Goal: Task Accomplishment & Management: Use online tool/utility

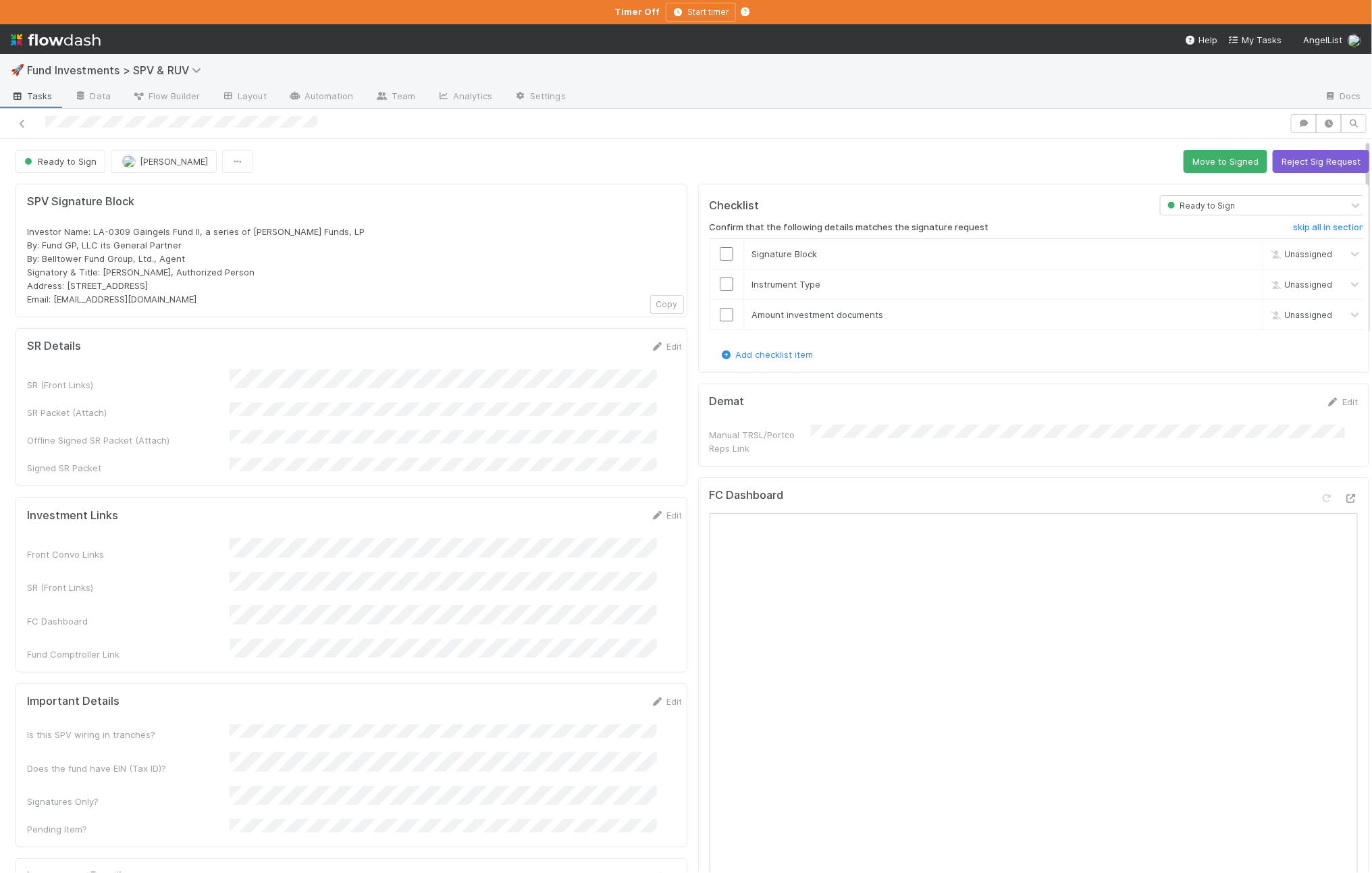
click at [1183, 153] on button "Move to Signed" at bounding box center [1225, 161] width 84 height 23
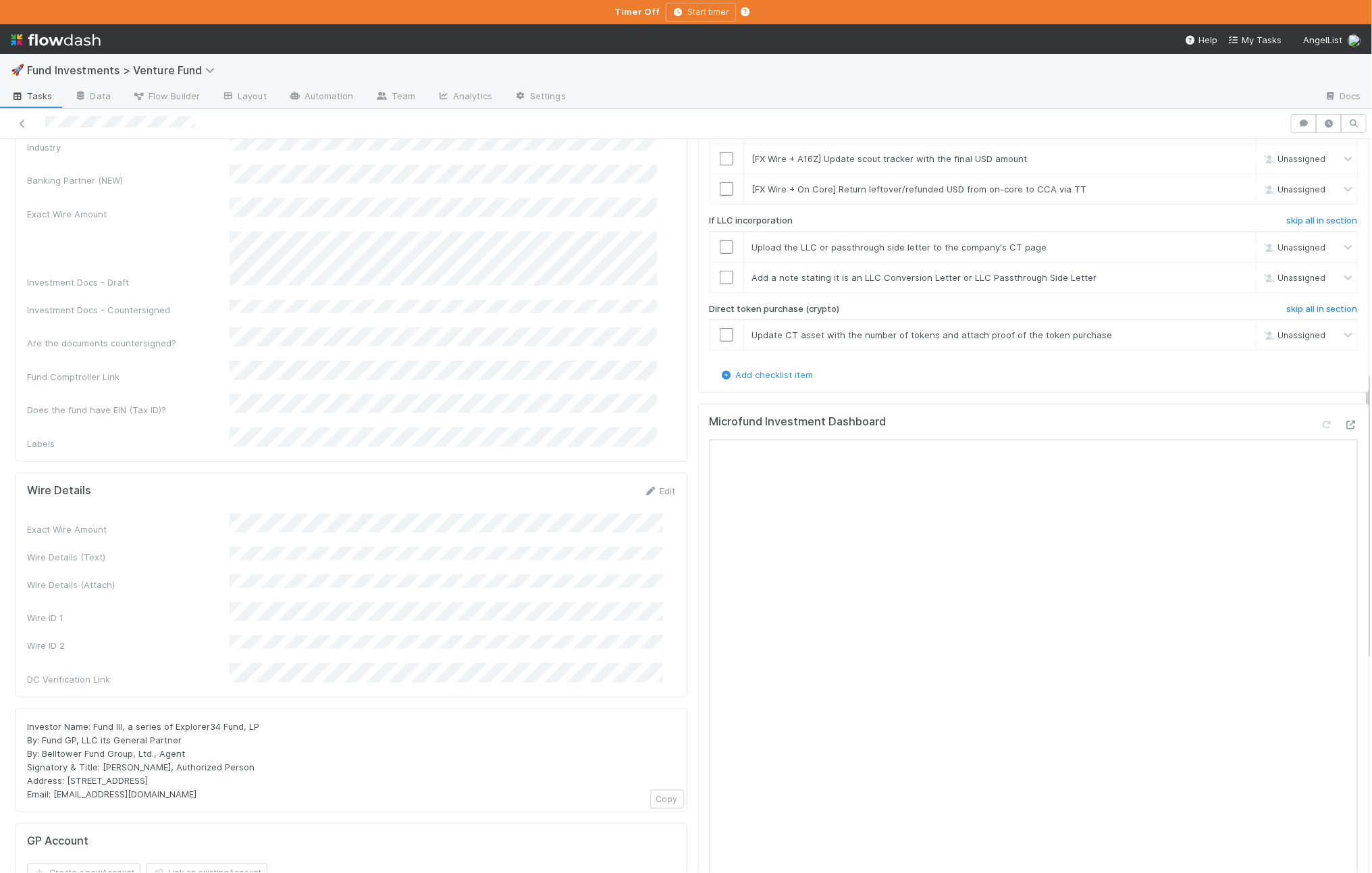
scroll to position [588, 0]
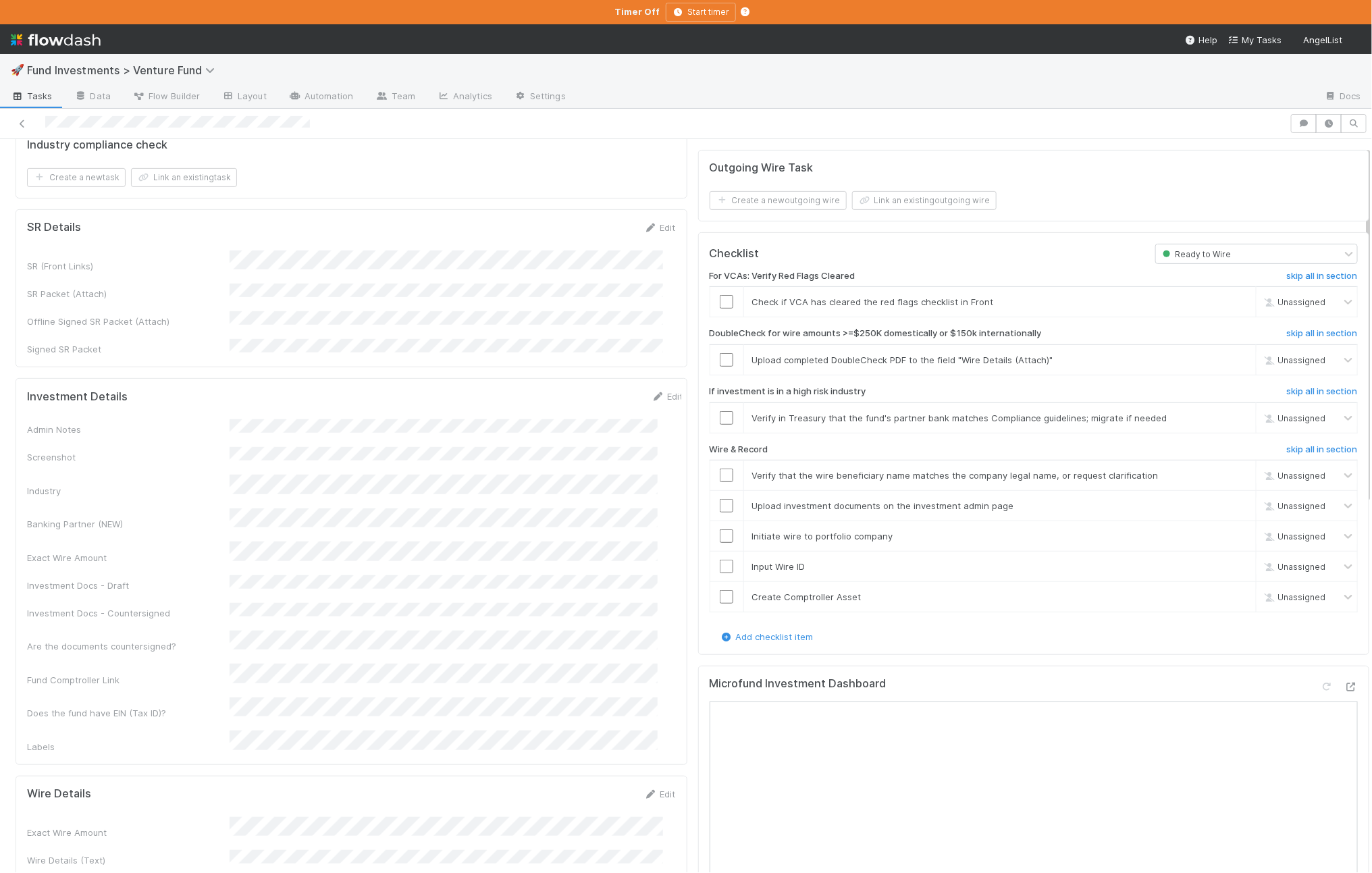
scroll to position [417, 0]
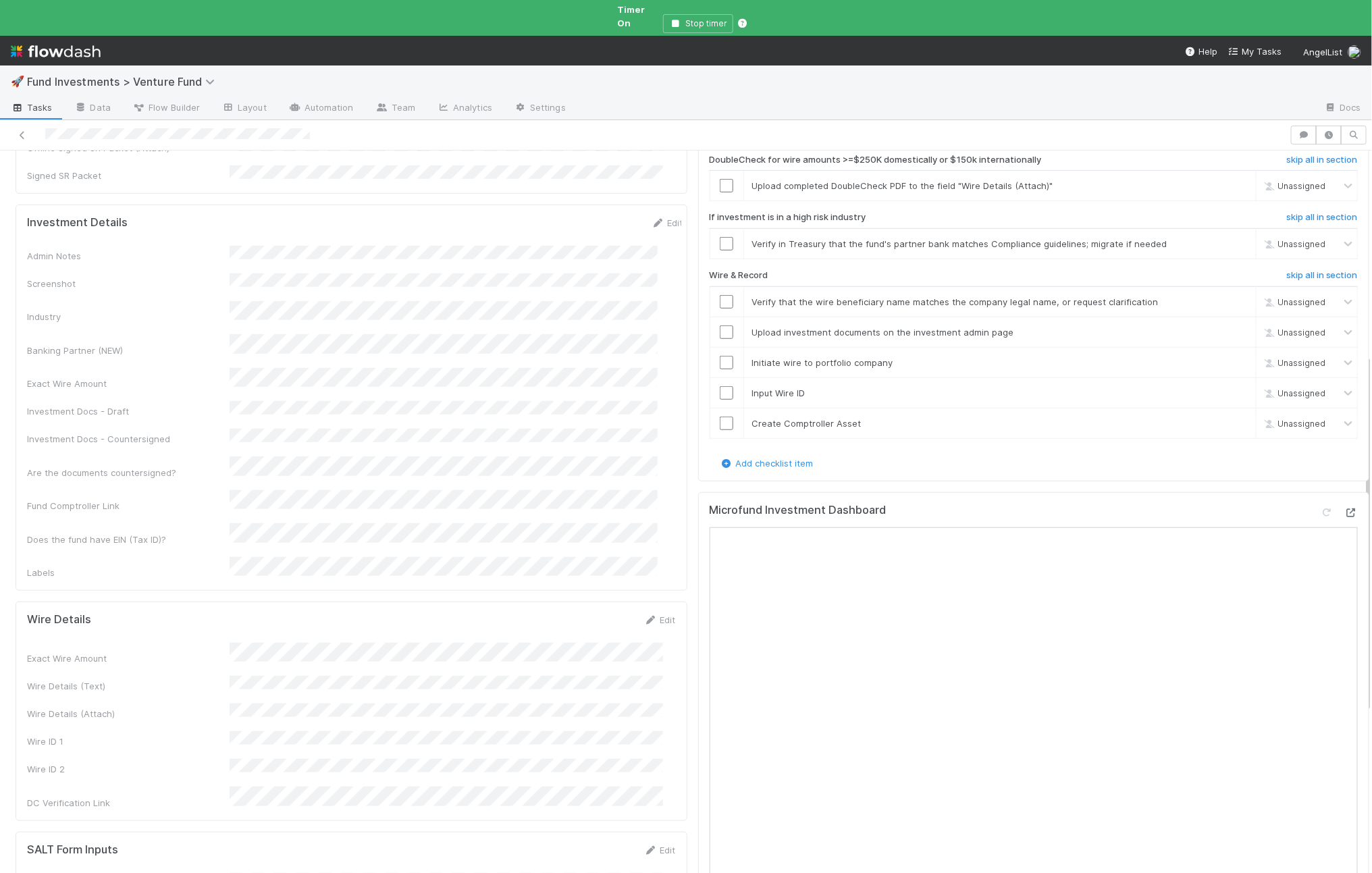
click at [1103, 508] on icon at bounding box center [1351, 513] width 13 height 9
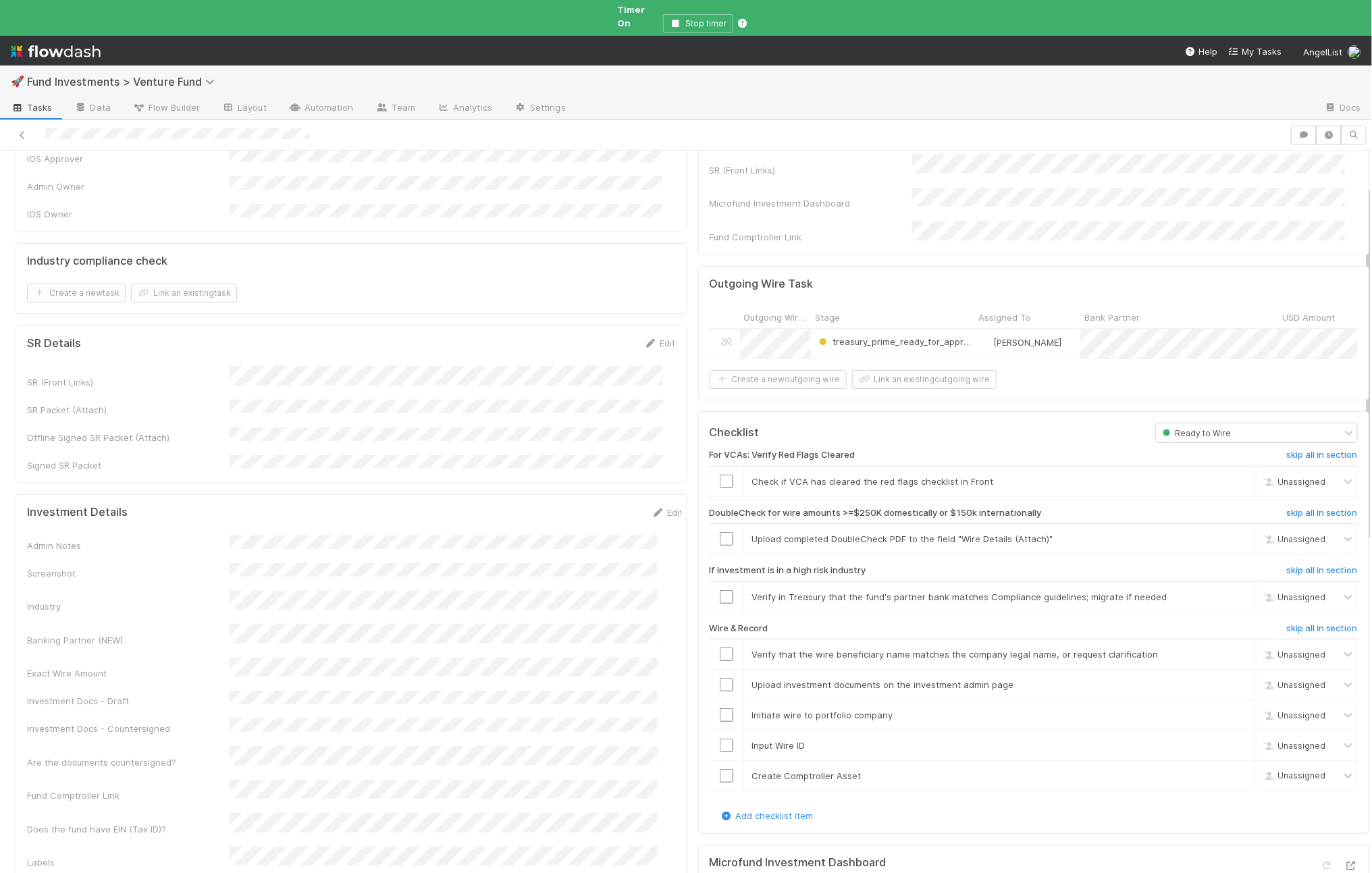
scroll to position [0, 0]
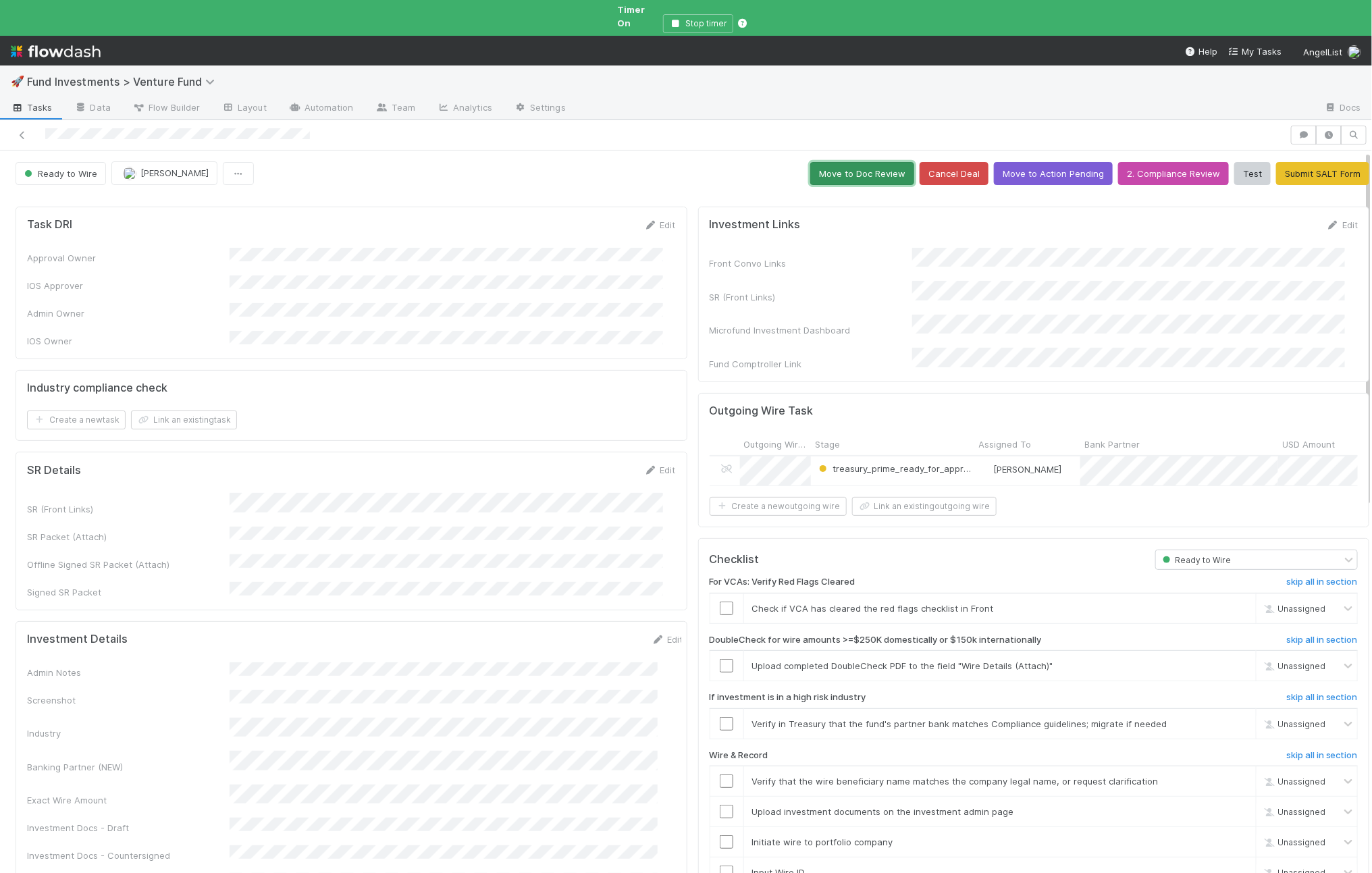
click at [850, 169] on button "Move to Doc Review" at bounding box center [861, 174] width 104 height 23
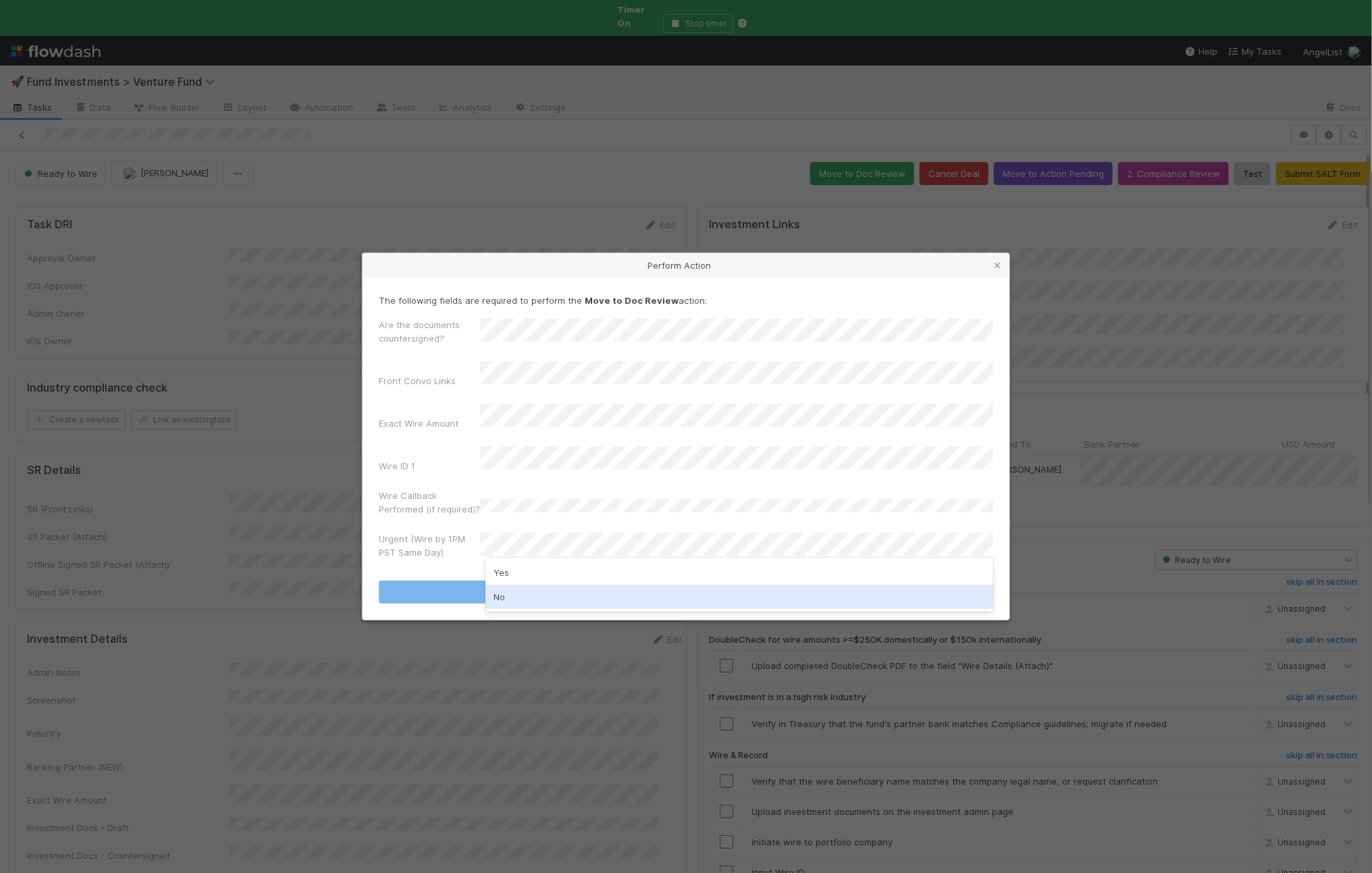
drag, startPoint x: 546, startPoint y: 605, endPoint x: 517, endPoint y: 571, distance: 44.7
click at [545, 605] on div "No" at bounding box center [739, 597] width 508 height 24
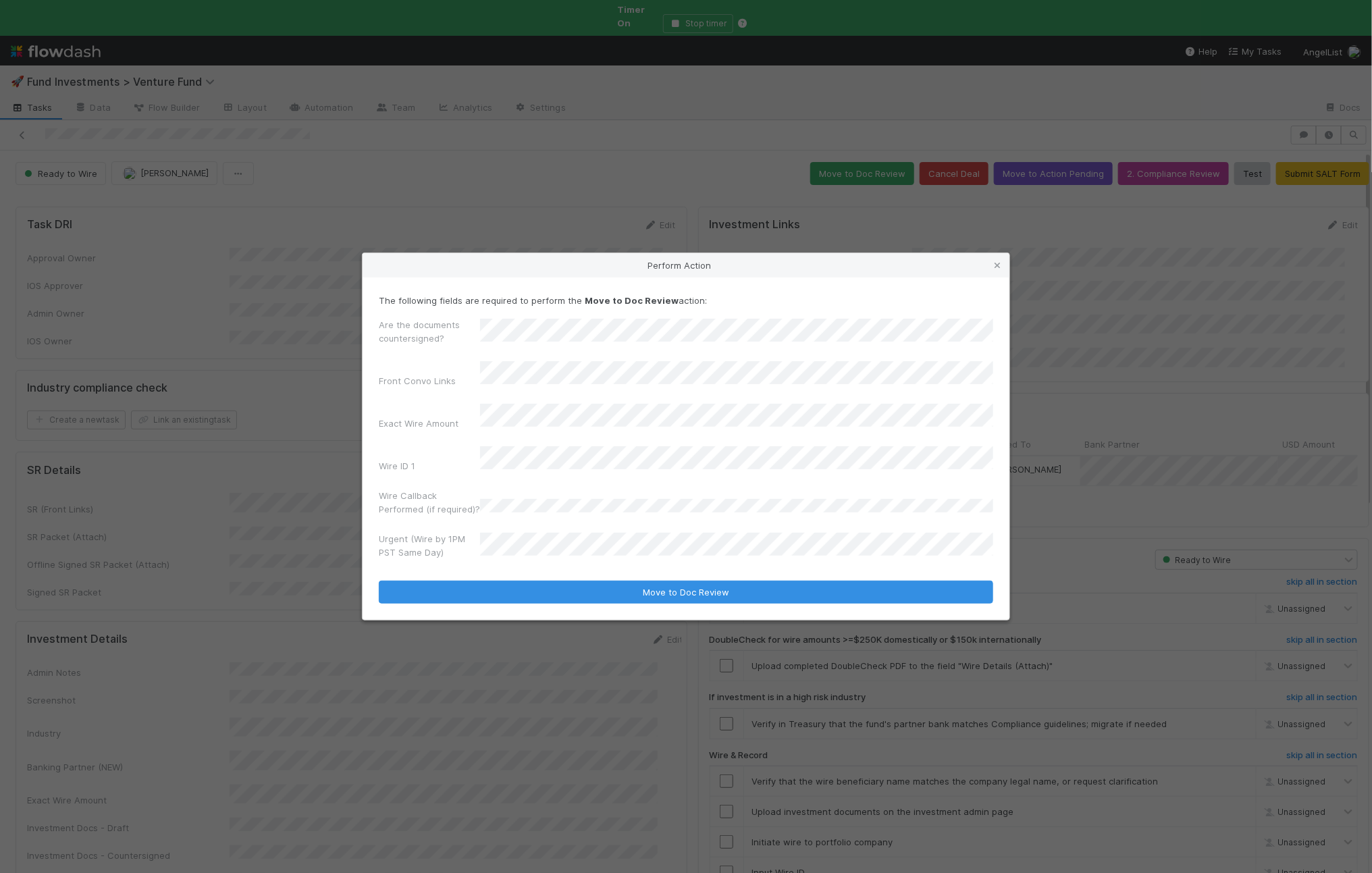
click at [513, 567] on form "The following fields are required to perform the Move to Doc Review action: Are…" at bounding box center [686, 449] width 614 height 310
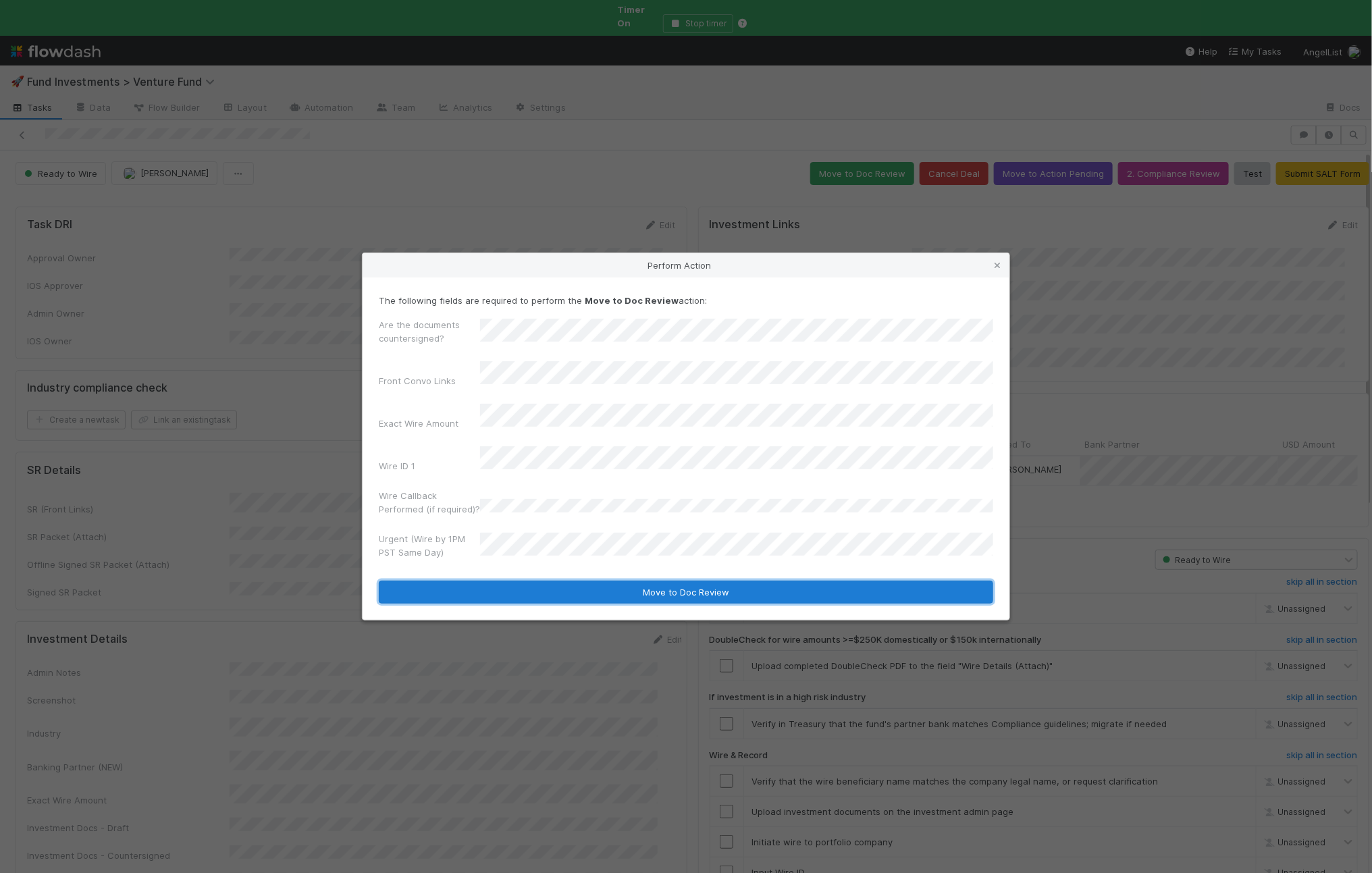
click at [510, 581] on button "Move to Doc Review" at bounding box center [686, 592] width 614 height 23
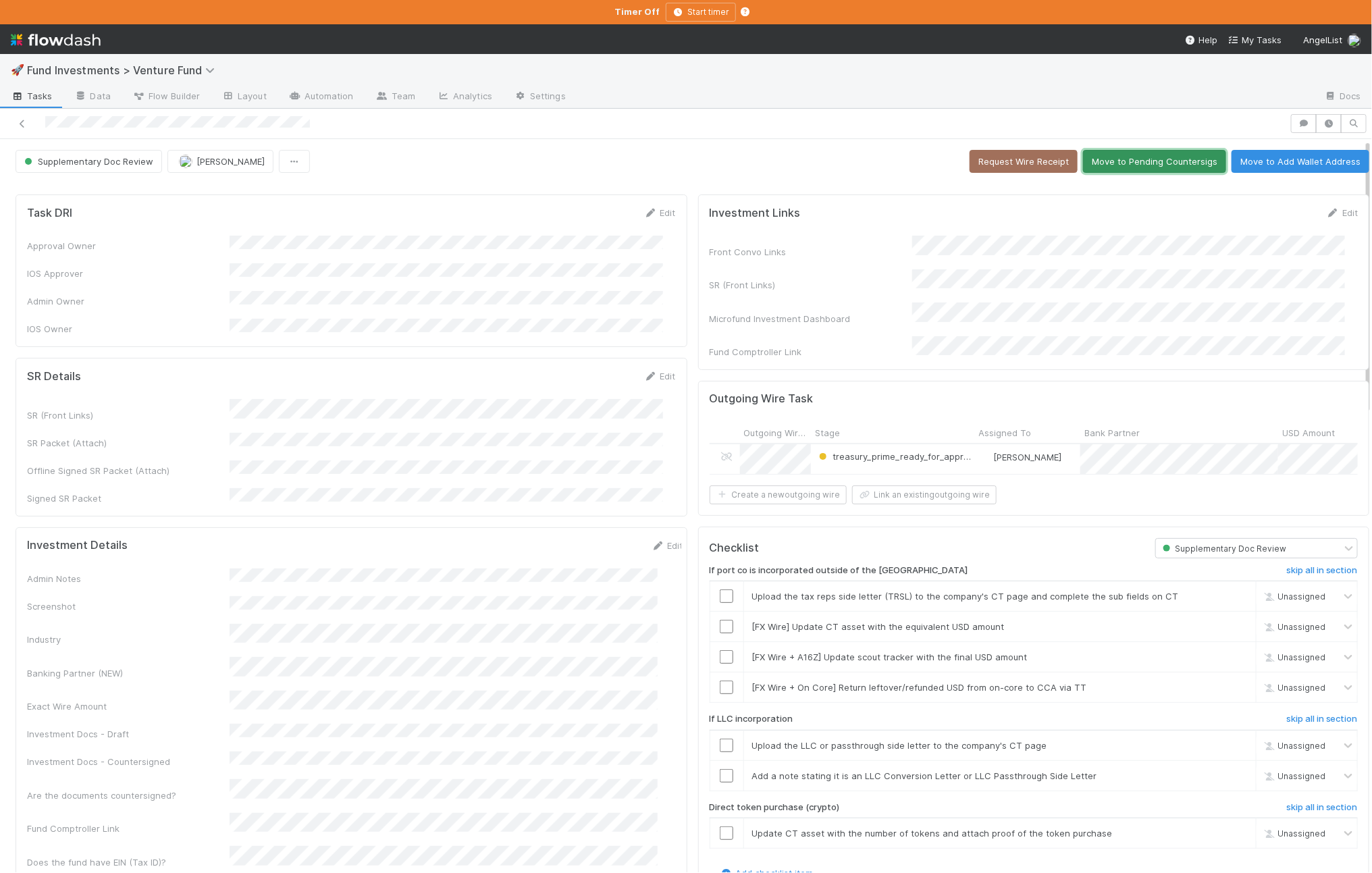
click at [1103, 157] on button "Move to Pending Countersigs" at bounding box center [1155, 161] width 143 height 23
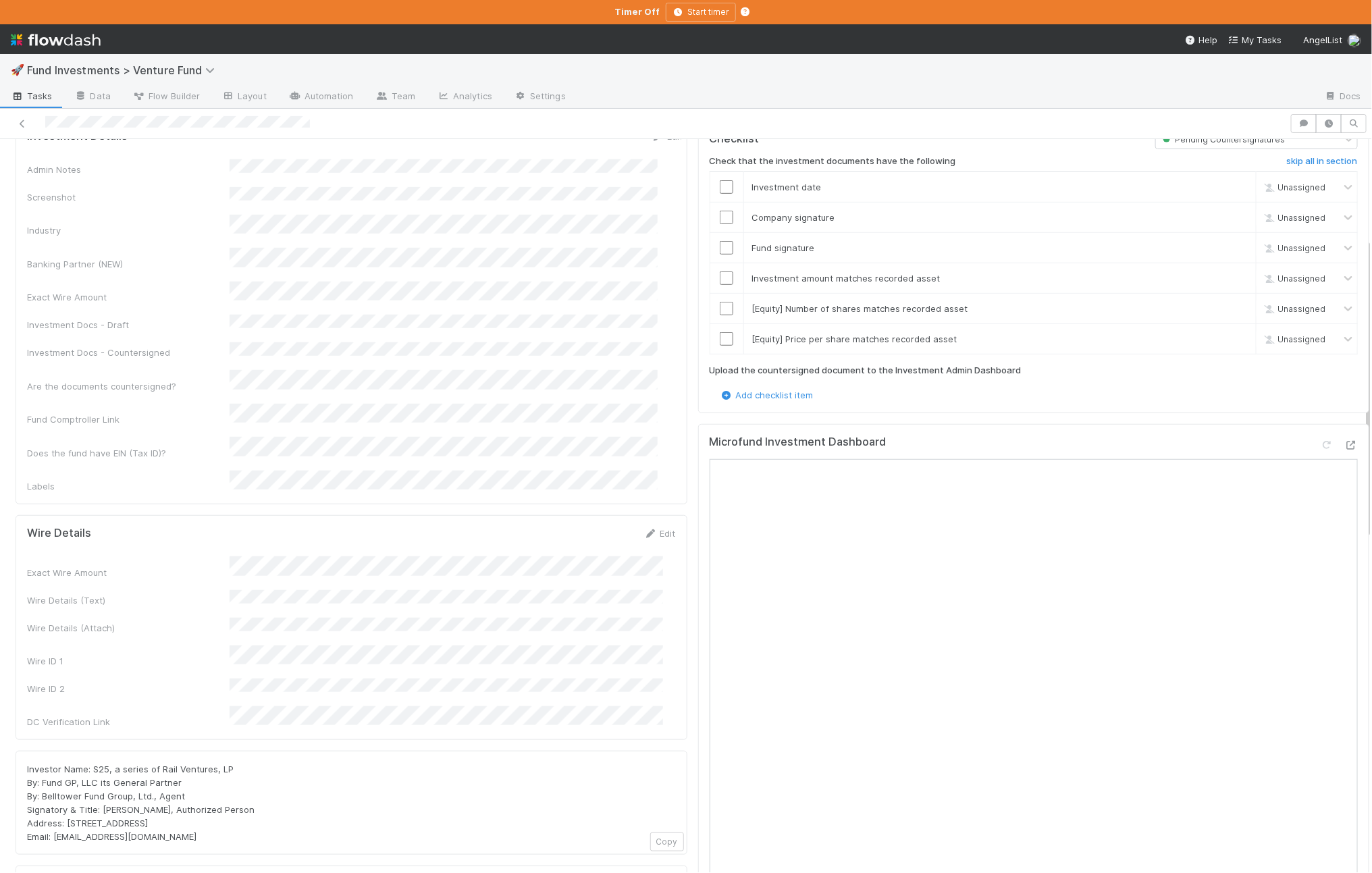
scroll to position [483, 0]
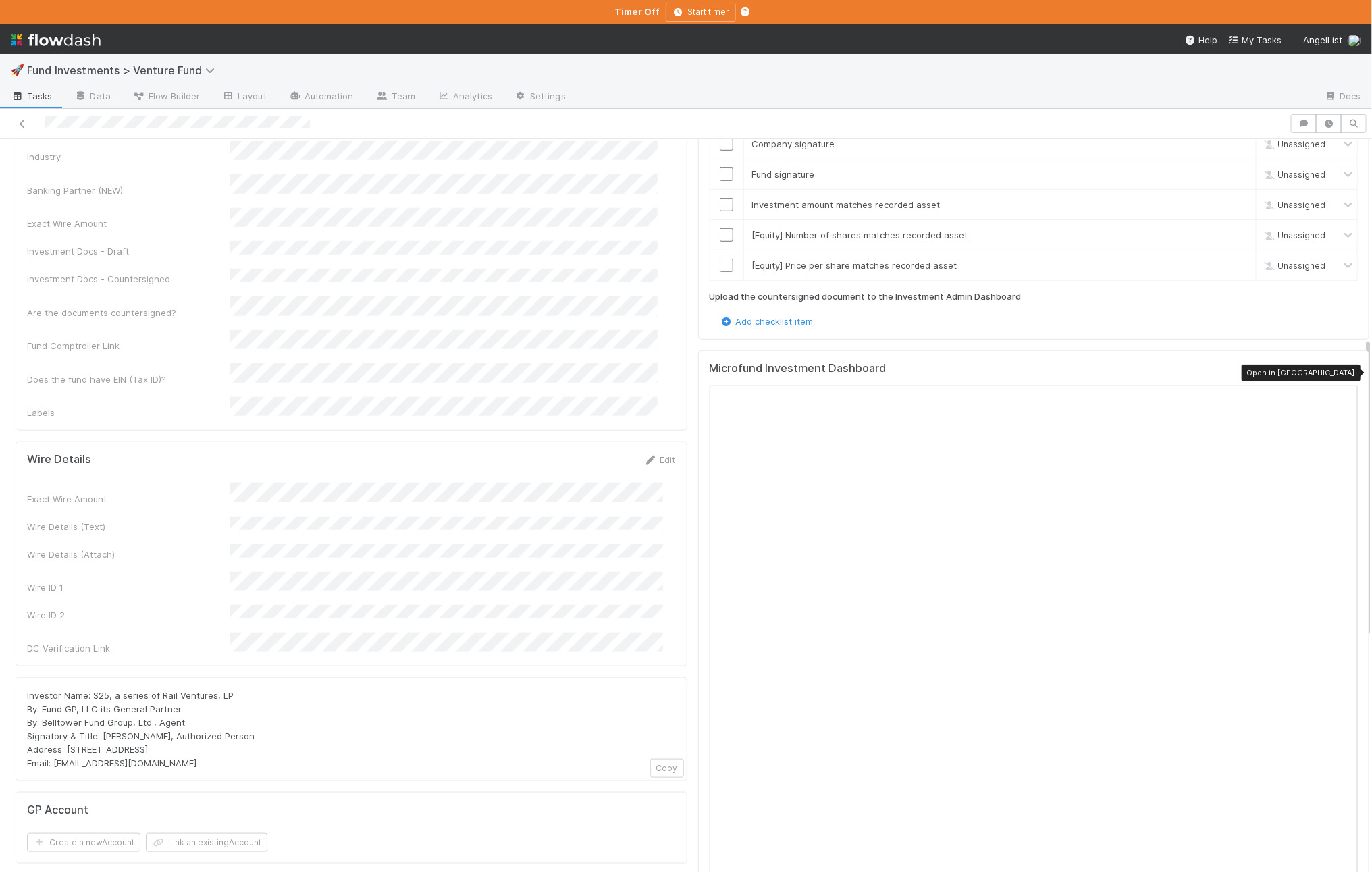
click at [1345, 368] on icon at bounding box center [1351, 372] width 13 height 9
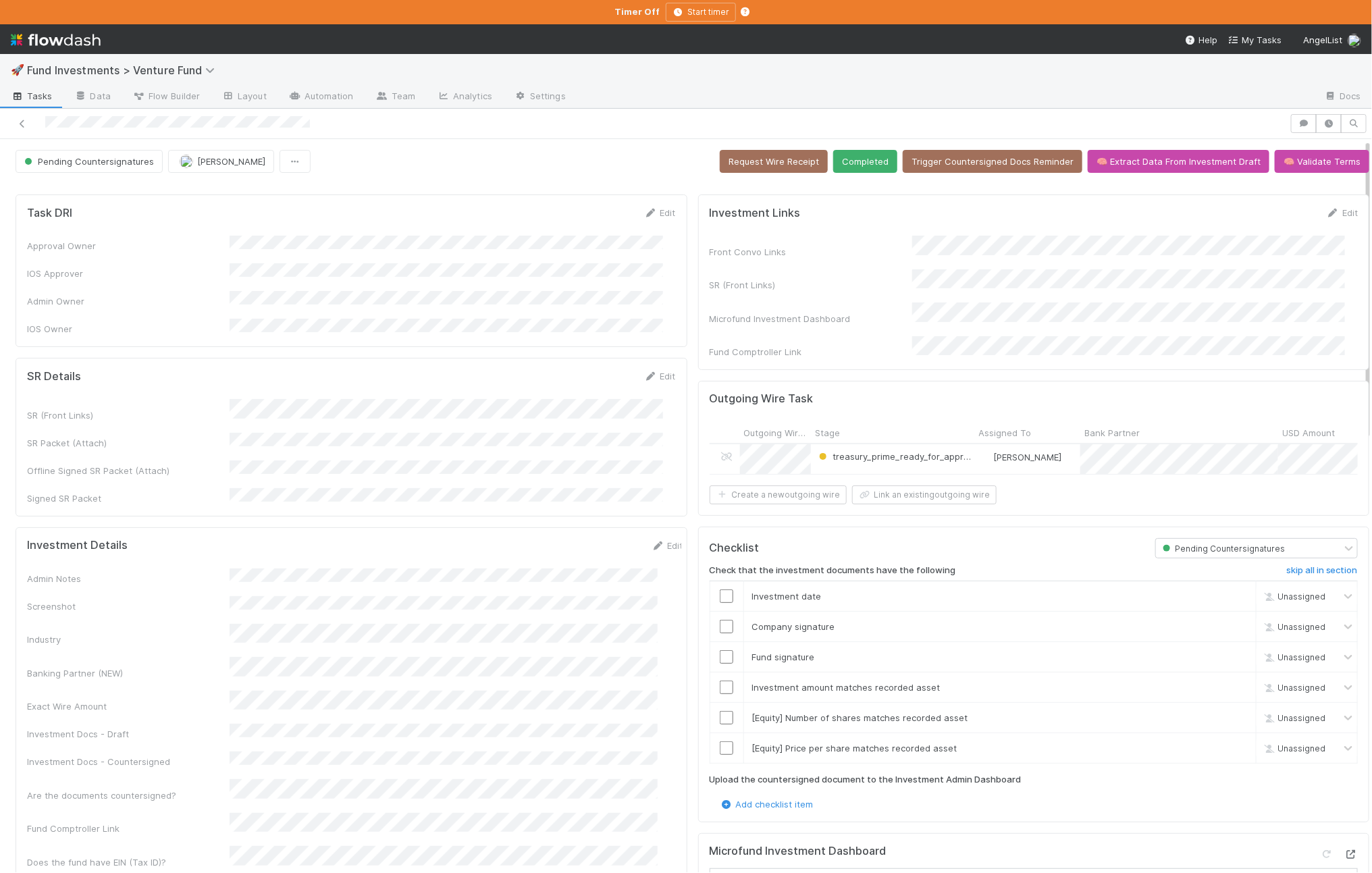
scroll to position [0, 0]
click at [859, 168] on button "Completed" at bounding box center [865, 161] width 64 height 23
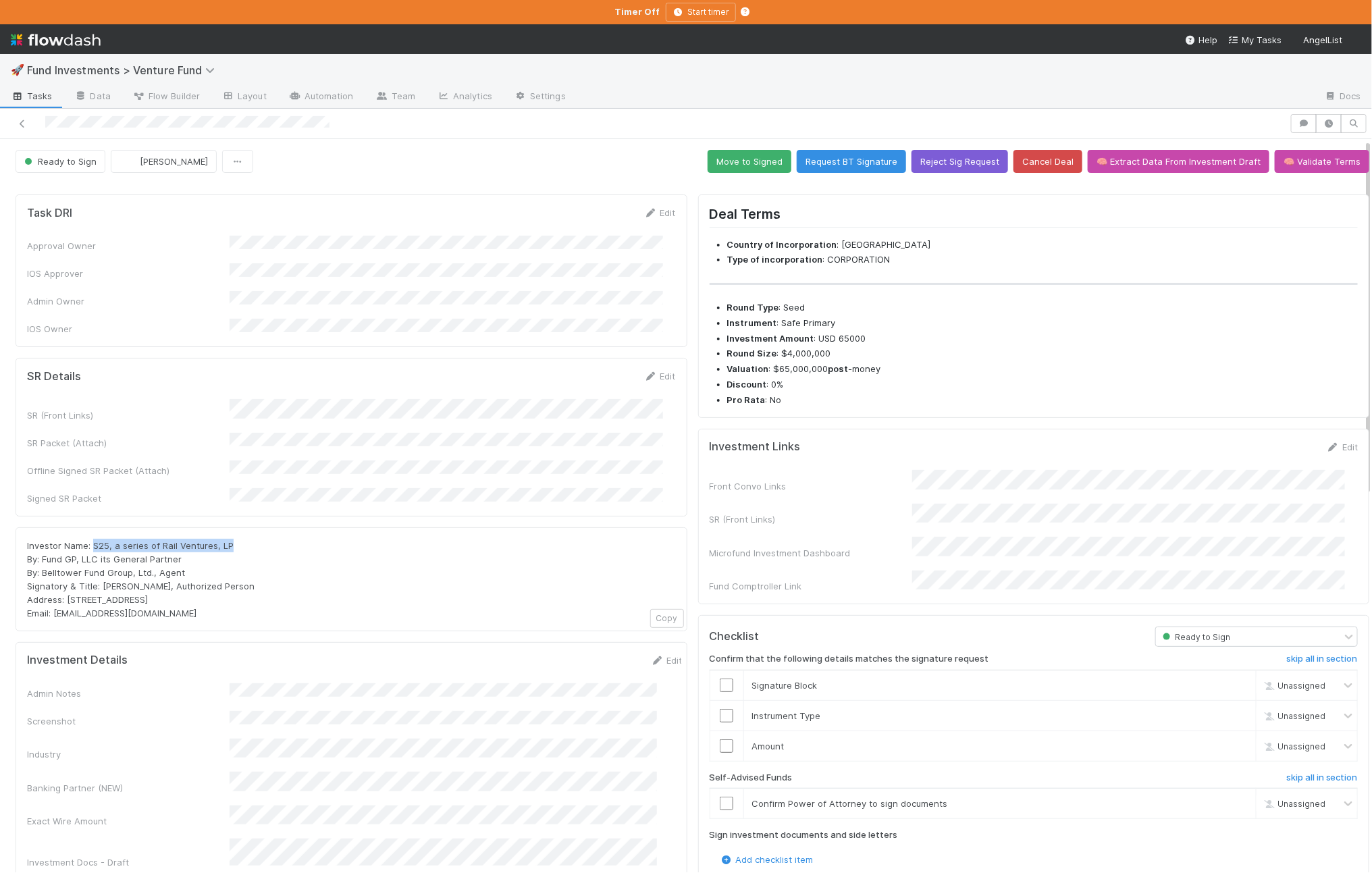
drag, startPoint x: 217, startPoint y: 516, endPoint x: 11, endPoint y: 585, distance: 217.2
click at [93, 539] on div "Investor Name: S25, a series of Rail Ventures, LP By: Fund GP, LLC its General …" at bounding box center [351, 580] width 649 height 81
copy span "S25, a series of Rail Ventures, LP"
drag, startPoint x: 219, startPoint y: 570, endPoint x: 204, endPoint y: 573, distance: 15.3
click at [204, 573] on div "Investor Name: S25, a series of Rail Ventures, LP By: Fund GP, LLC its General …" at bounding box center [351, 580] width 649 height 81
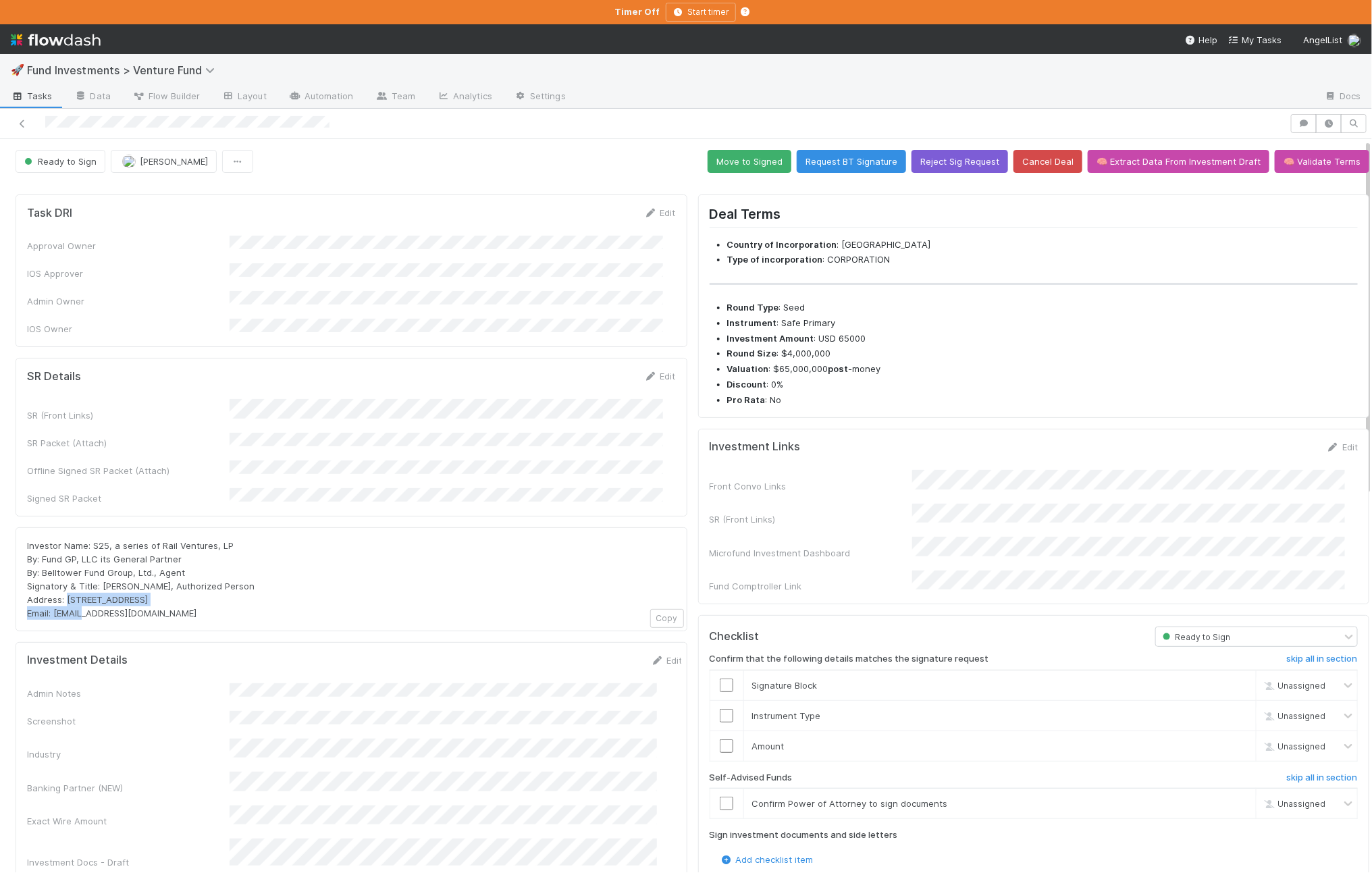
drag, startPoint x: 204, startPoint y: 573, endPoint x: 66, endPoint y: 576, distance: 138.0
click at [66, 576] on div "Investor Name: S25, a series of Rail Ventures, LP By: Fund GP, LLC its General …" at bounding box center [351, 580] width 649 height 81
copy span "PO Box 3217, Seattle, WA 98114"
drag, startPoint x: 146, startPoint y: 591, endPoint x: 52, endPoint y: 589, distance: 94.0
click at [52, 589] on div "Investor Name: S25, a series of Rail Ventures, LP By: Fund GP, LLC its General …" at bounding box center [351, 580] width 649 height 81
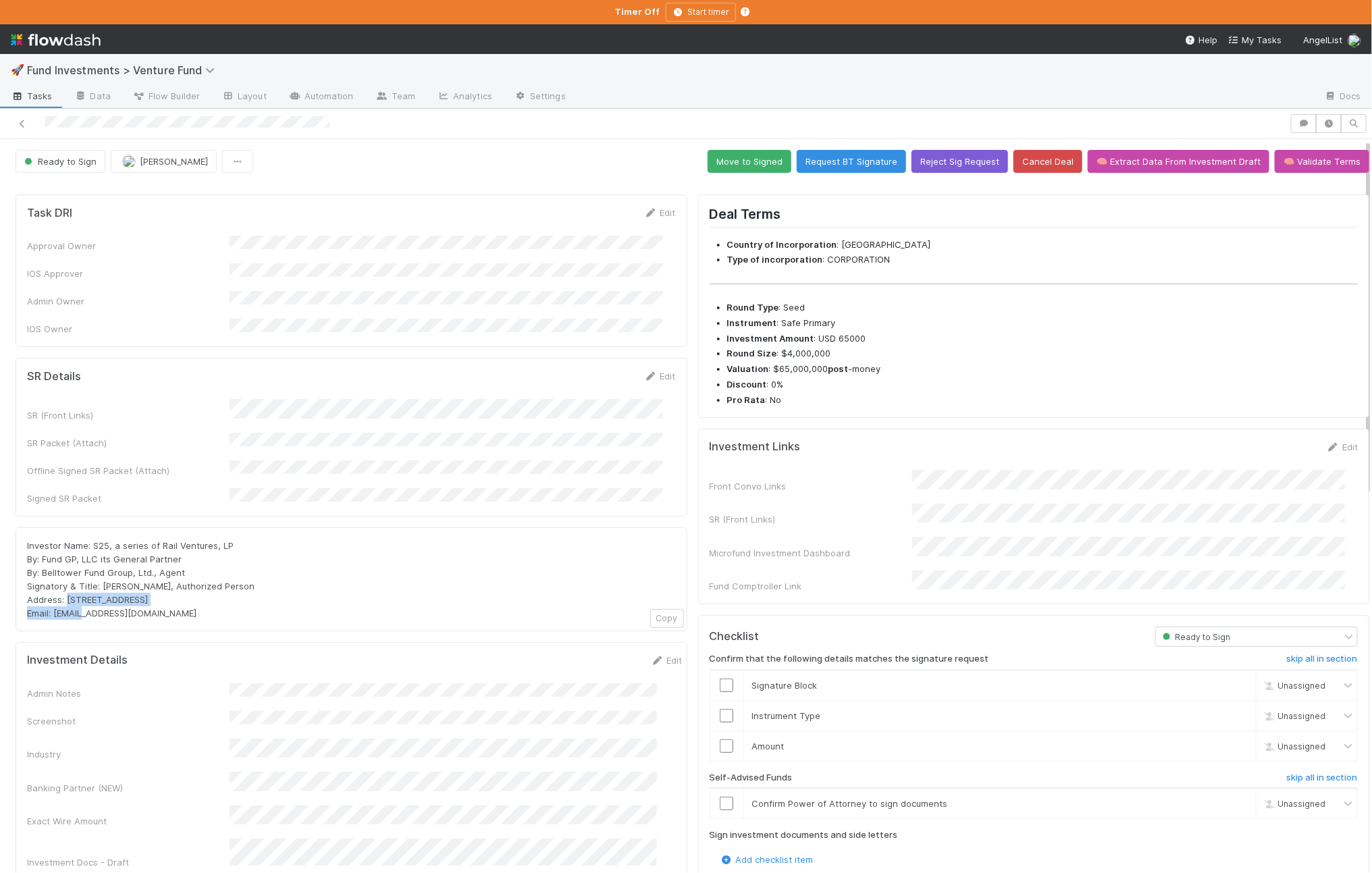
copy span "portfolio@angellist.com"
click at [753, 166] on button "Move to Signed" at bounding box center [749, 161] width 84 height 23
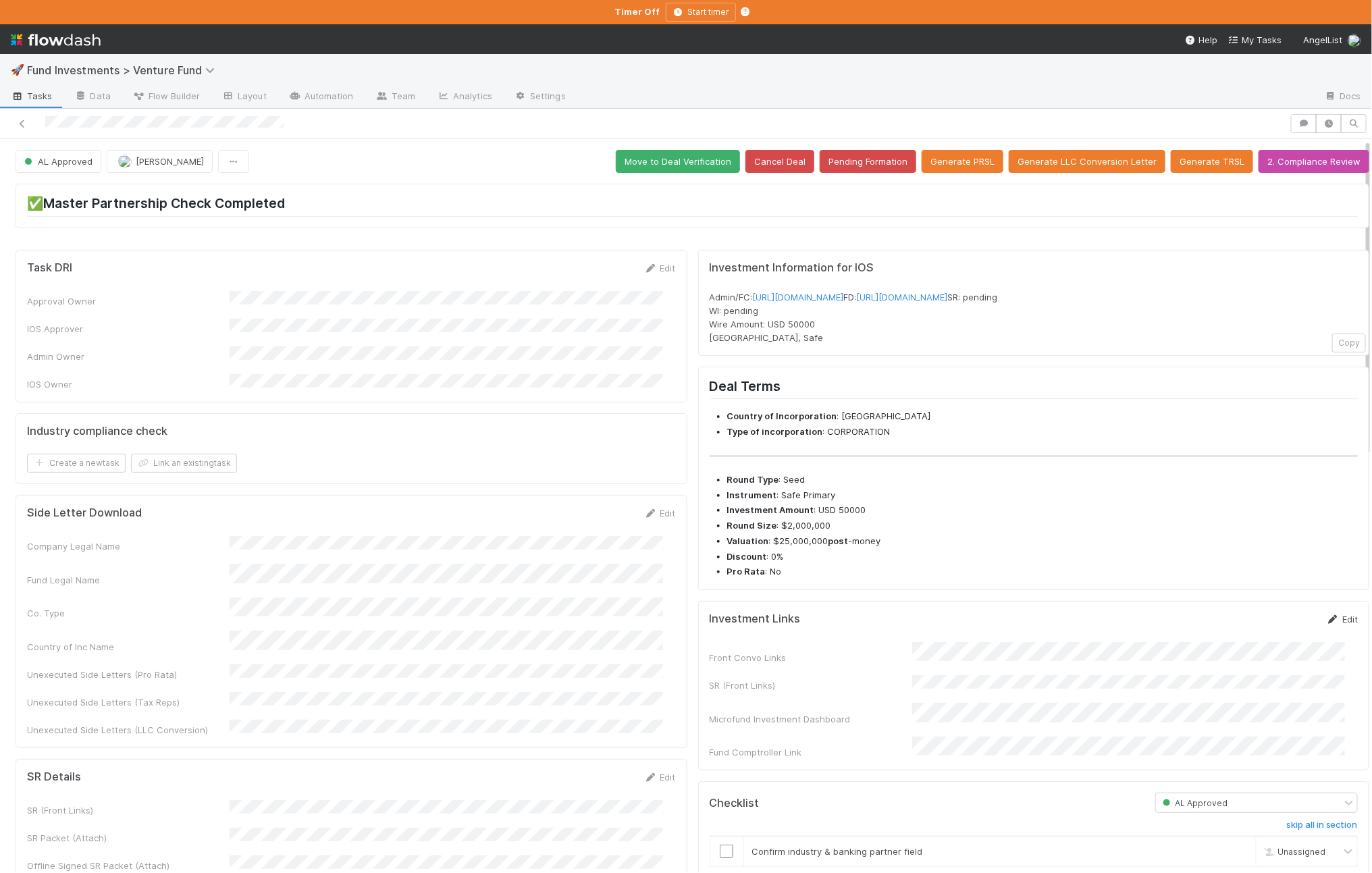
click at [1326, 625] on link "Edit" at bounding box center [1342, 619] width 32 height 11
click at [1268, 636] on button "Save" at bounding box center [1285, 624] width 38 height 23
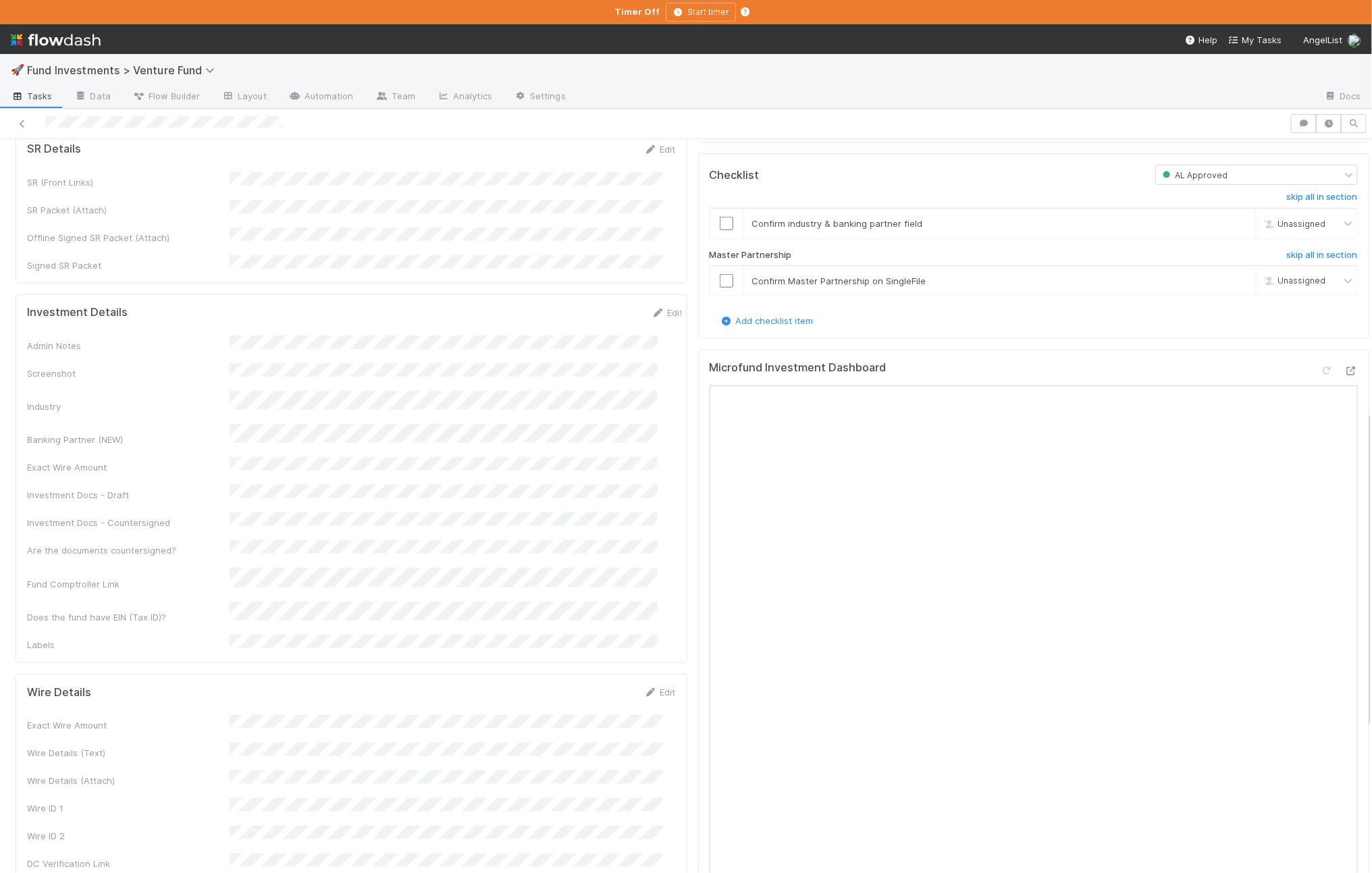
scroll to position [630, 0]
click at [653, 311] on link "Edit" at bounding box center [667, 316] width 32 height 11
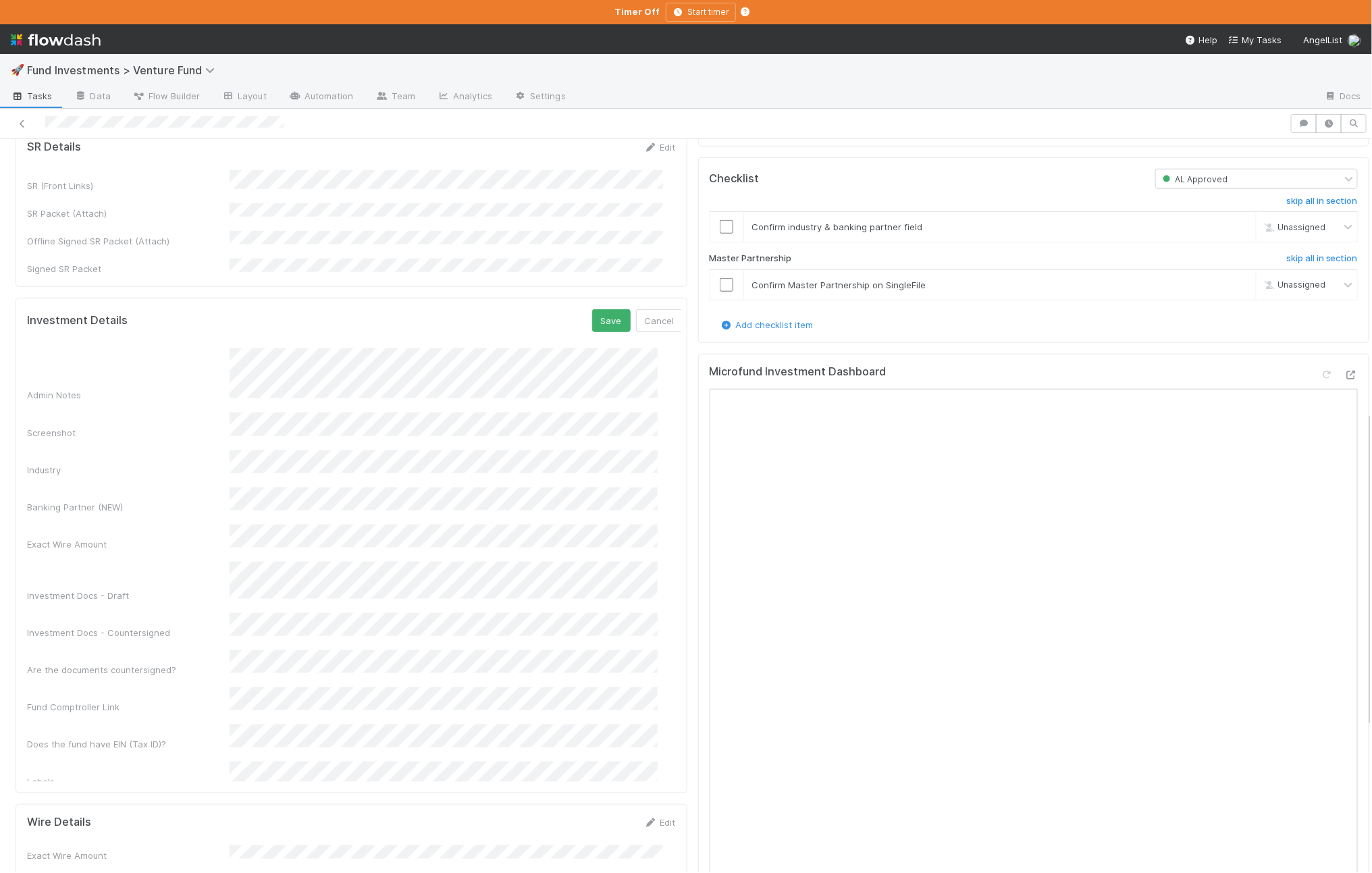
click at [282, 576] on div "Admin Notes Screenshot Industry Banking Partner (NEW) Exact Wire Amount Investm…" at bounding box center [355, 568] width 656 height 440
click at [270, 638] on div "No" at bounding box center [446, 646] width 423 height 24
click at [592, 309] on button "Save" at bounding box center [611, 321] width 38 height 23
click at [1345, 380] on icon at bounding box center [1351, 375] width 13 height 9
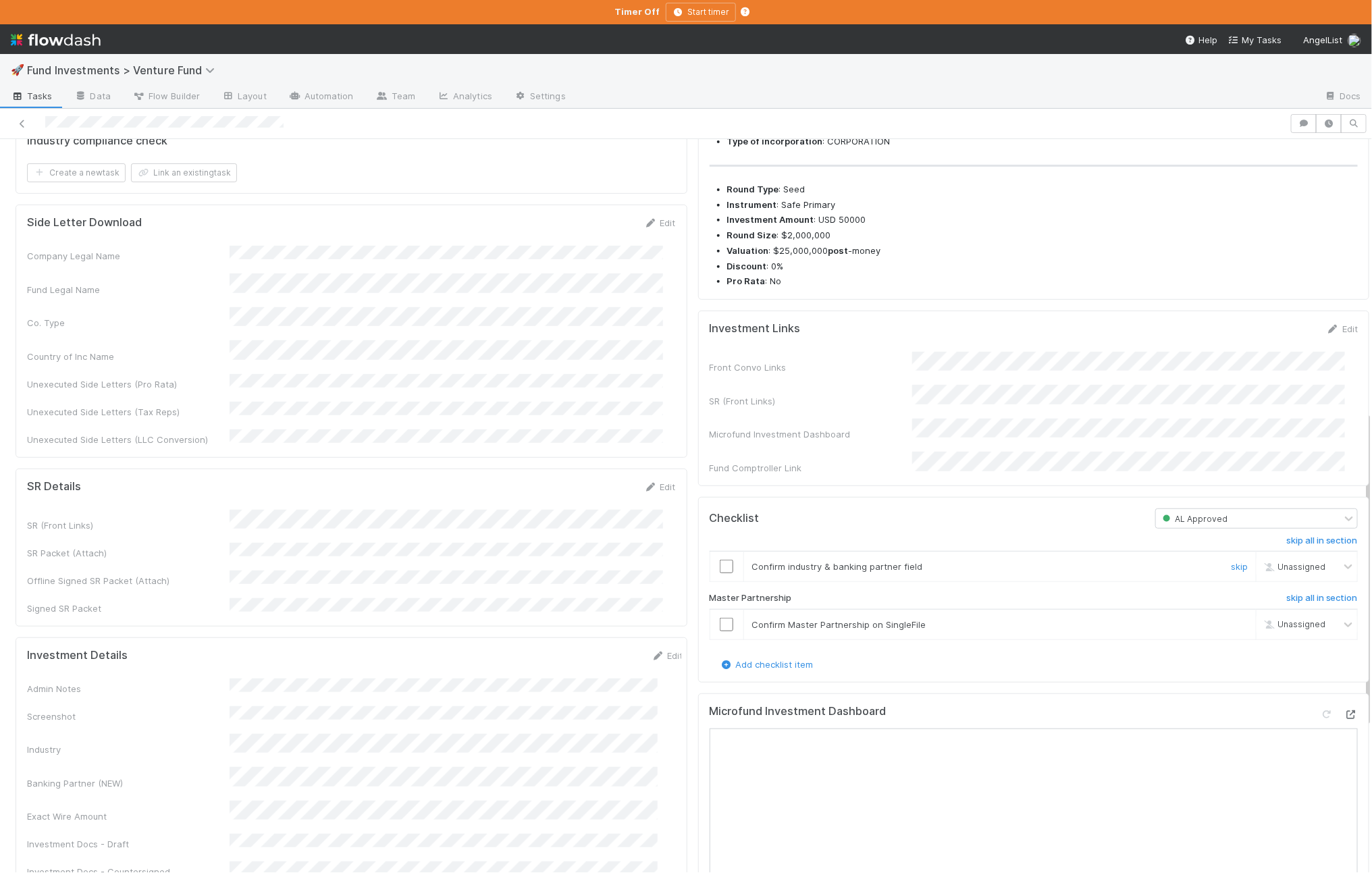
scroll to position [0, 0]
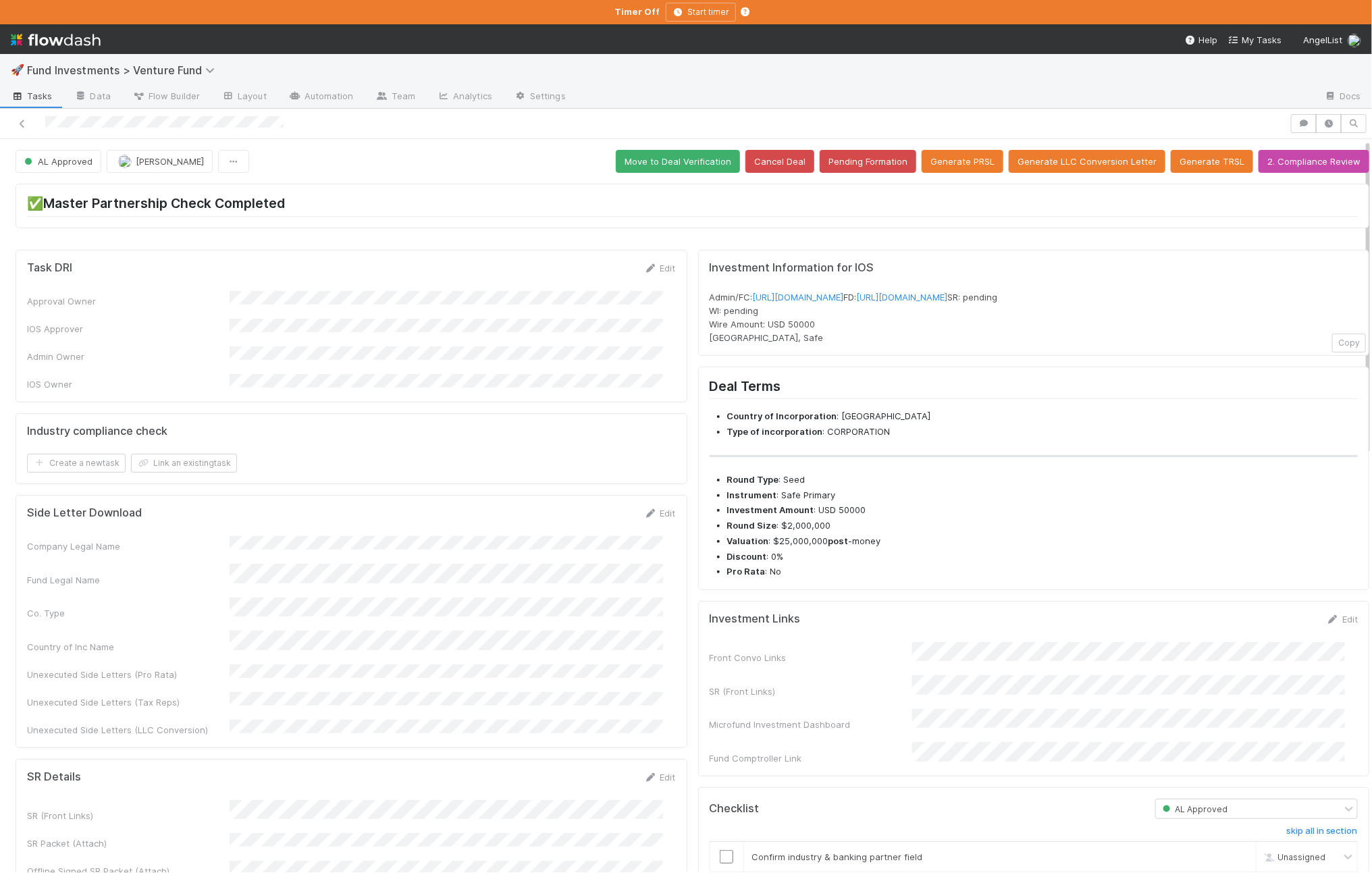
click at [670, 150] on span "Move to Deal Verification" at bounding box center [678, 161] width 124 height 23
click at [670, 158] on button "Move to Deal Verification" at bounding box center [678, 161] width 124 height 23
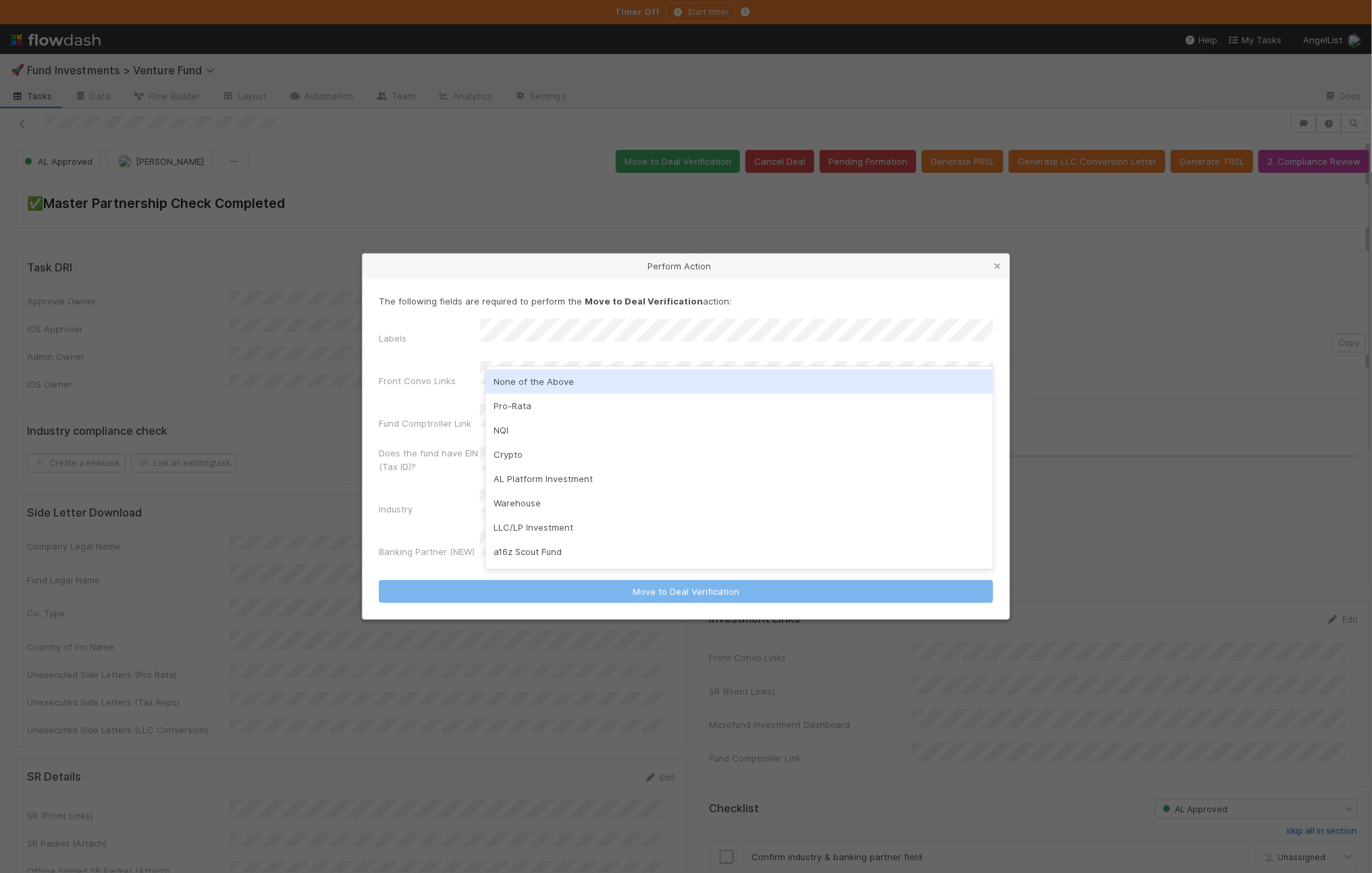
click at [565, 378] on div "None of the Above" at bounding box center [739, 381] width 508 height 24
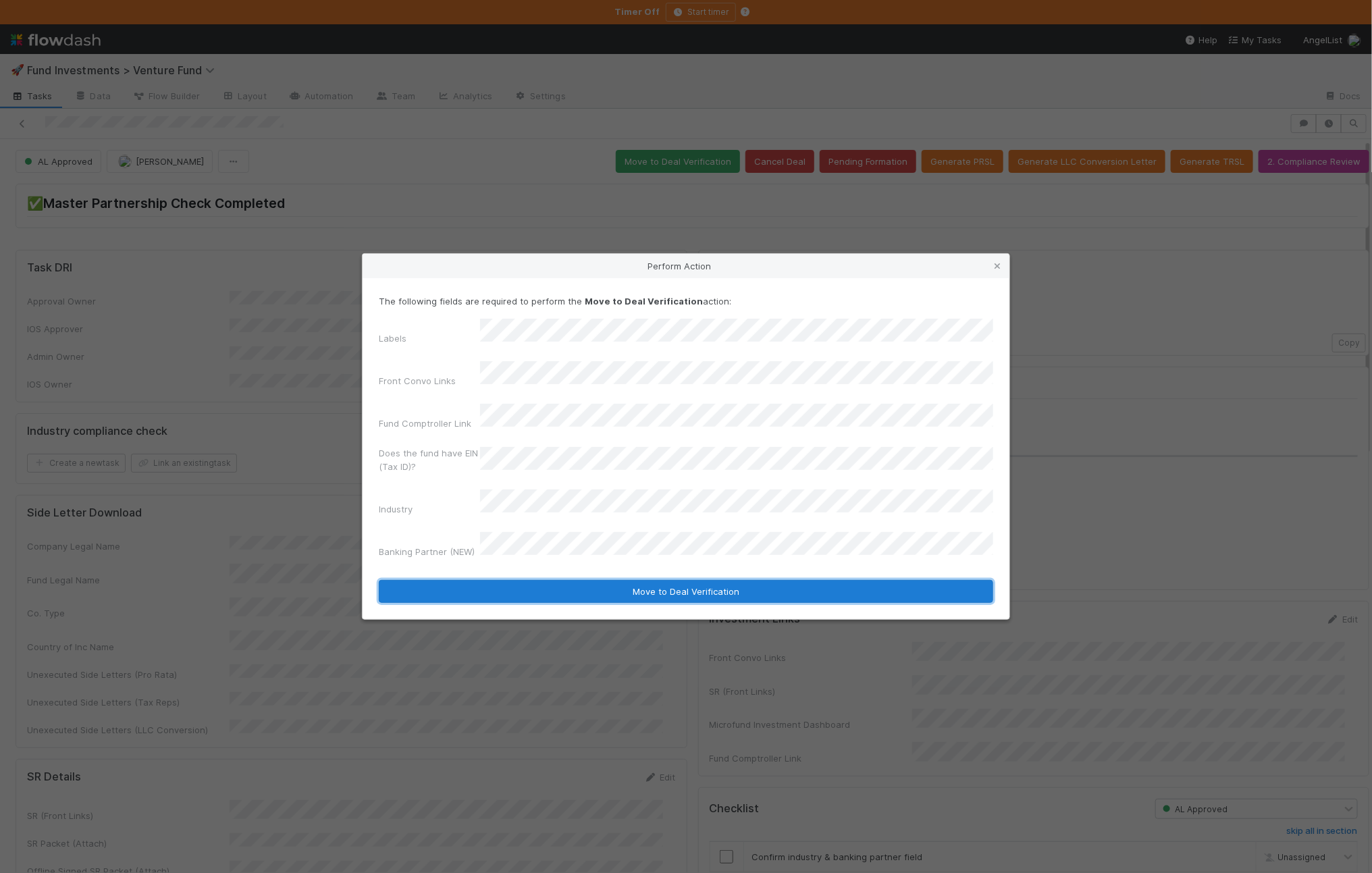
click at [574, 580] on button "Move to Deal Verification" at bounding box center [686, 591] width 614 height 23
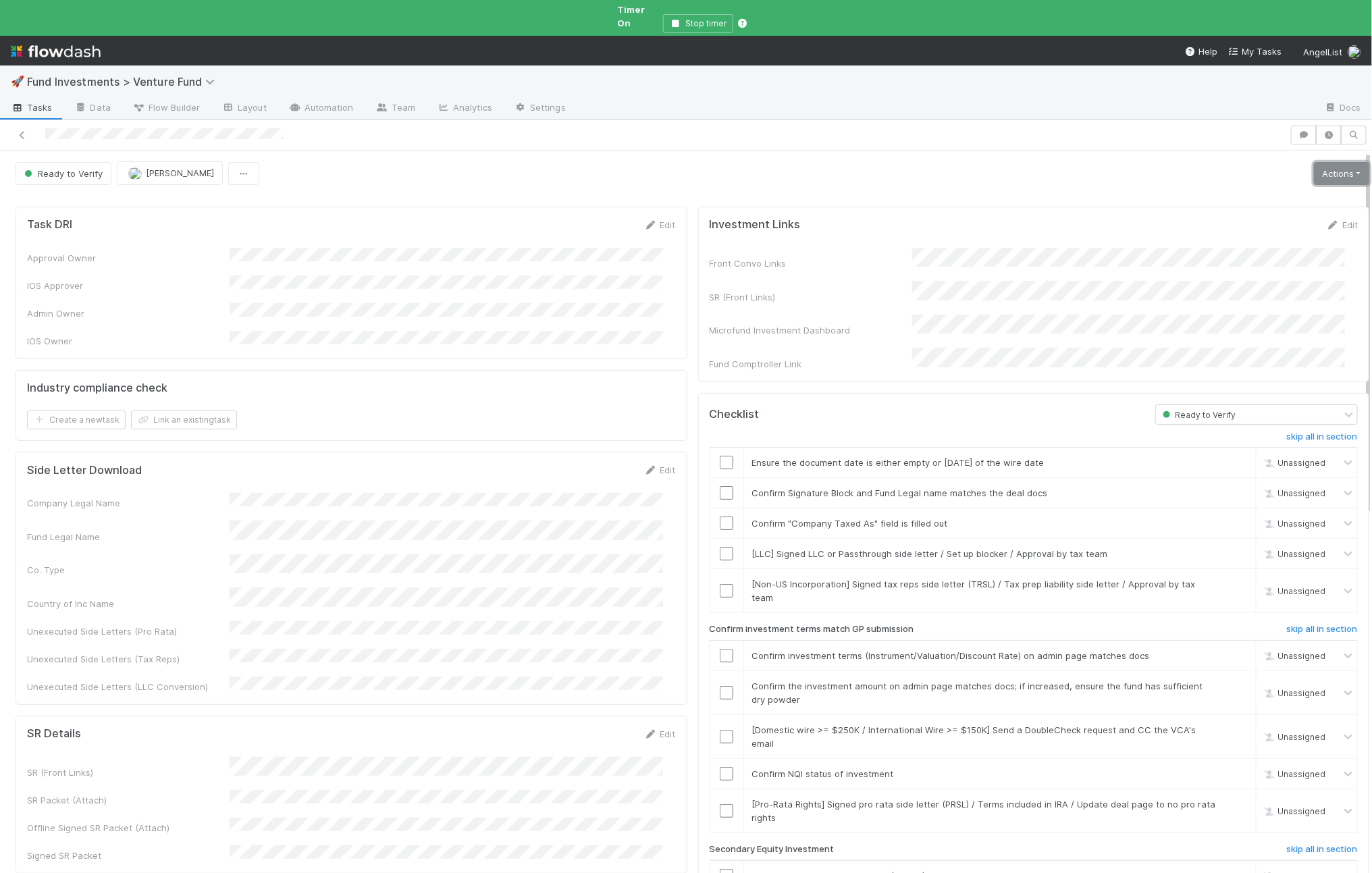
click at [1314, 162] on link "Actions" at bounding box center [1341, 174] width 56 height 23
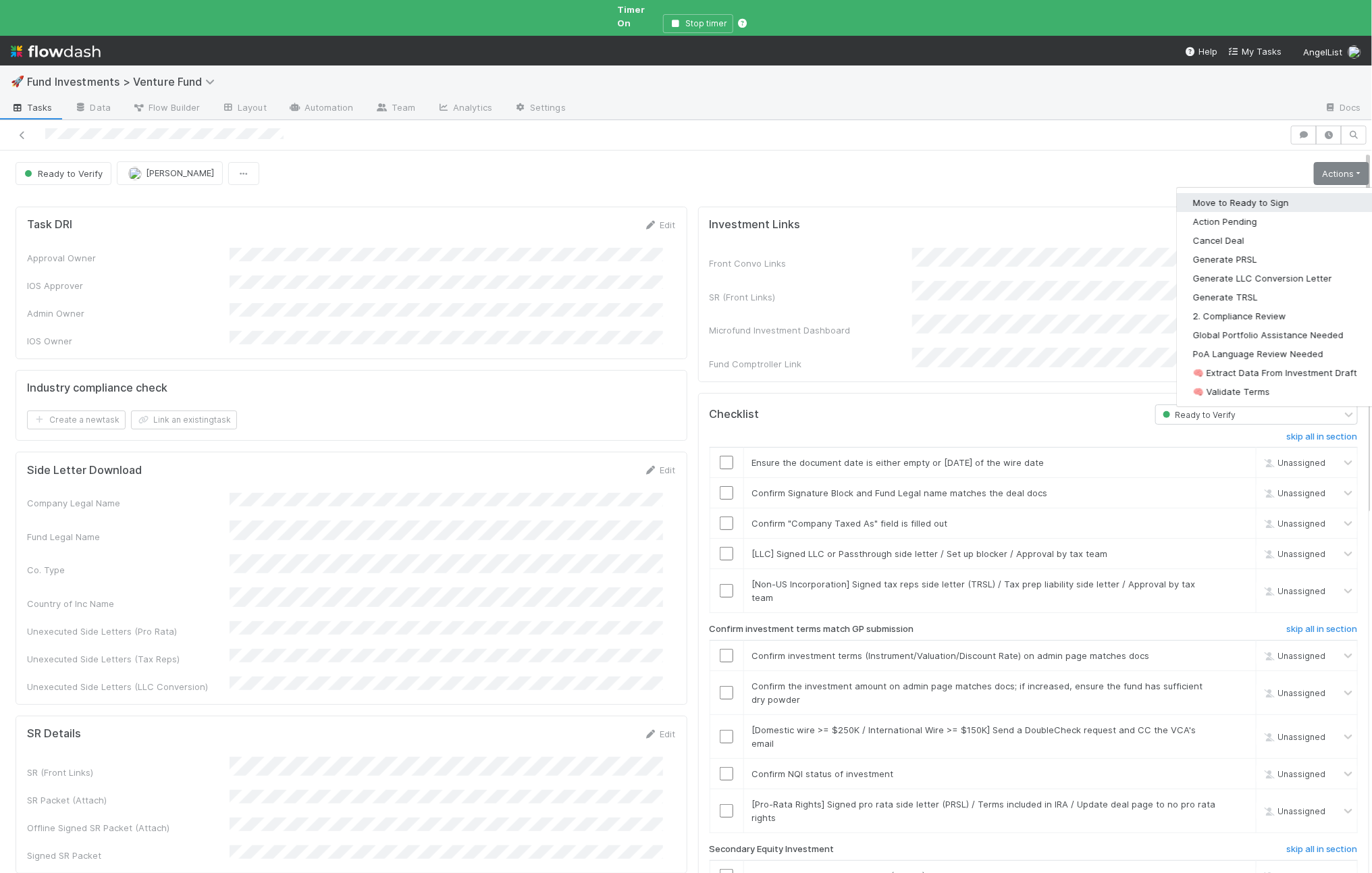
click at [1279, 193] on button "Move to Ready to Sign" at bounding box center [1276, 202] width 197 height 19
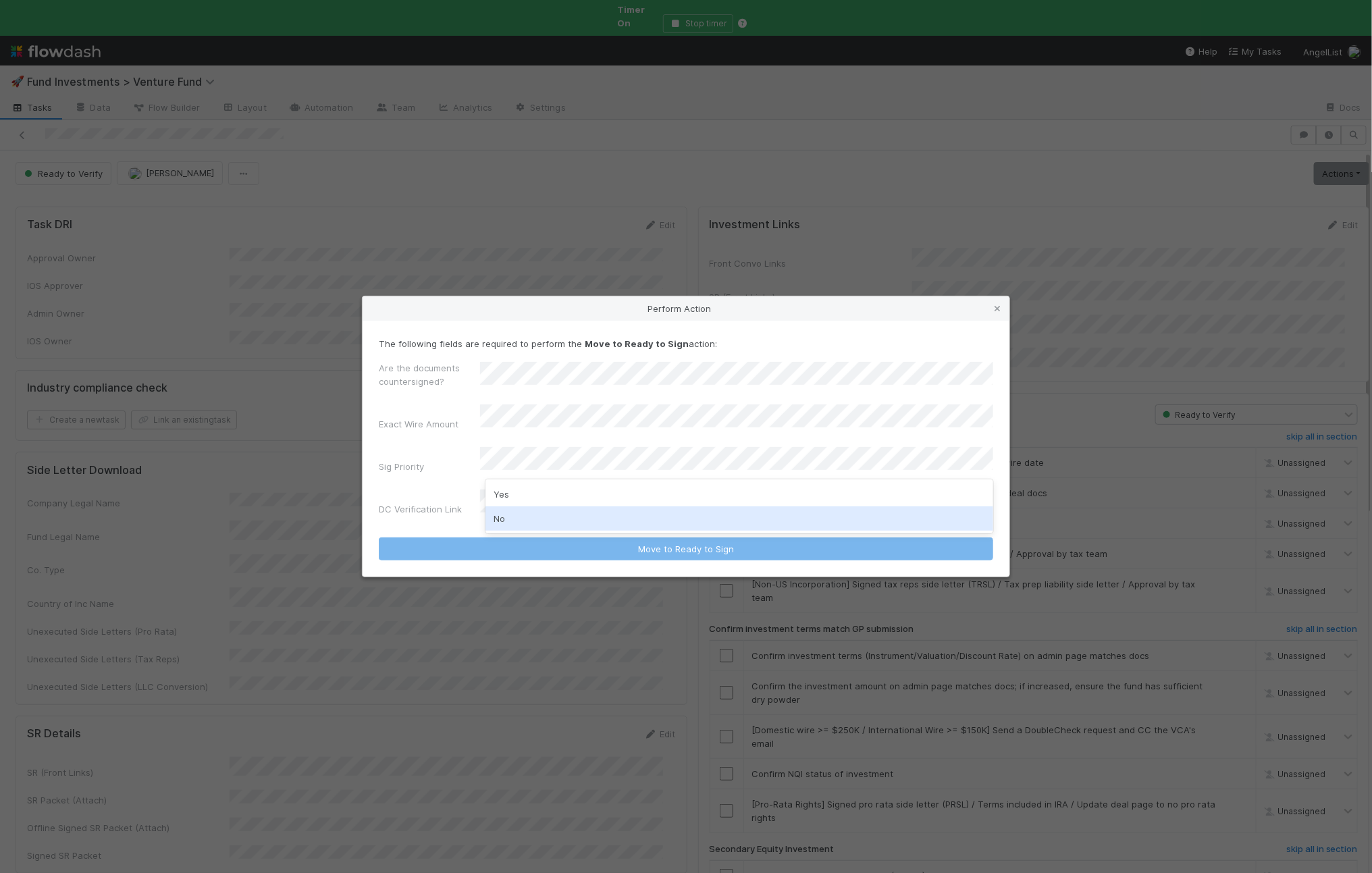
drag, startPoint x: 527, startPoint y: 521, endPoint x: 522, endPoint y: 513, distance: 9.4
click at [526, 520] on div "No" at bounding box center [739, 518] width 508 height 24
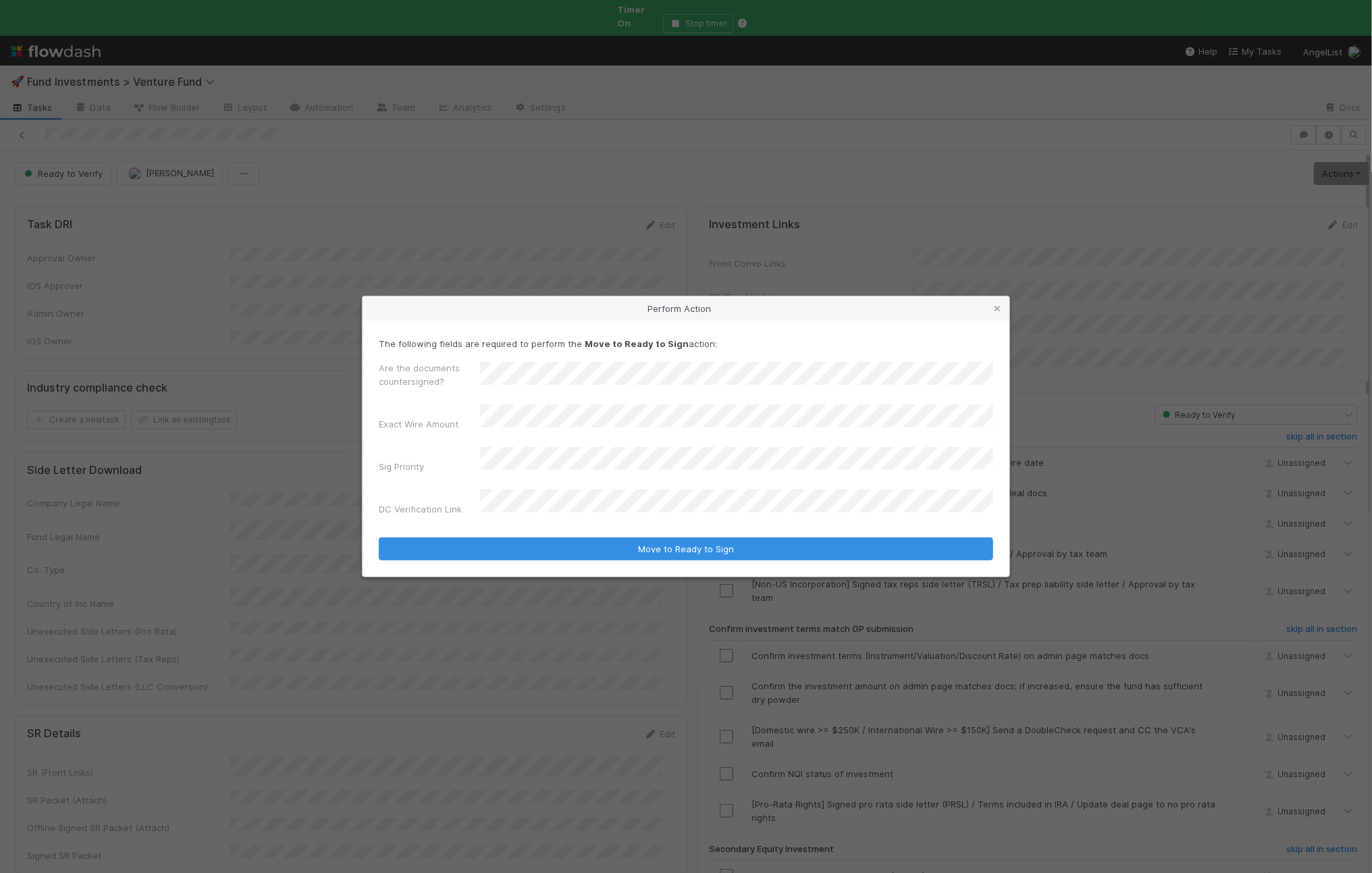
click at [516, 522] on form "The following fields are required to perform the Move to Ready to Sign action: …" at bounding box center [686, 449] width 614 height 223
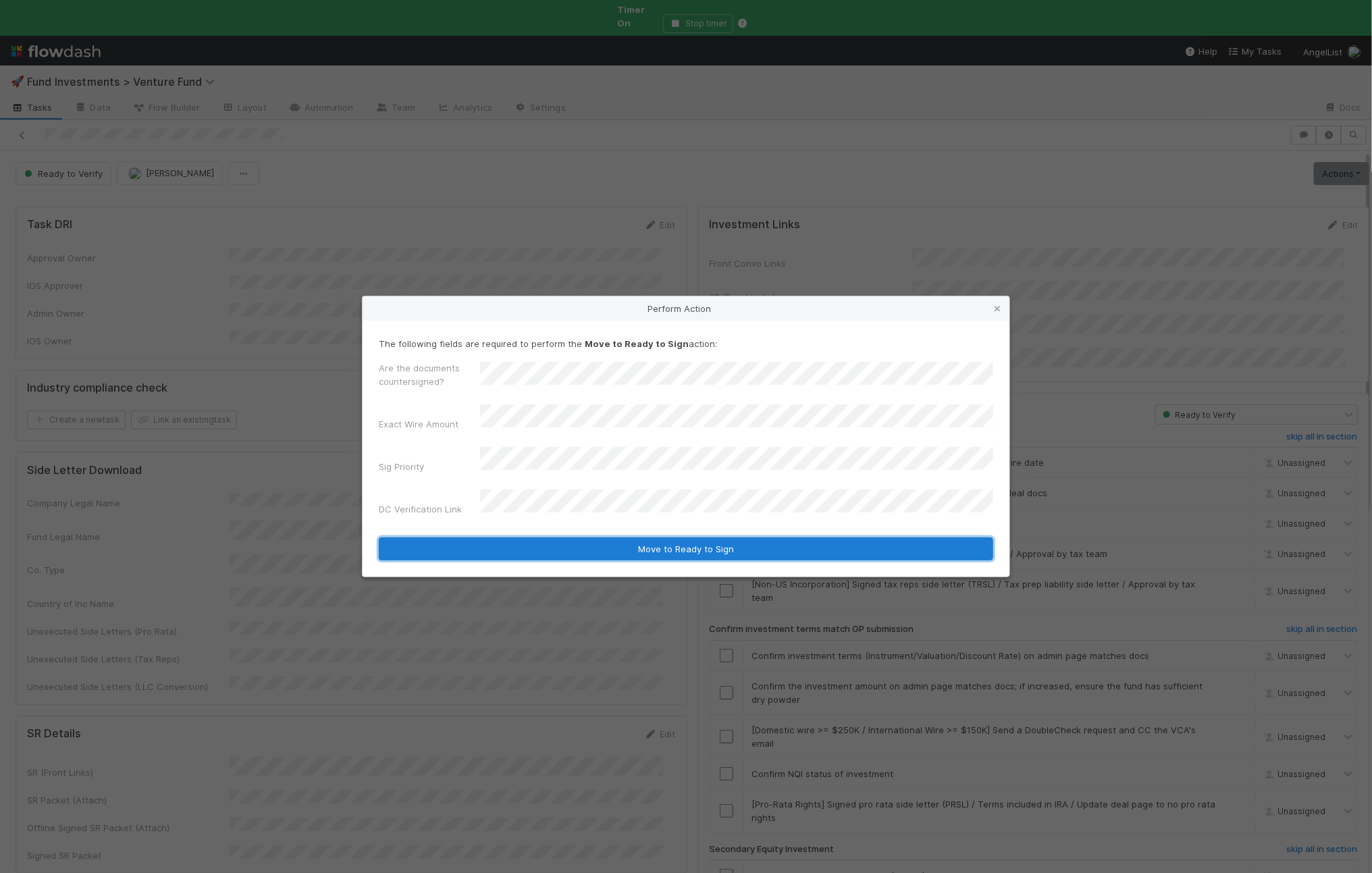
click at [517, 537] on button "Move to Ready to Sign" at bounding box center [686, 549] width 614 height 23
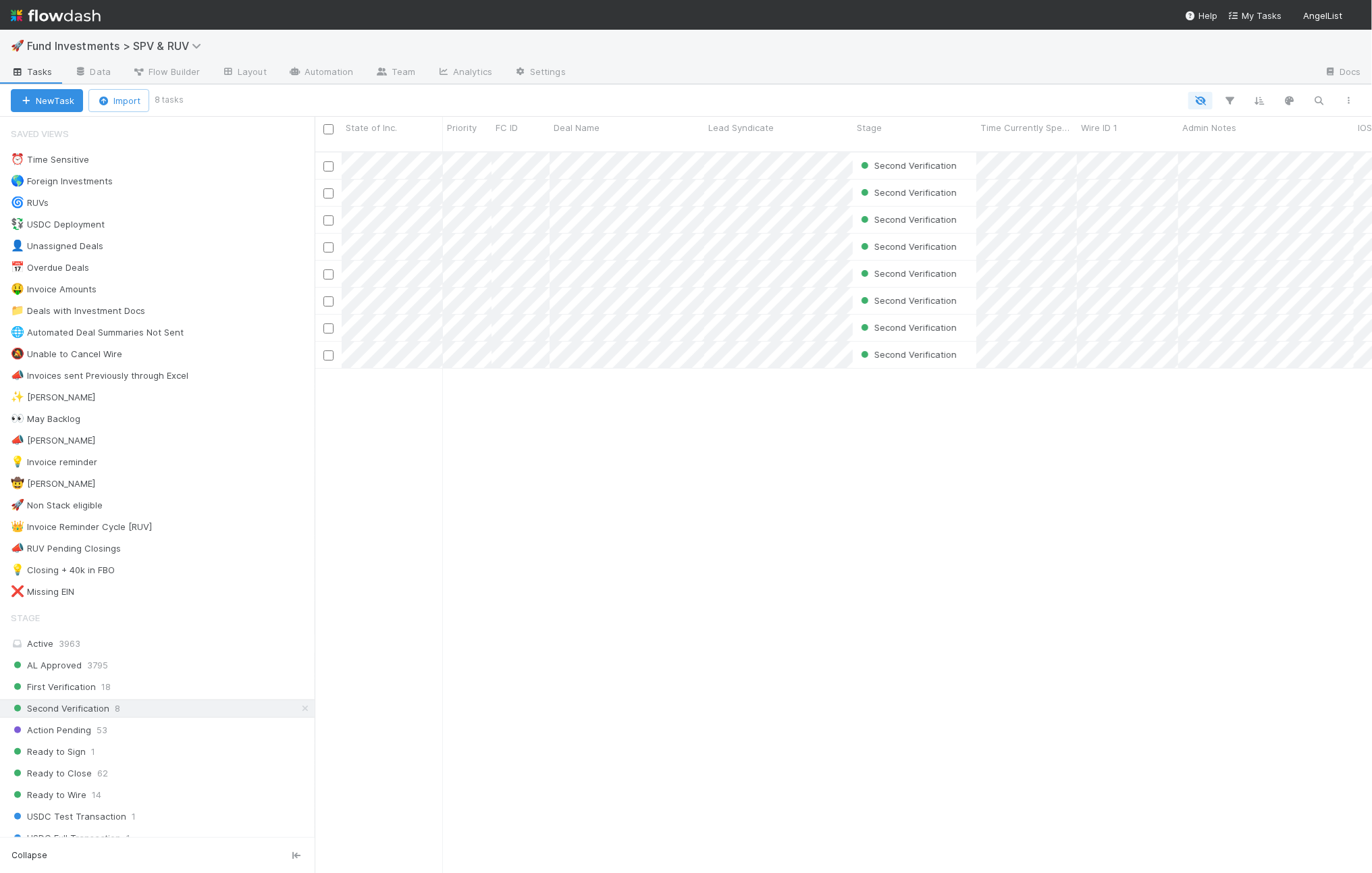
scroll to position [719, 1044]
click at [114, 73] on link "Data" at bounding box center [93, 73] width 58 height 21
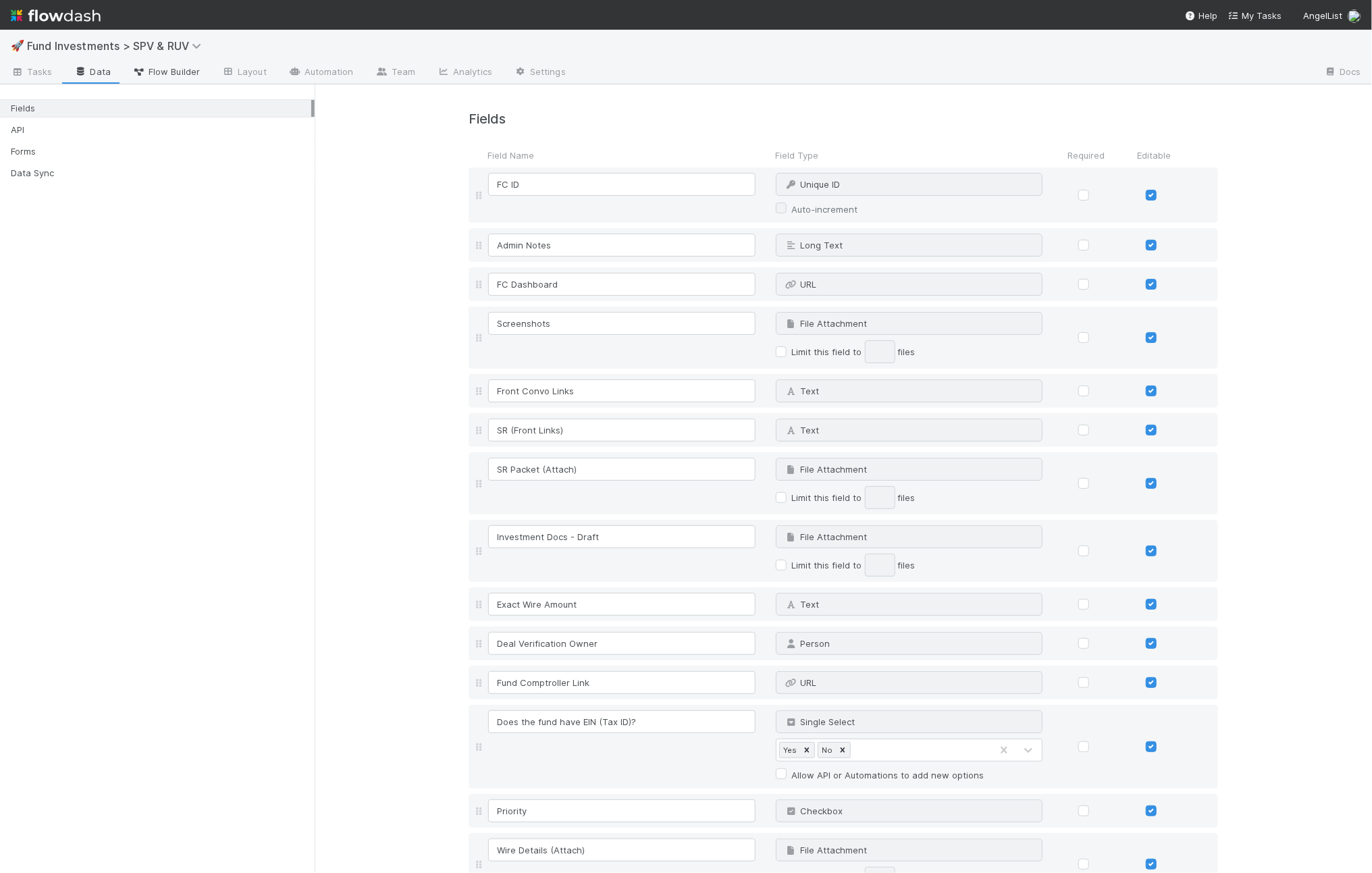
click at [169, 72] on span "Flow Builder" at bounding box center [166, 71] width 67 height 13
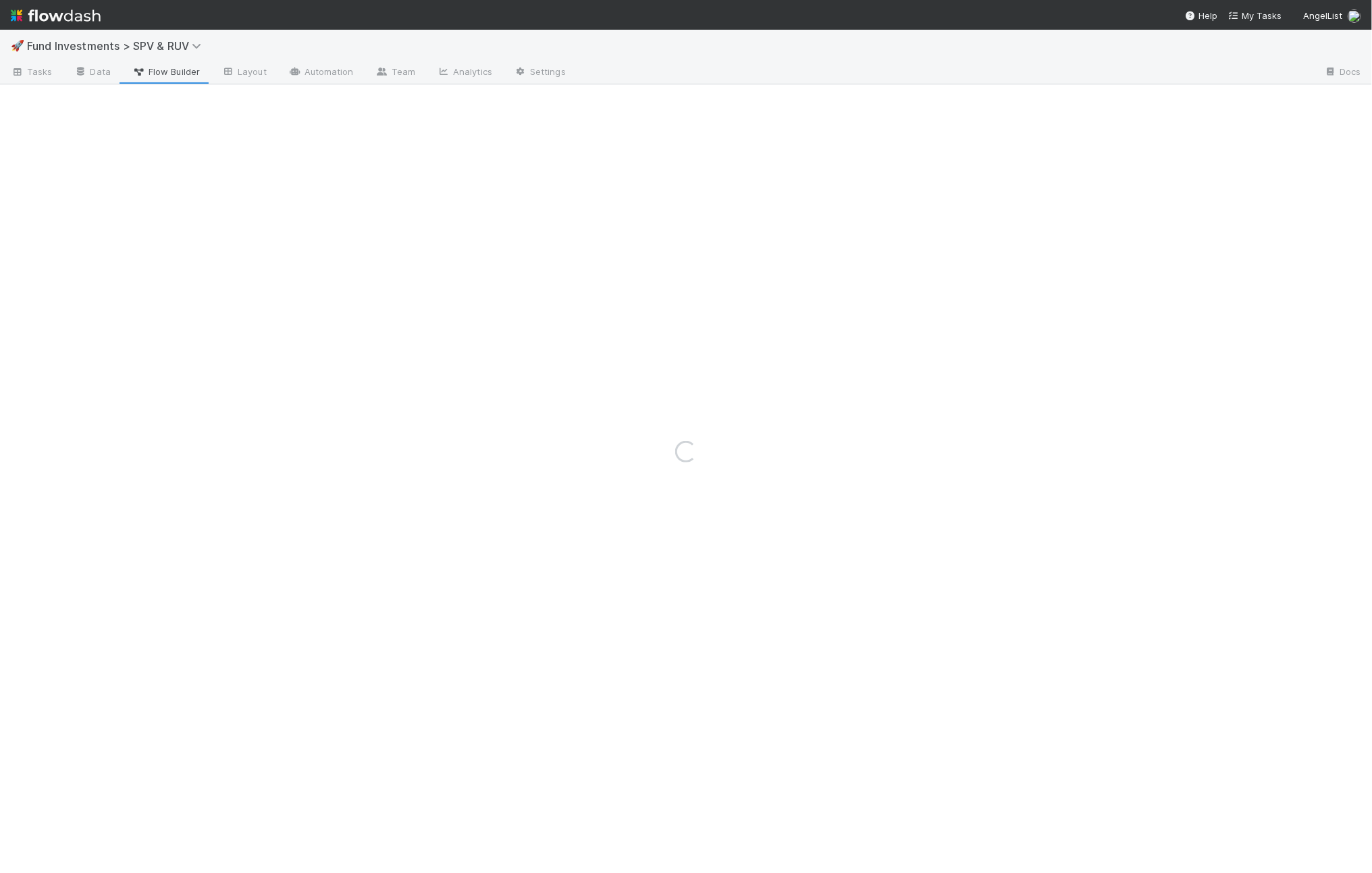
click at [164, 72] on div "Loading..." at bounding box center [686, 452] width 1372 height 844
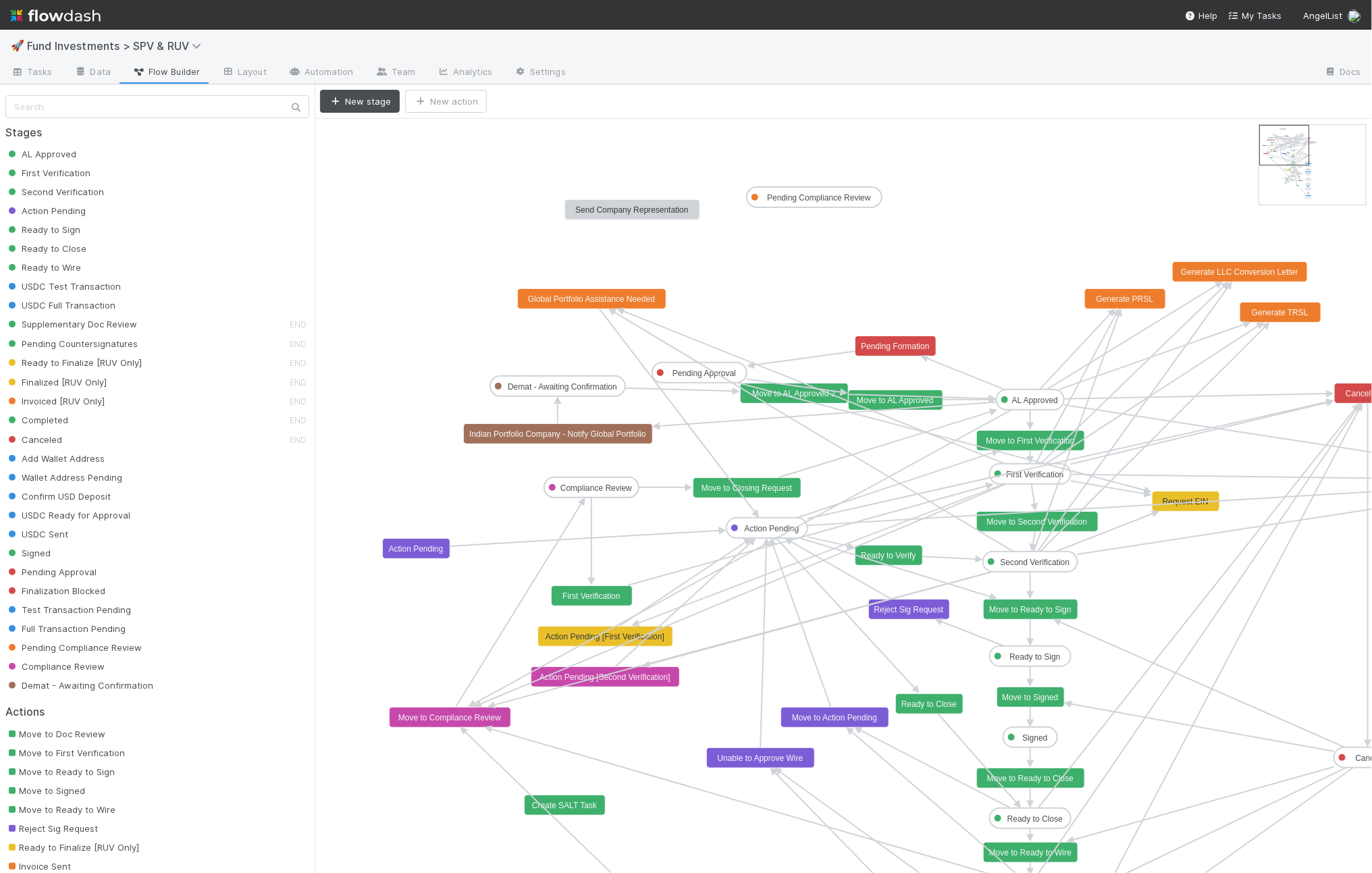
click at [990, 522] on text "Move to Second Verification" at bounding box center [1037, 521] width 101 height 10
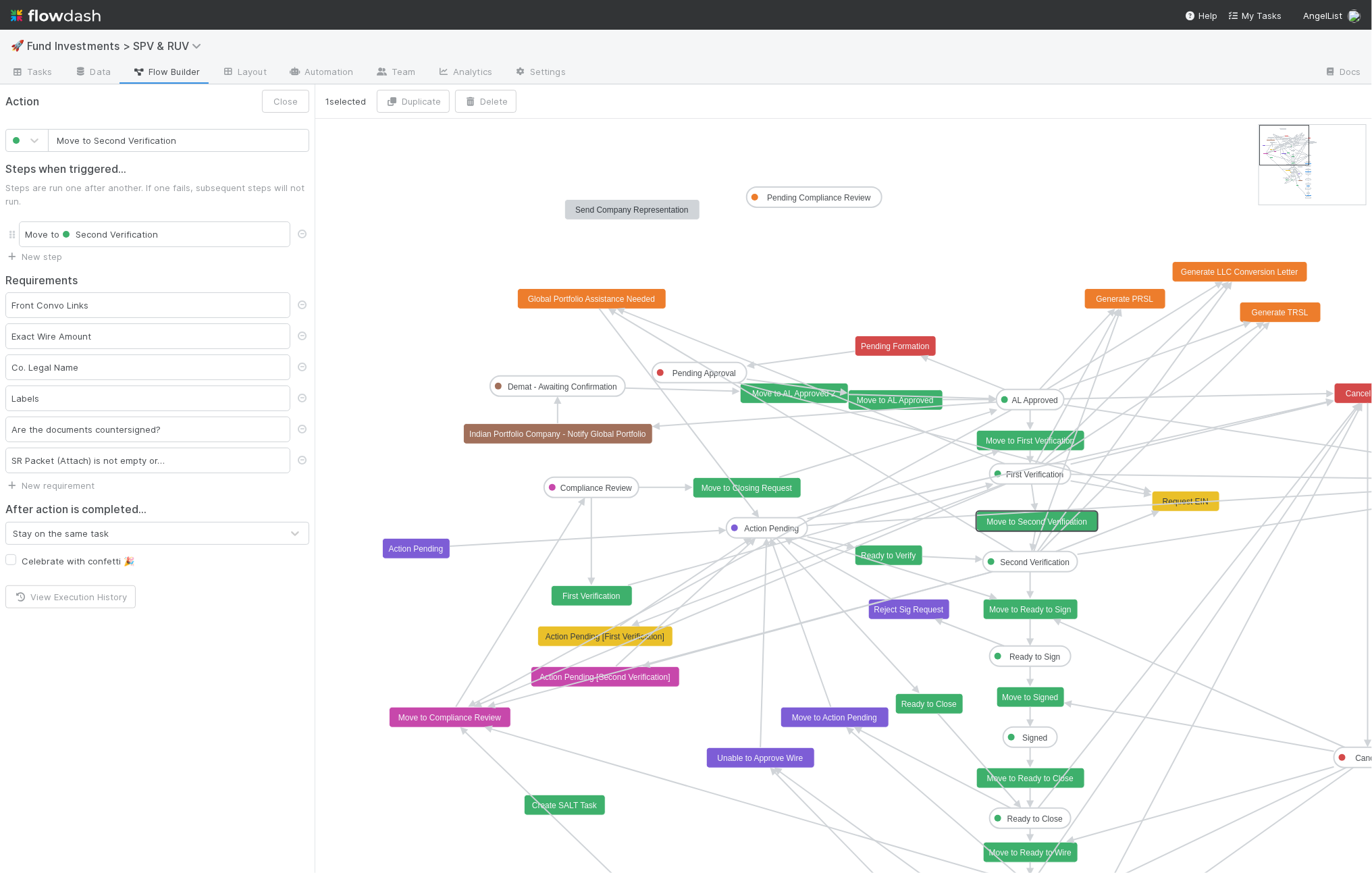
type input "Move to Ready to Sign"
click at [1026, 614] on text "Move to Ready to Sign" at bounding box center [1029, 609] width 81 height 10
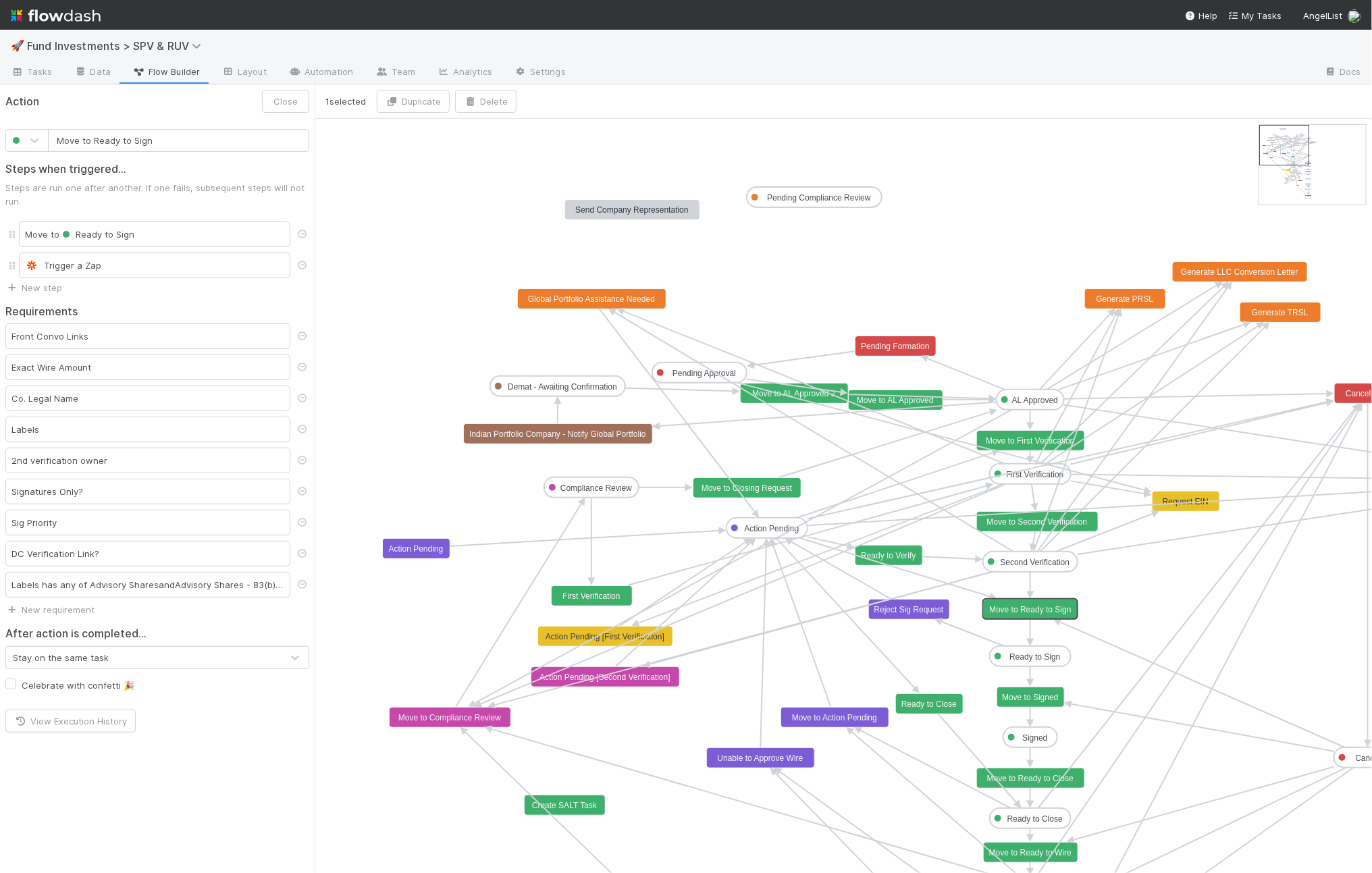
click at [1029, 651] on rect at bounding box center [1030, 656] width 81 height 20
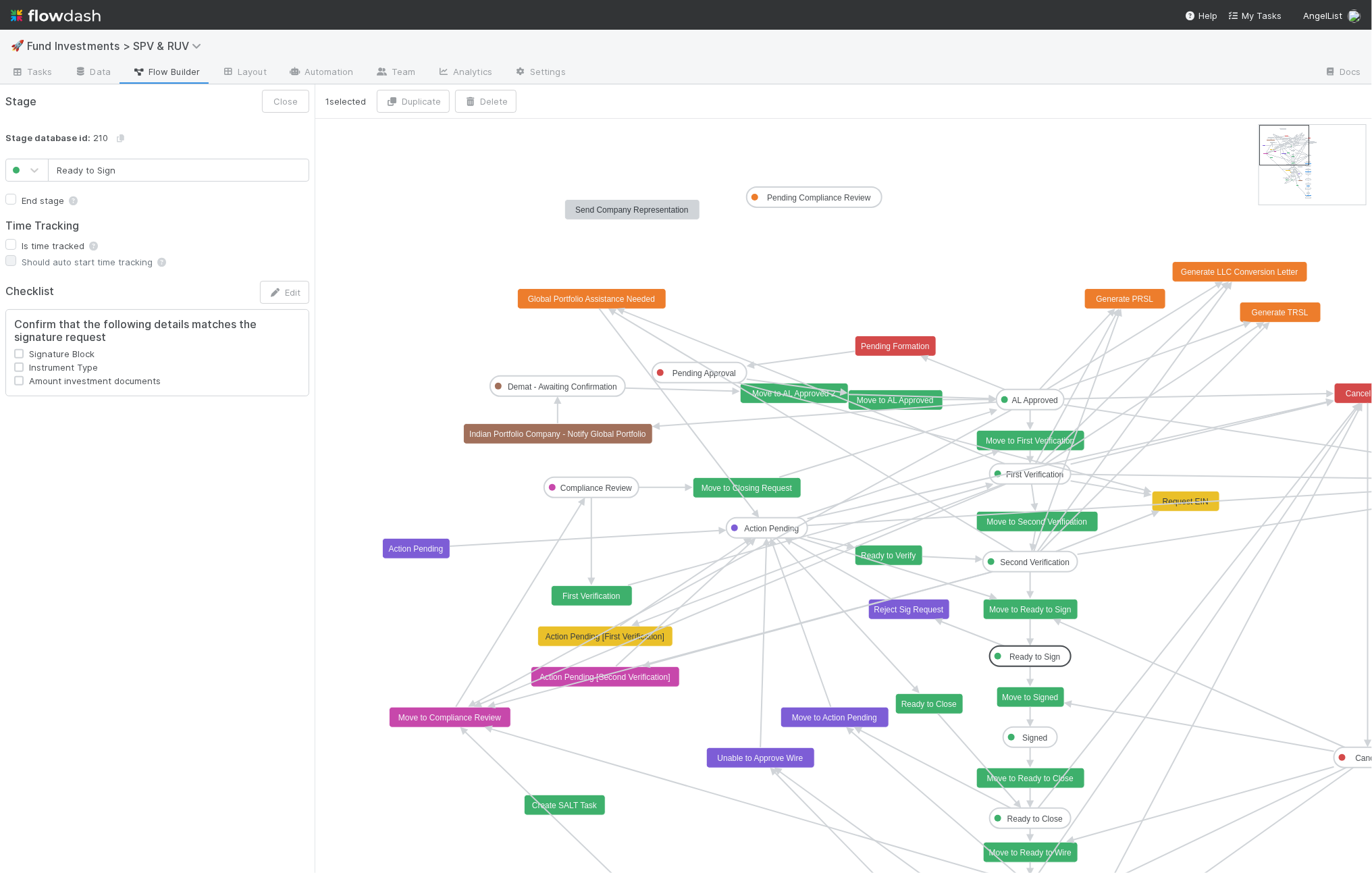
click at [1033, 688] on rect at bounding box center [1031, 698] width 67 height 20
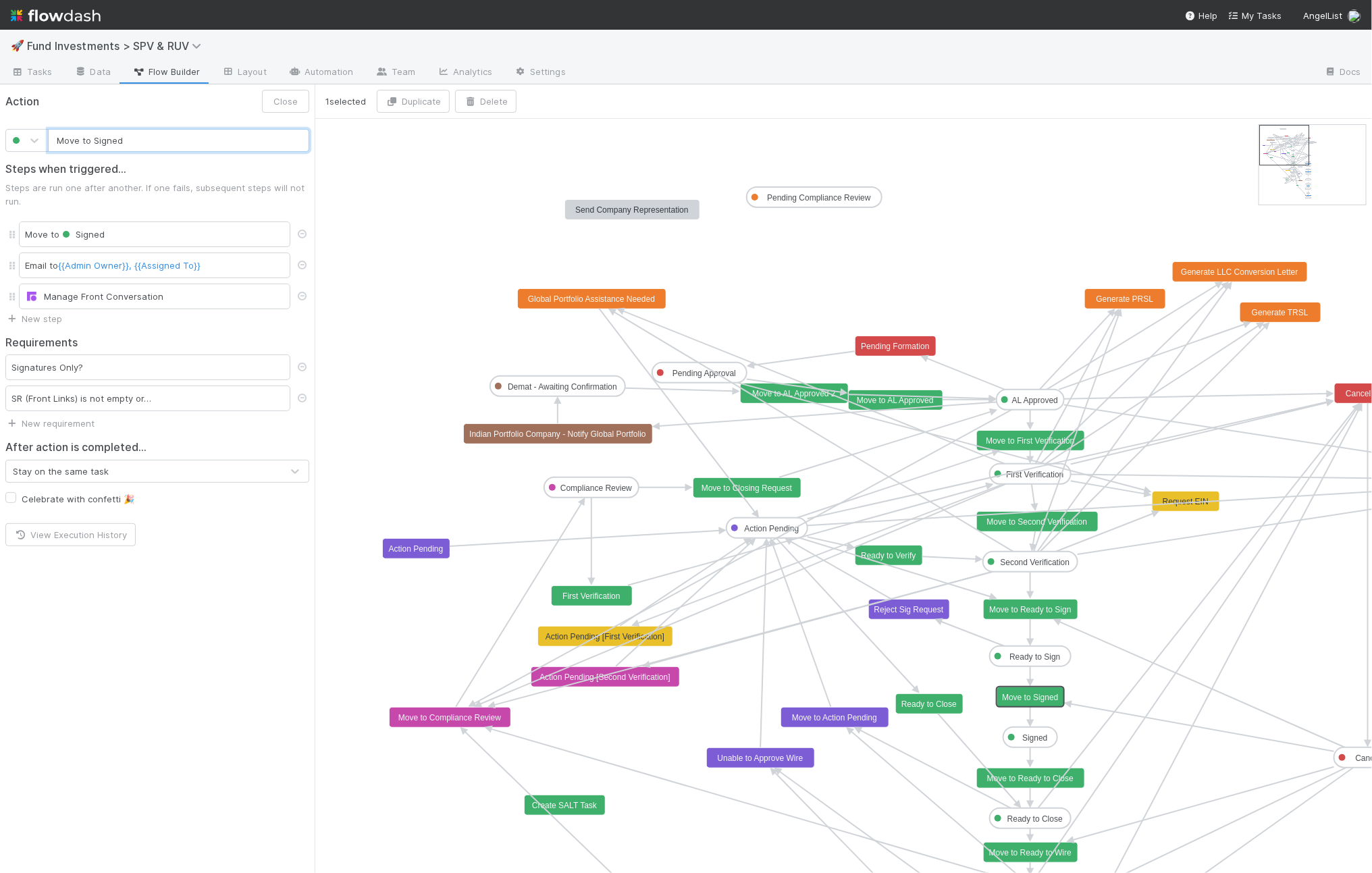
type input "Move to Ready to Close"
click at [1040, 787] on rect at bounding box center [1031, 778] width 108 height 20
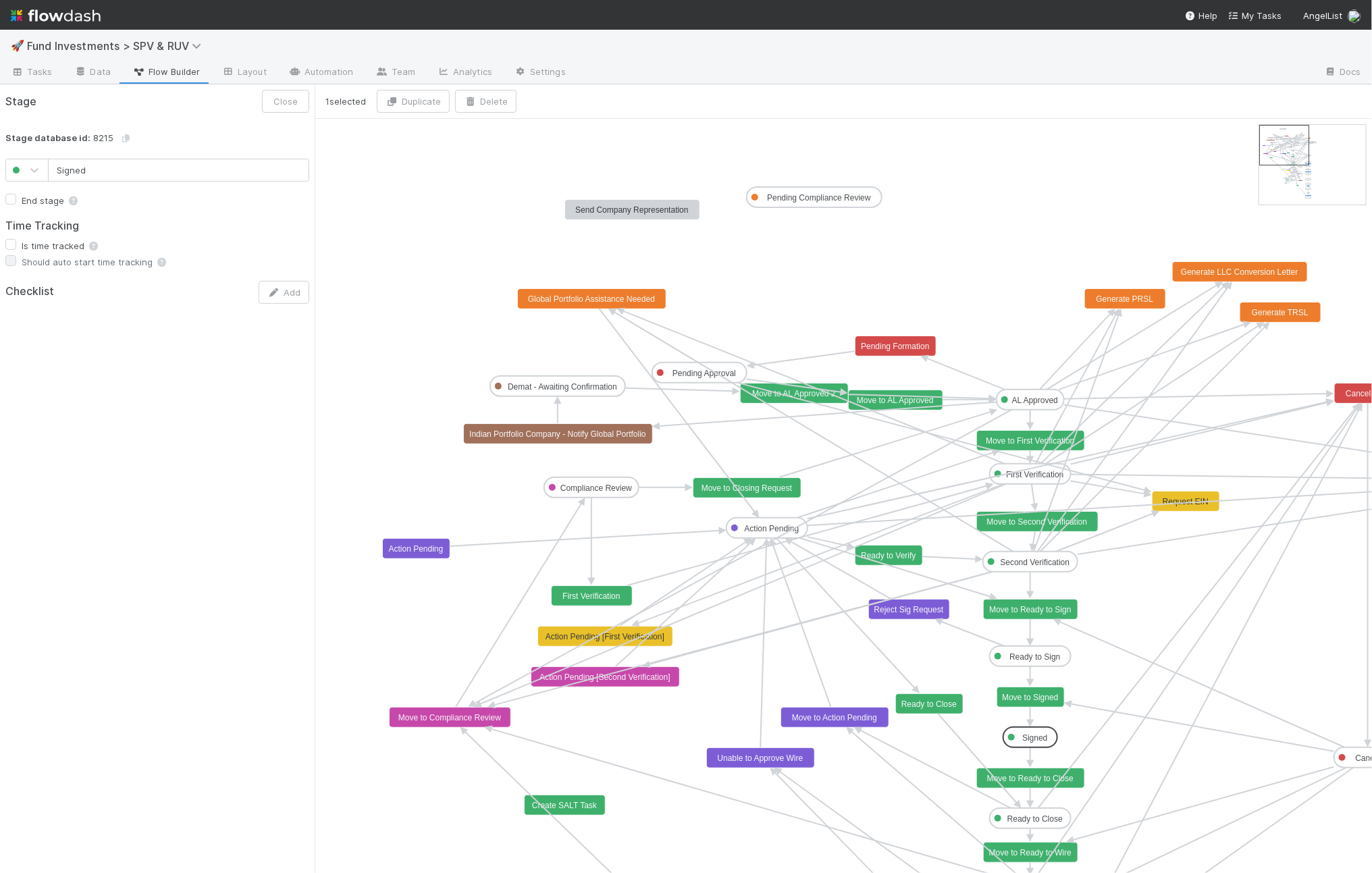
click at [1028, 733] on text "Signed" at bounding box center [1035, 738] width 25 height 10
click at [612, 605] on rect at bounding box center [592, 596] width 81 height 20
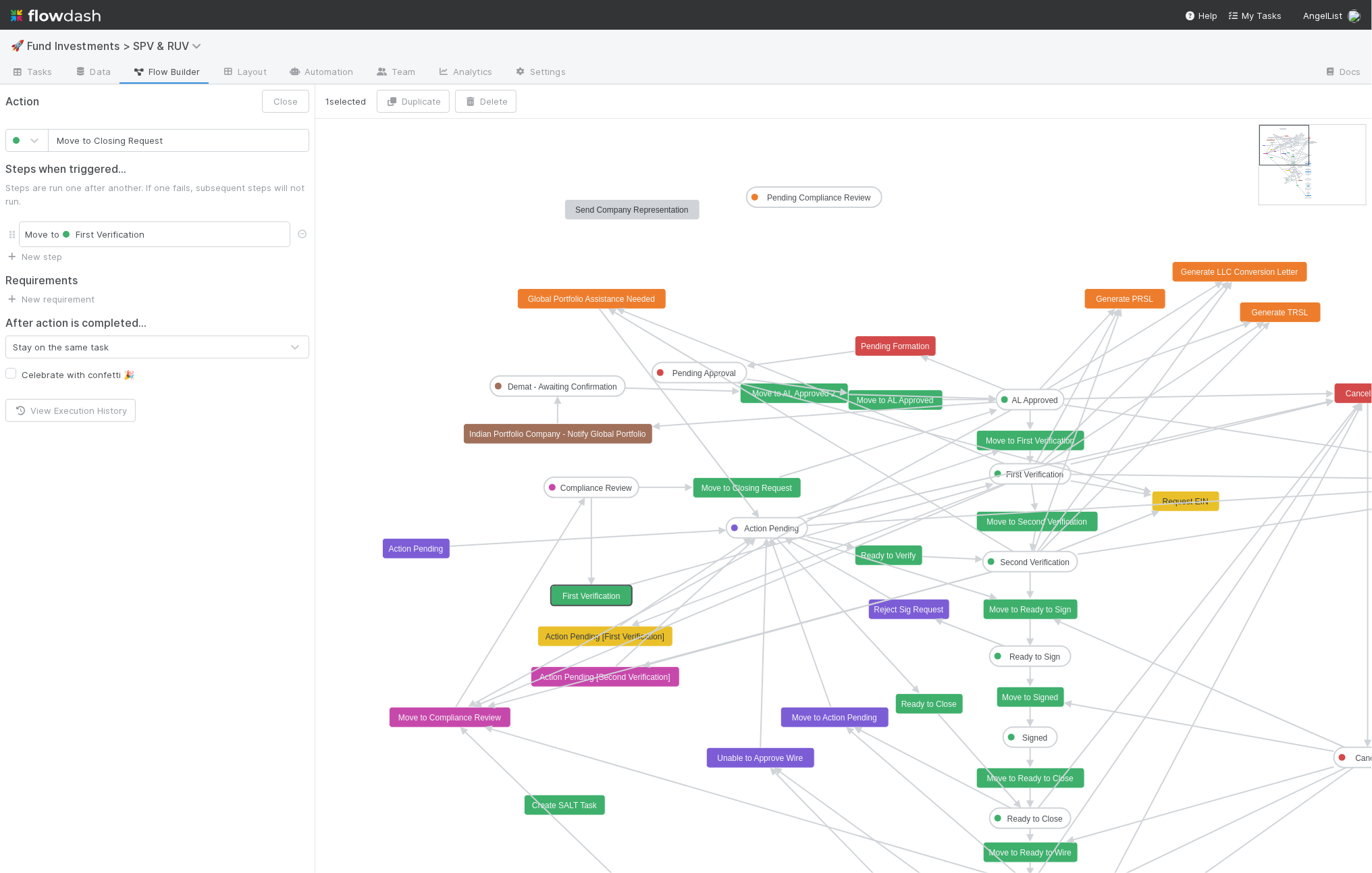
click at [721, 484] on text "Move to Closing Request" at bounding box center [747, 488] width 91 height 10
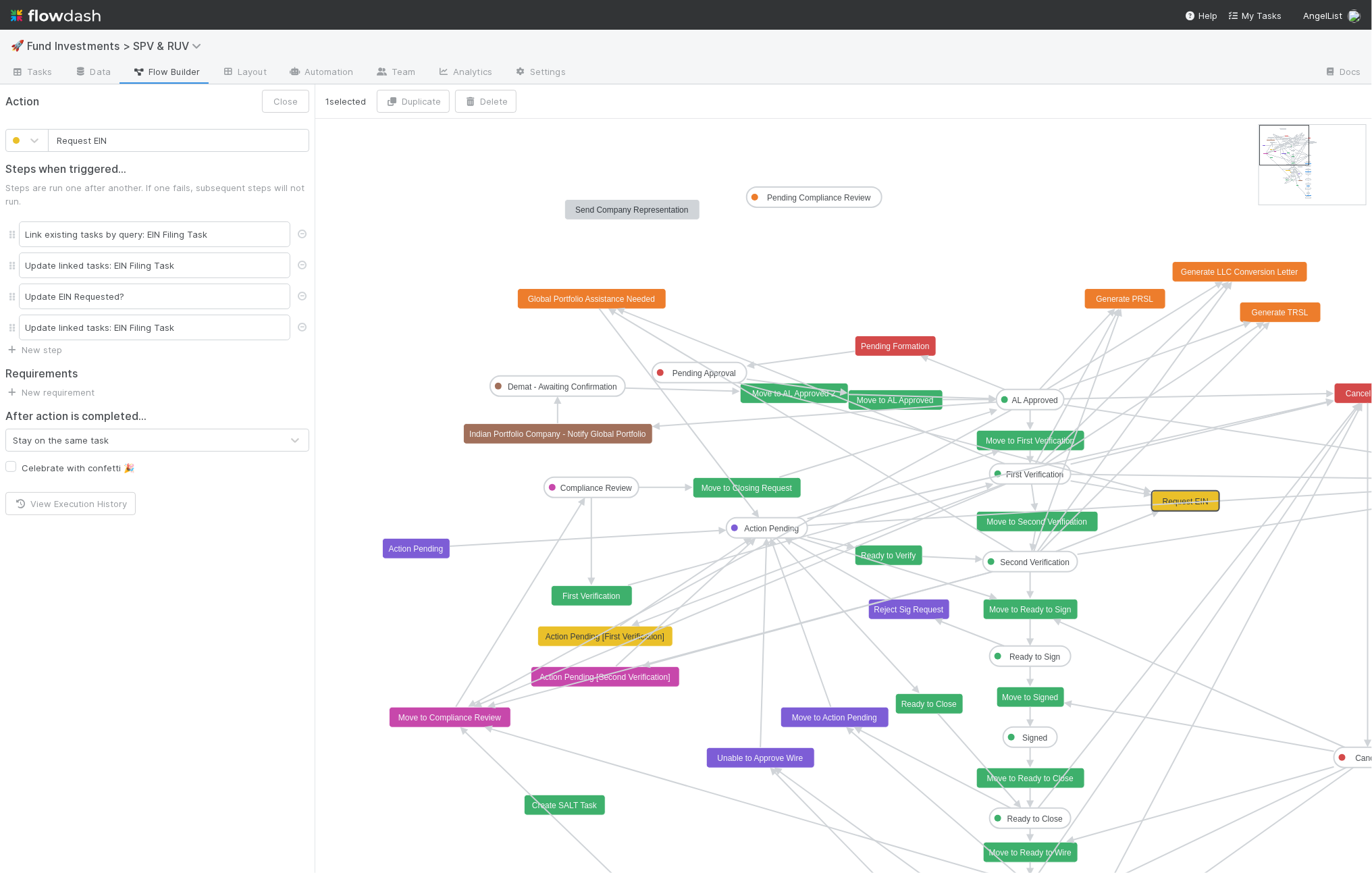
click at [1173, 493] on rect at bounding box center [1186, 501] width 67 height 20
click at [920, 352] on rect at bounding box center [896, 346] width 81 height 20
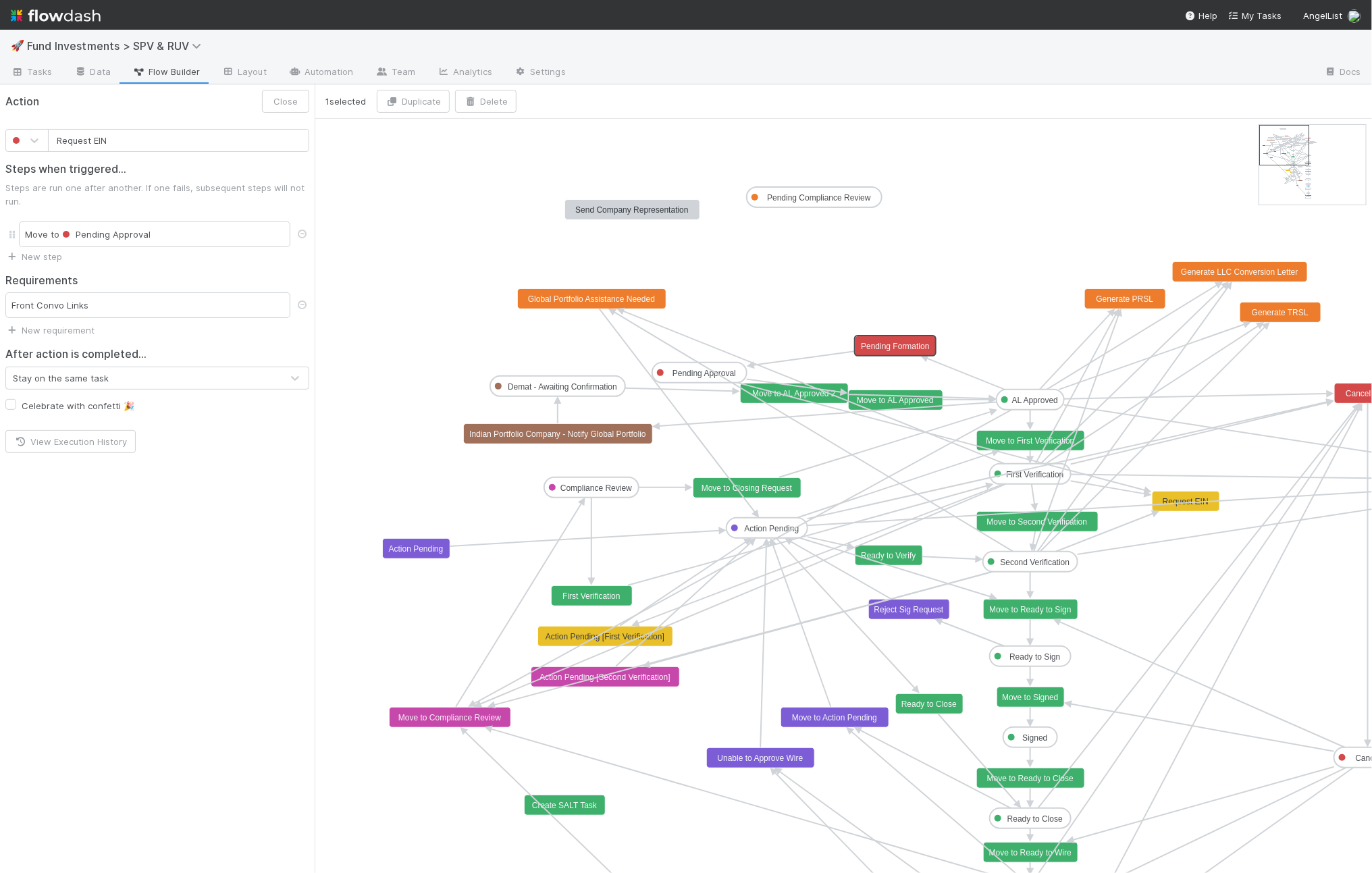
click at [1206, 498] on text "Request EIN" at bounding box center [1186, 501] width 46 height 10
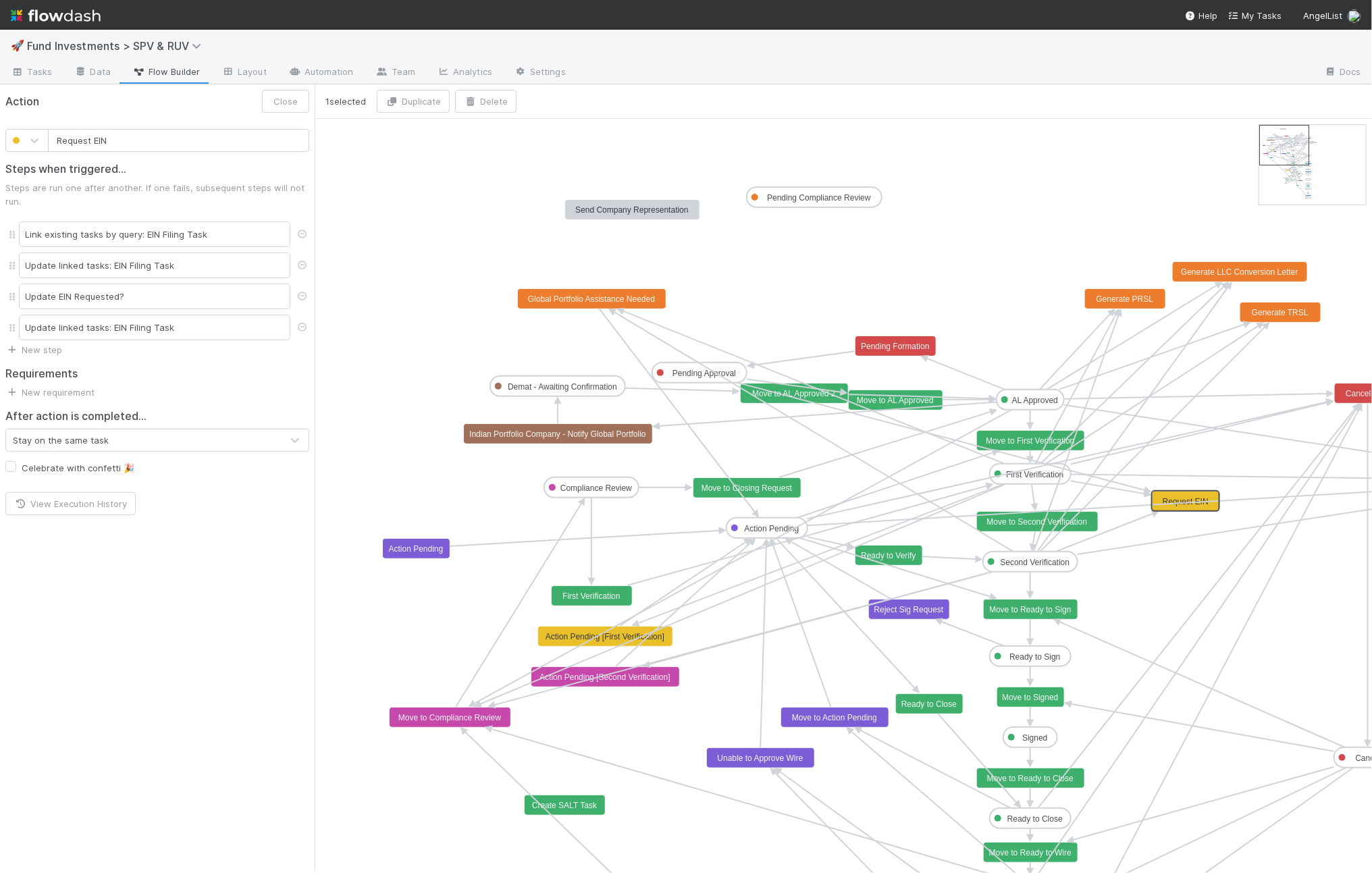
type input "Generate TRSL"
click at [1289, 318] on rect at bounding box center [1281, 313] width 81 height 20
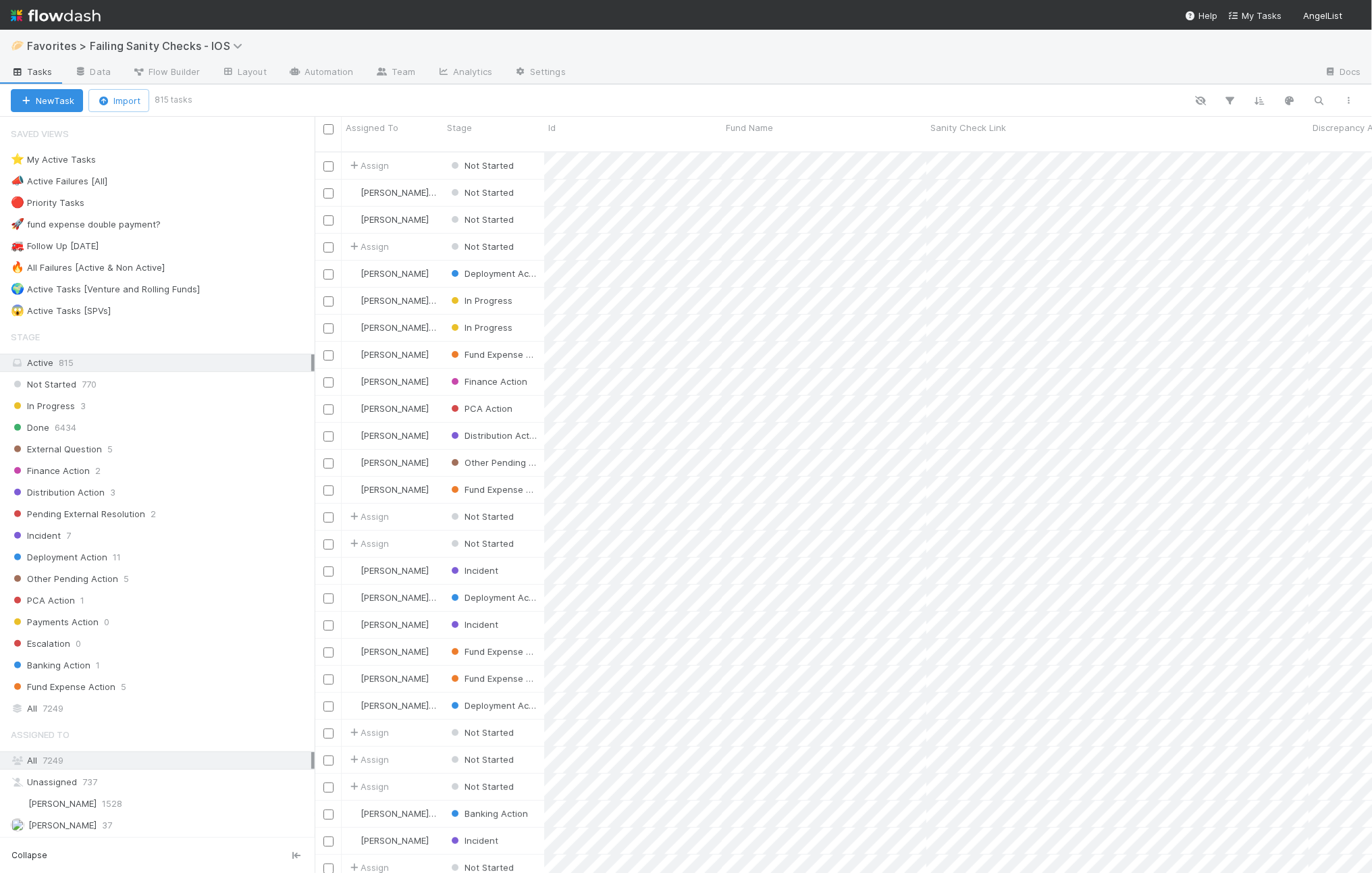
scroll to position [719, 1044]
click at [104, 282] on div "🌍 Active Tasks [Venture and Rolling Funds]" at bounding box center [105, 289] width 189 height 17
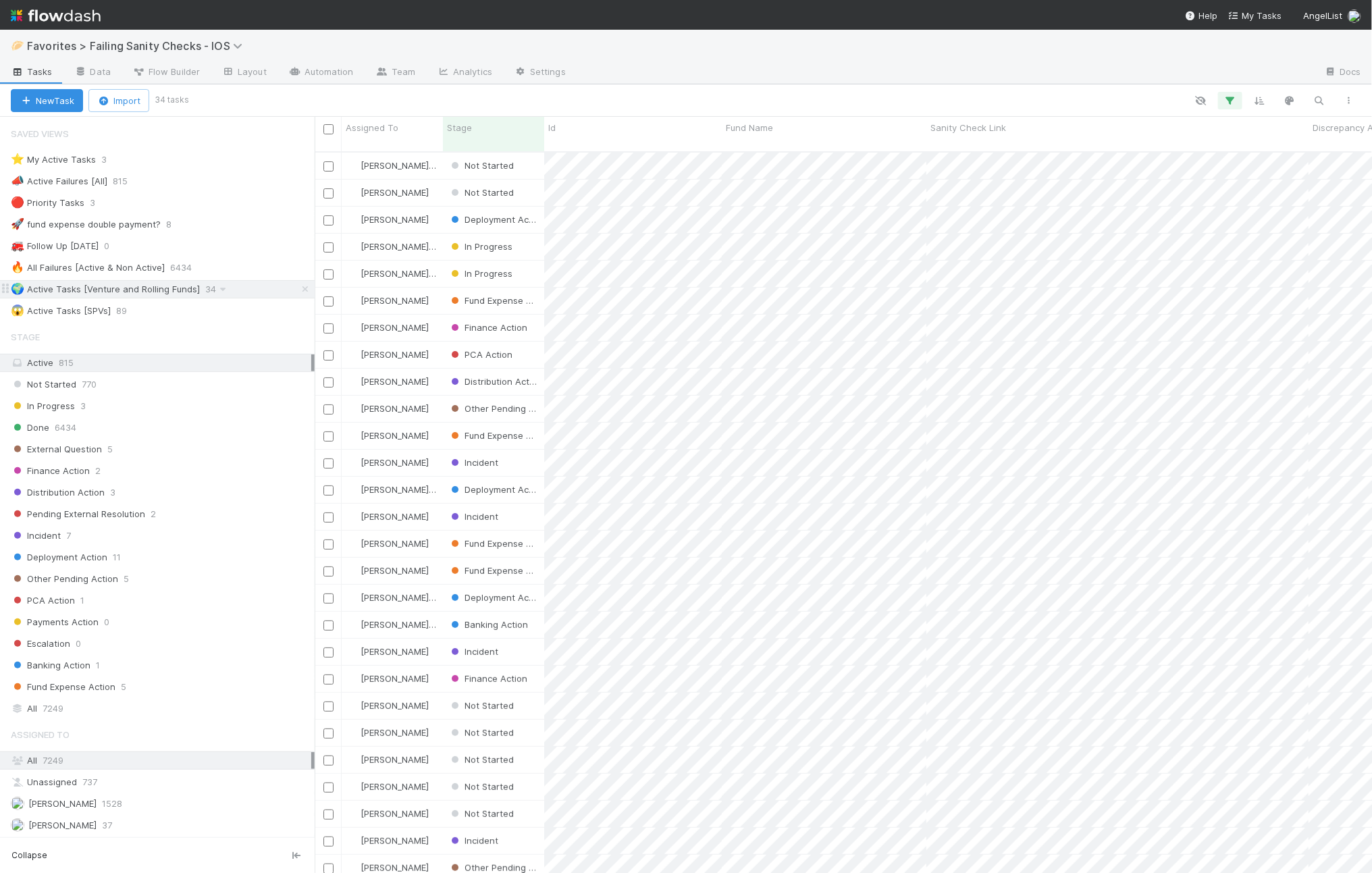
scroll to position [719, 1044]
click at [300, 72] on link "Automation" at bounding box center [321, 73] width 87 height 21
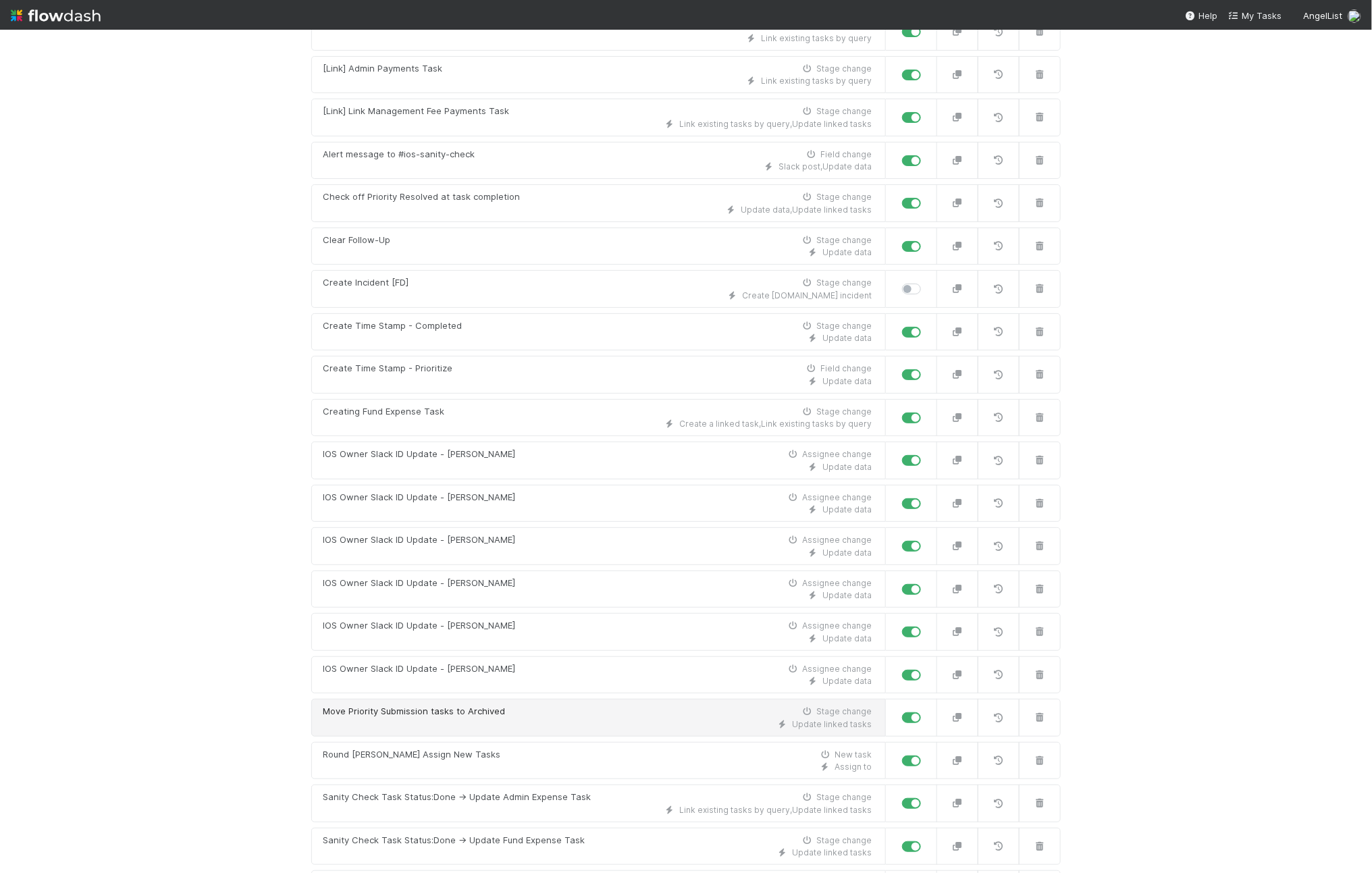
scroll to position [241, 0]
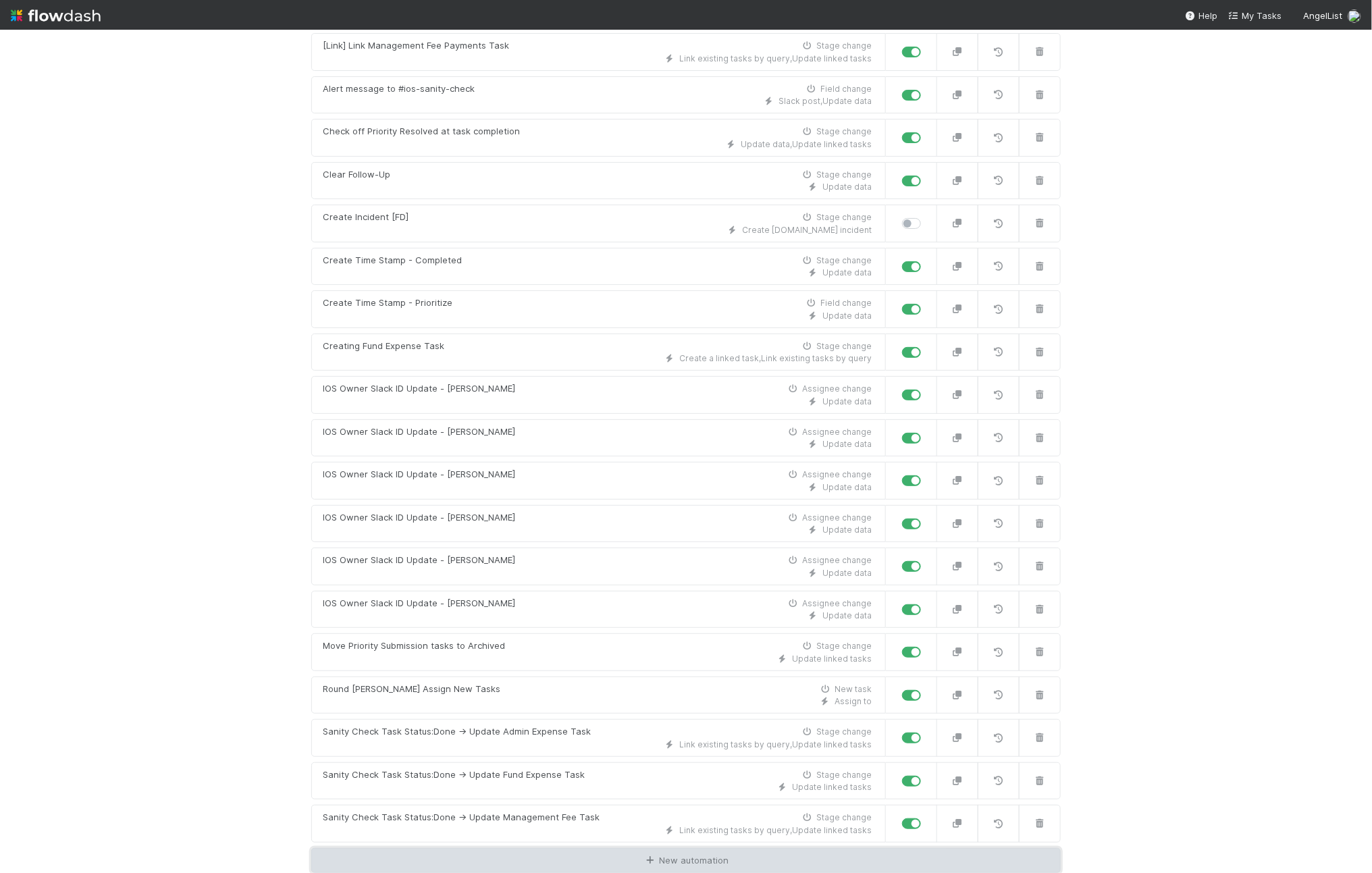
click at [585, 863] on link "New automation" at bounding box center [686, 861] width 750 height 26
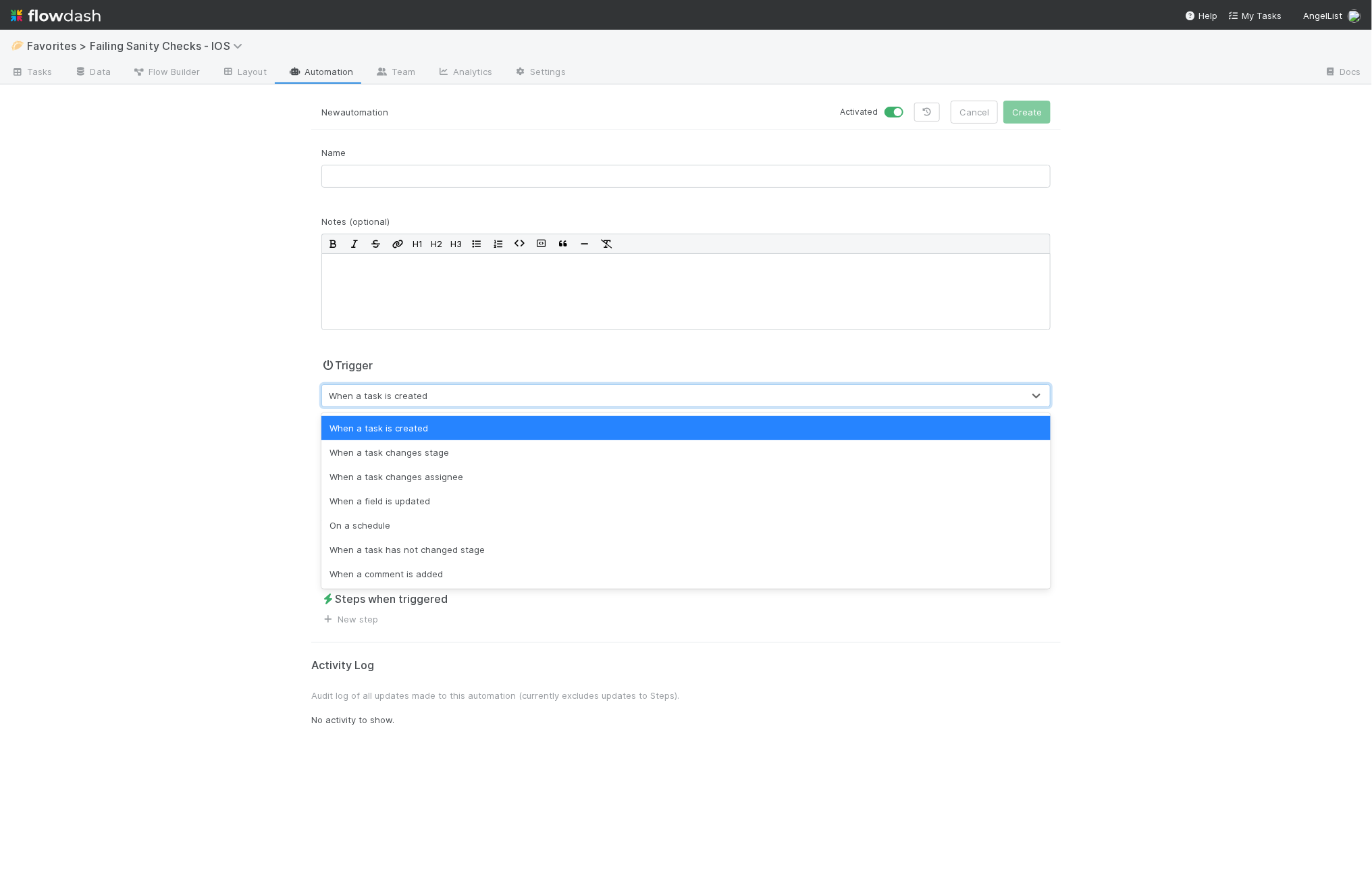
click at [428, 385] on div "When a task is created" at bounding box center [686, 396] width 729 height 23
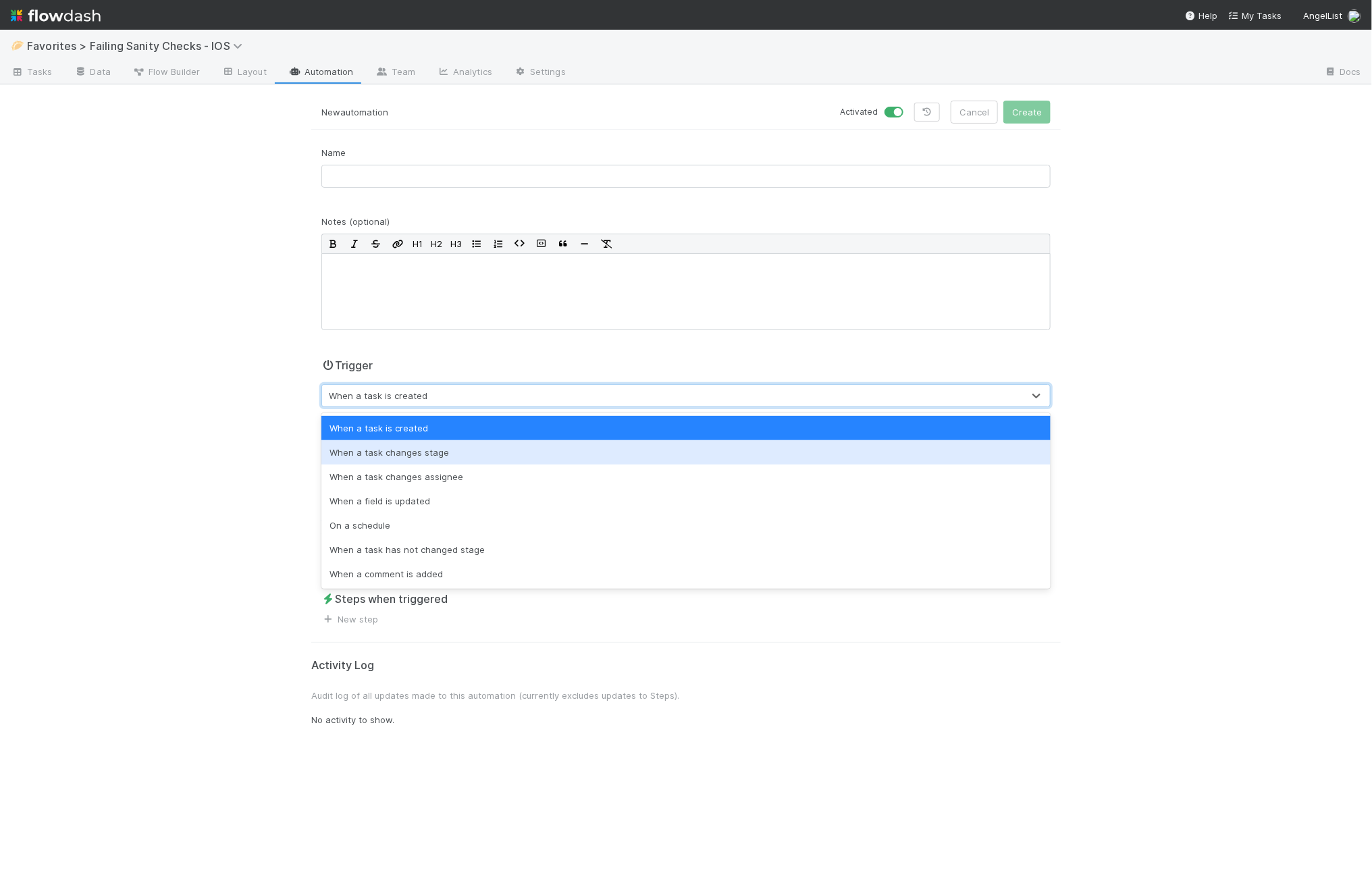
click at [428, 448] on div "When a task changes stage" at bounding box center [686, 452] width 729 height 24
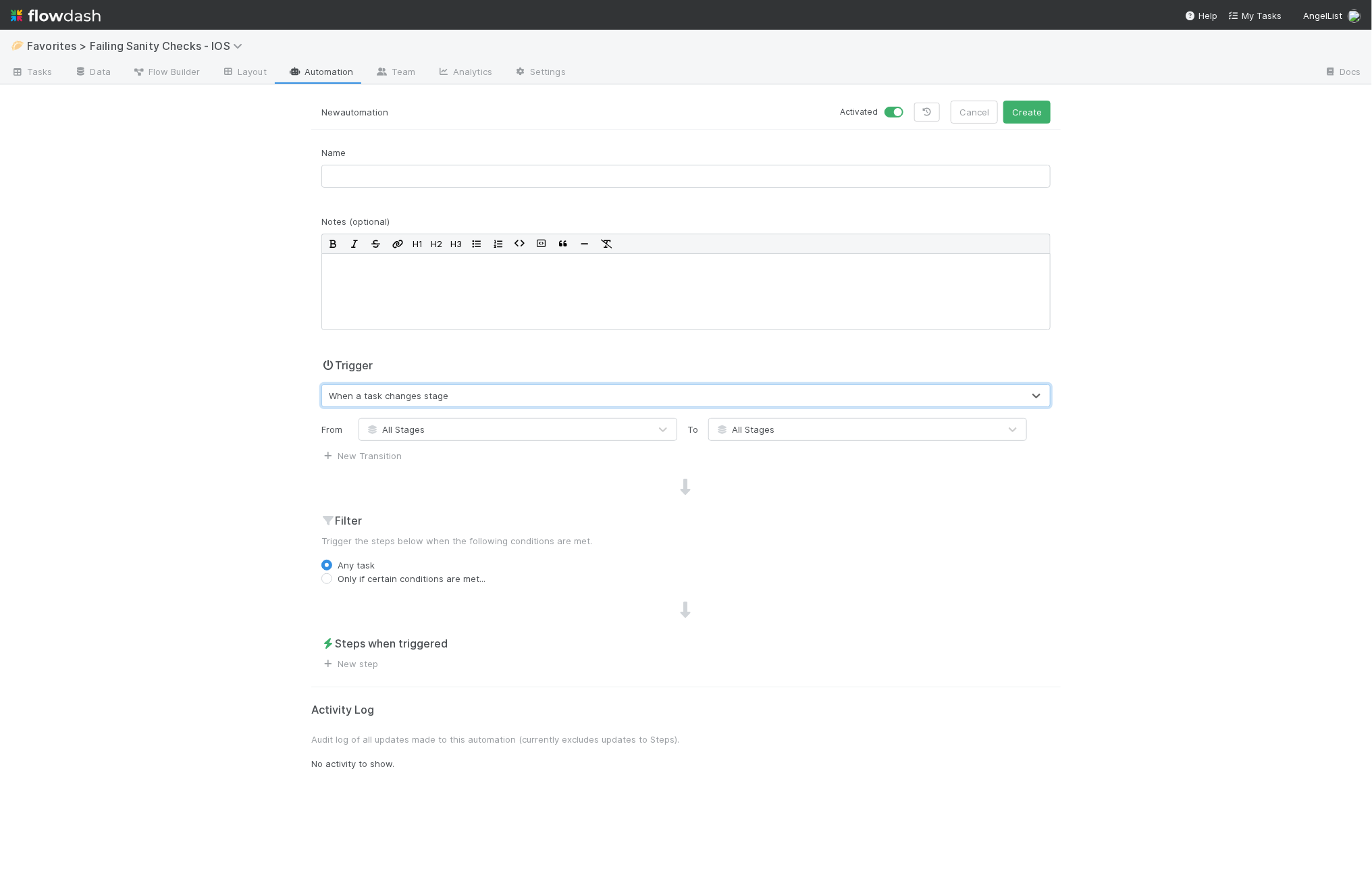
click at [719, 434] on icon at bounding box center [722, 430] width 13 height 9
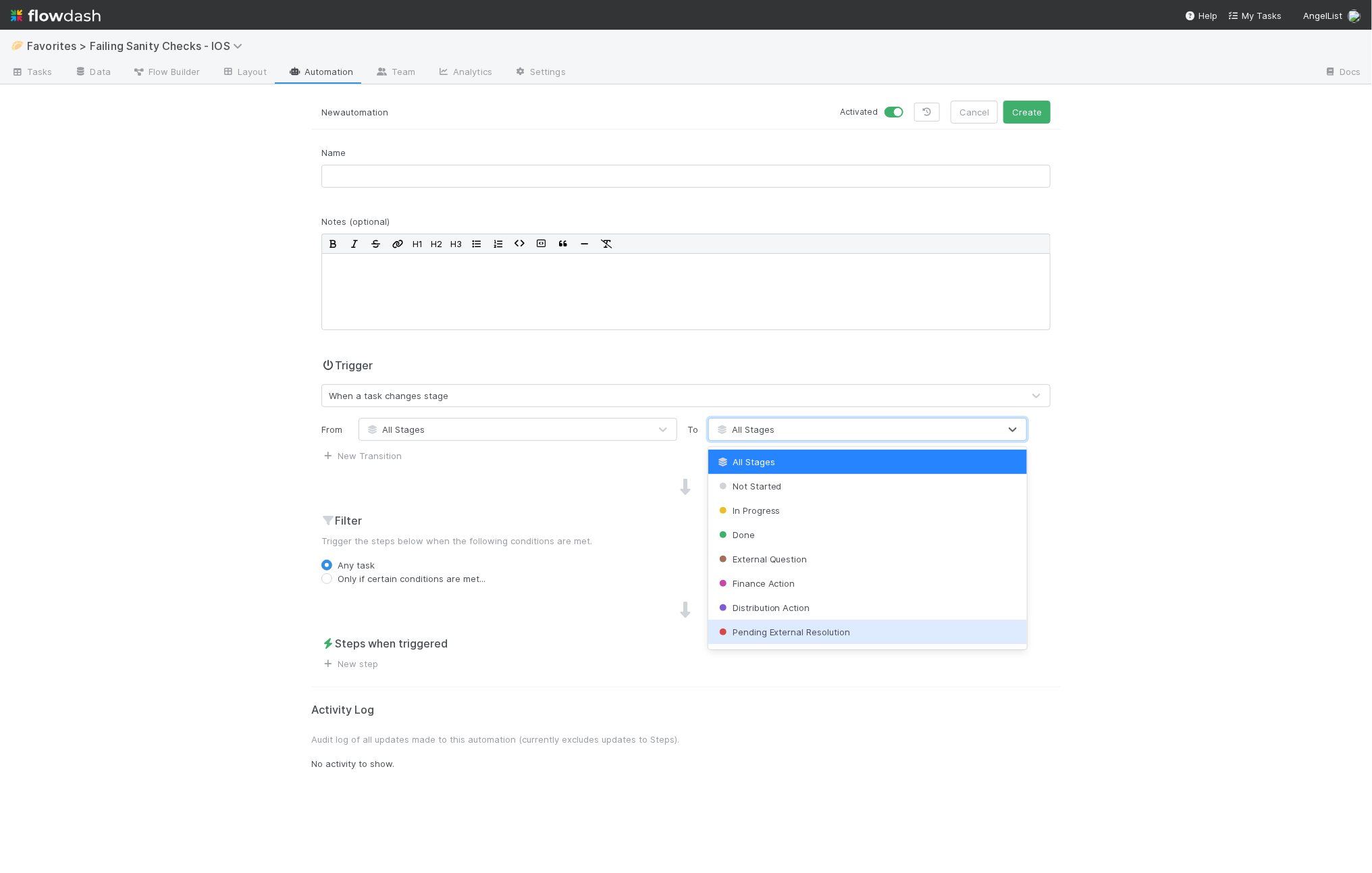
click at [796, 637] on div "Pending External Resolution" at bounding box center [867, 631] width 319 height 24
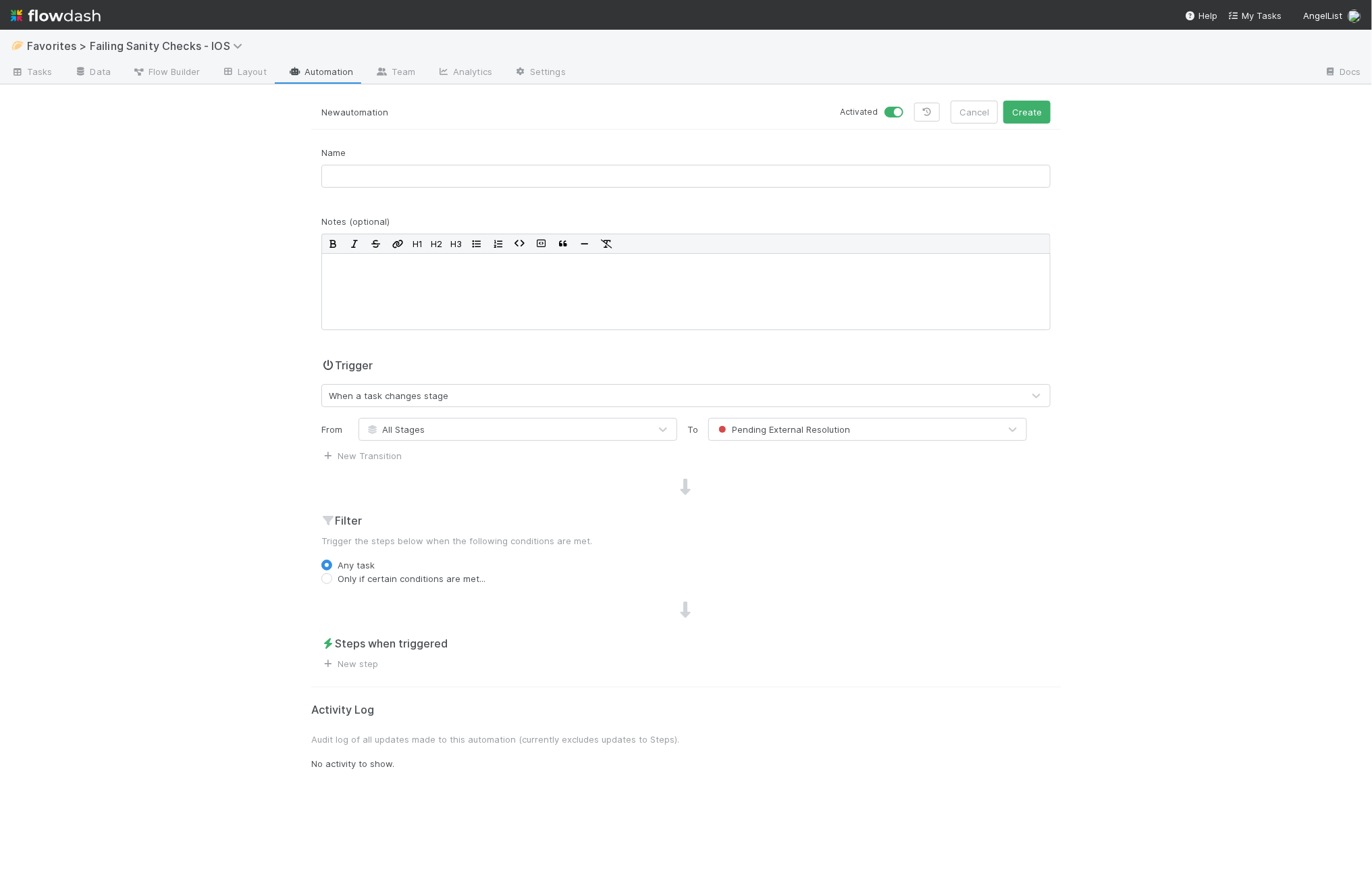
click at [373, 576] on label "Only if certain conditions are met..." at bounding box center [411, 578] width 148 height 13
click at [332, 576] on input "Only if certain conditions are met..." at bounding box center [327, 578] width 11 height 12
radio input "true"
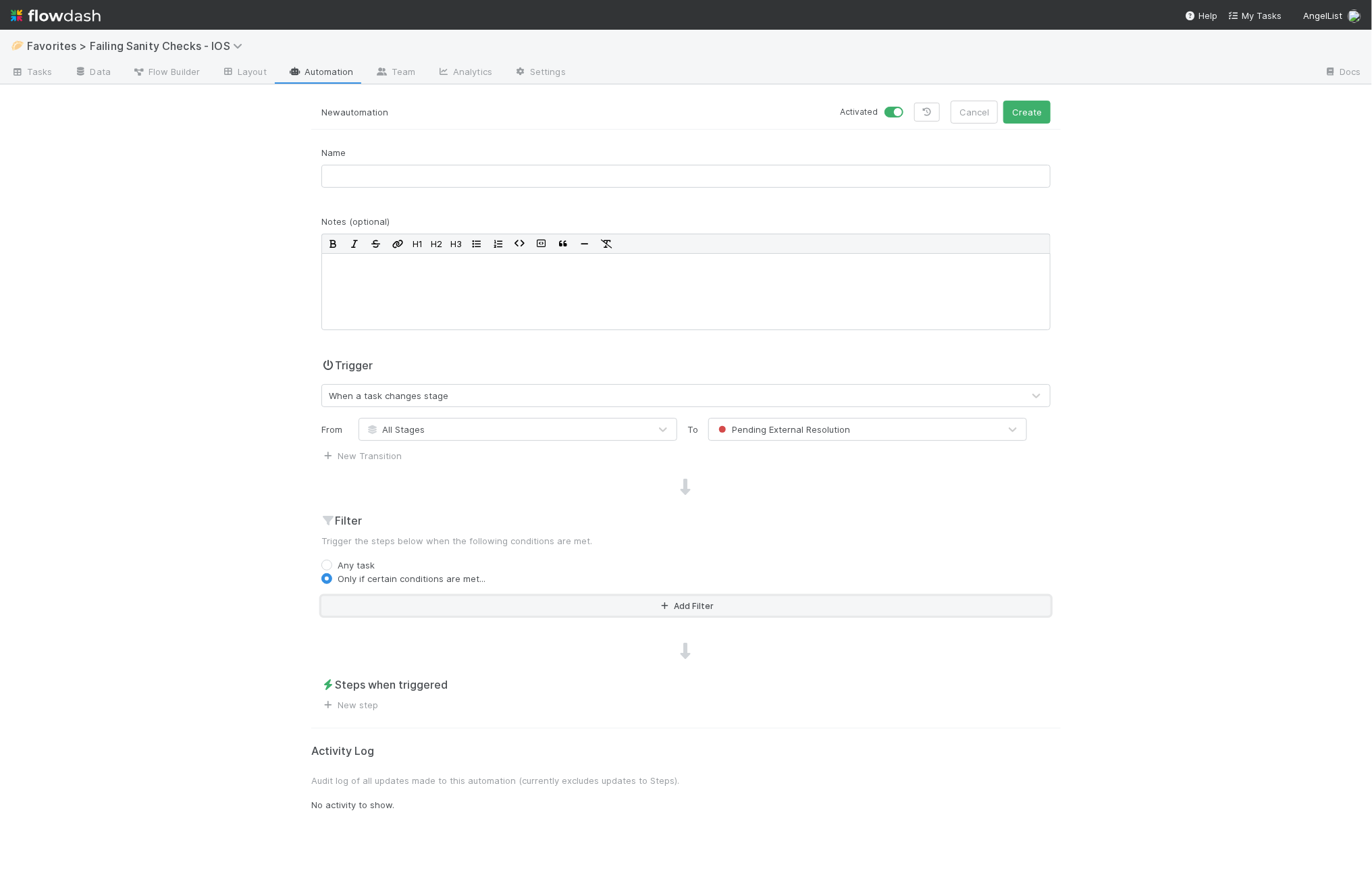
drag, startPoint x: 414, startPoint y: 602, endPoint x: 374, endPoint y: 561, distance: 57.3
click at [376, 563] on div "Filter Trigger the steps below when the following conditions are met. Any task …" at bounding box center [686, 569] width 750 height 114
click at [361, 562] on label "Any task" at bounding box center [356, 565] width 37 height 13
click at [332, 562] on input "Any task" at bounding box center [327, 565] width 11 height 12
radio input "true"
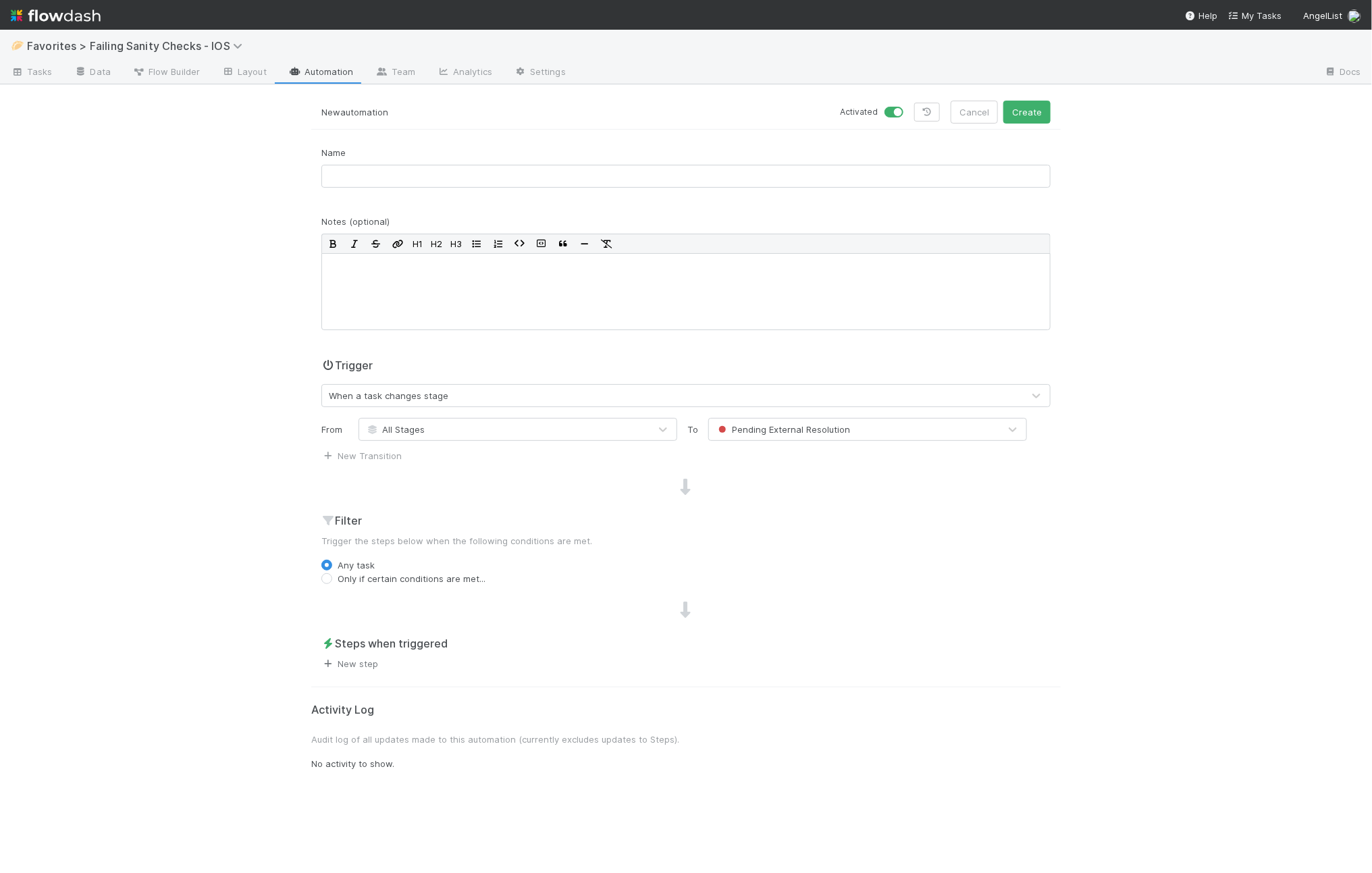
click at [360, 664] on link "New step" at bounding box center [350, 664] width 57 height 11
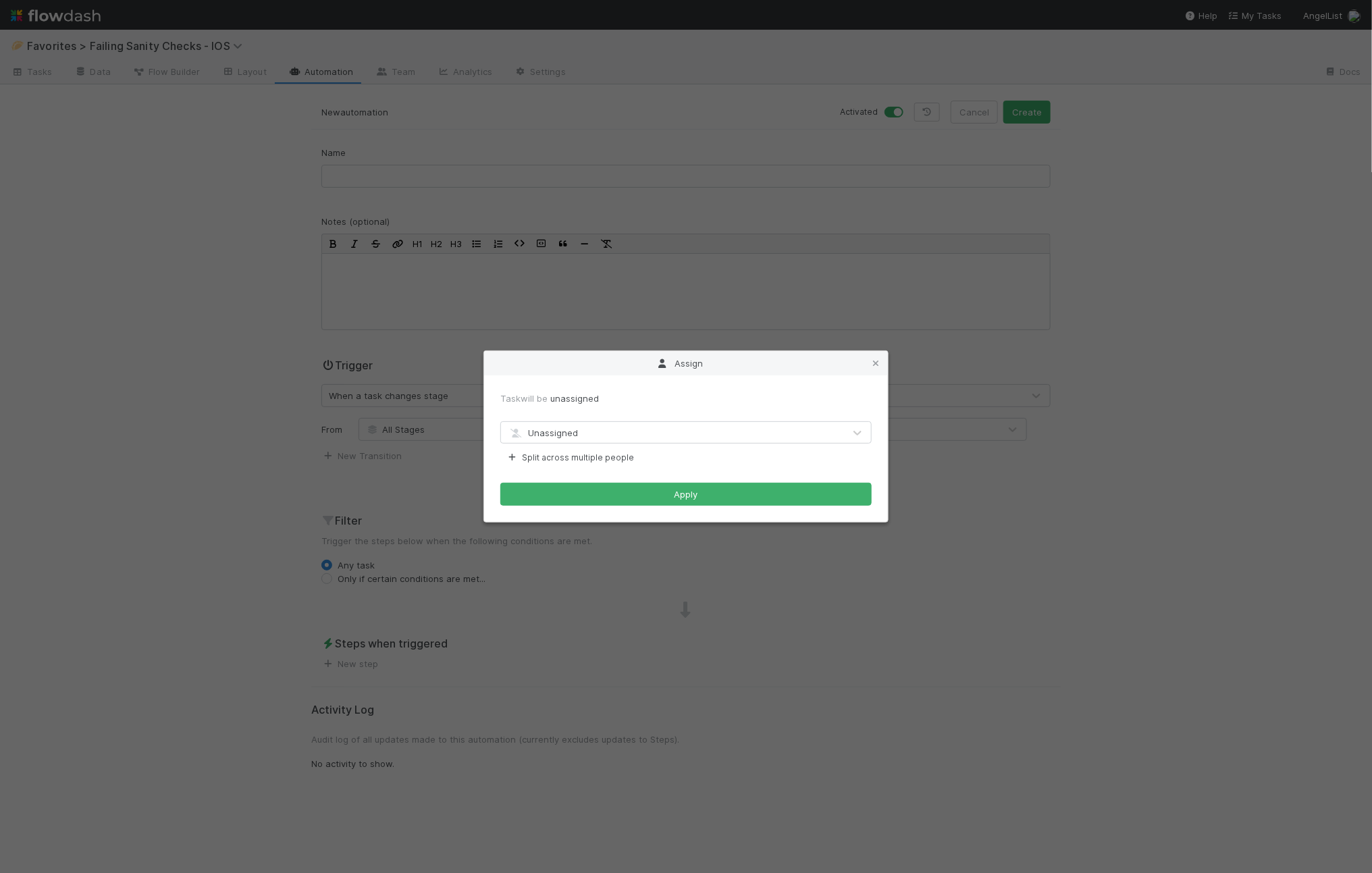
click at [556, 422] on div "Unassigned" at bounding box center [672, 433] width 343 height 21
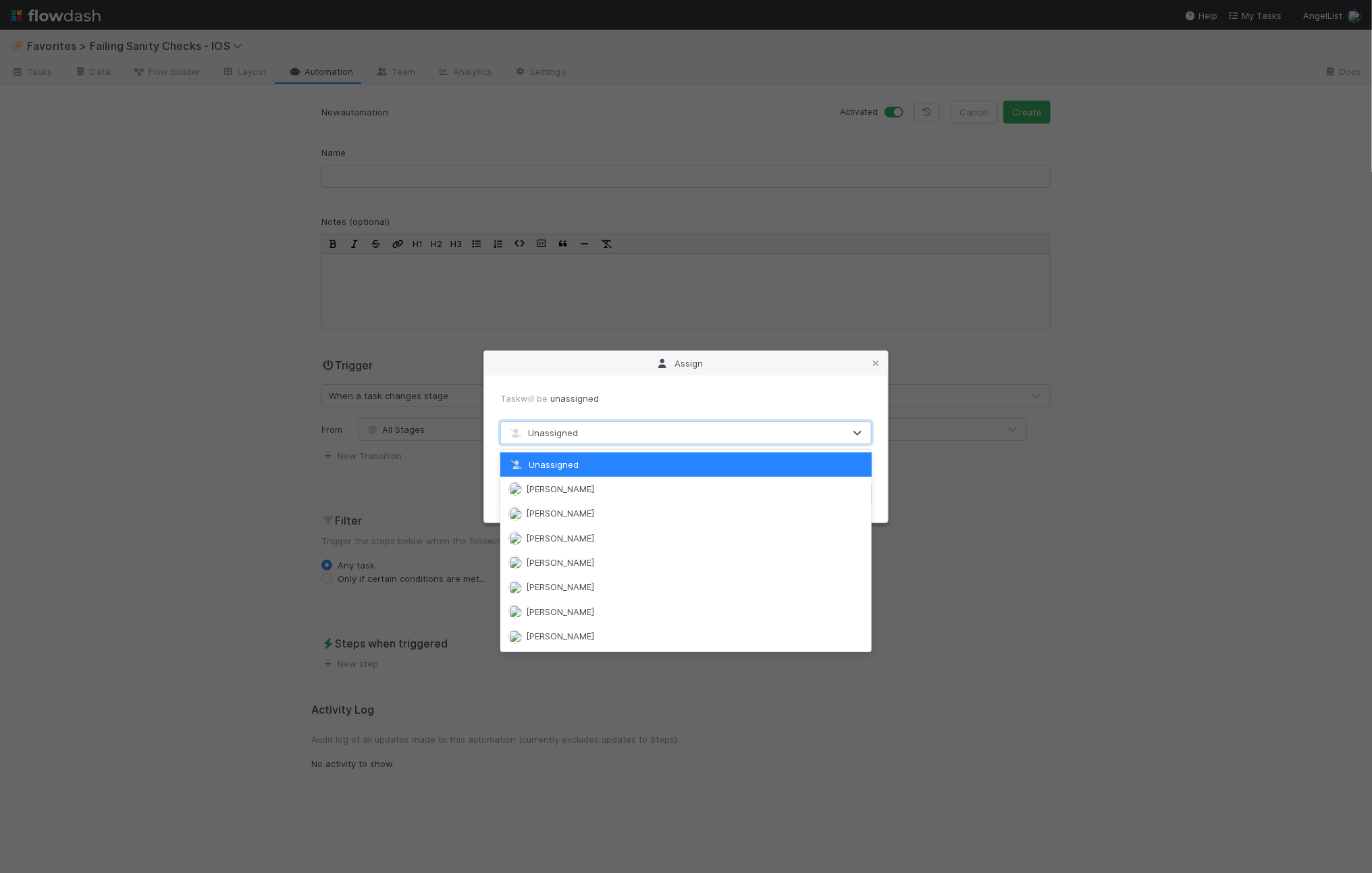
click at [576, 379] on div "Task will be unassigned option Unassigned focused, 1 of 85. 85 results availabl…" at bounding box center [686, 449] width 404 height 147
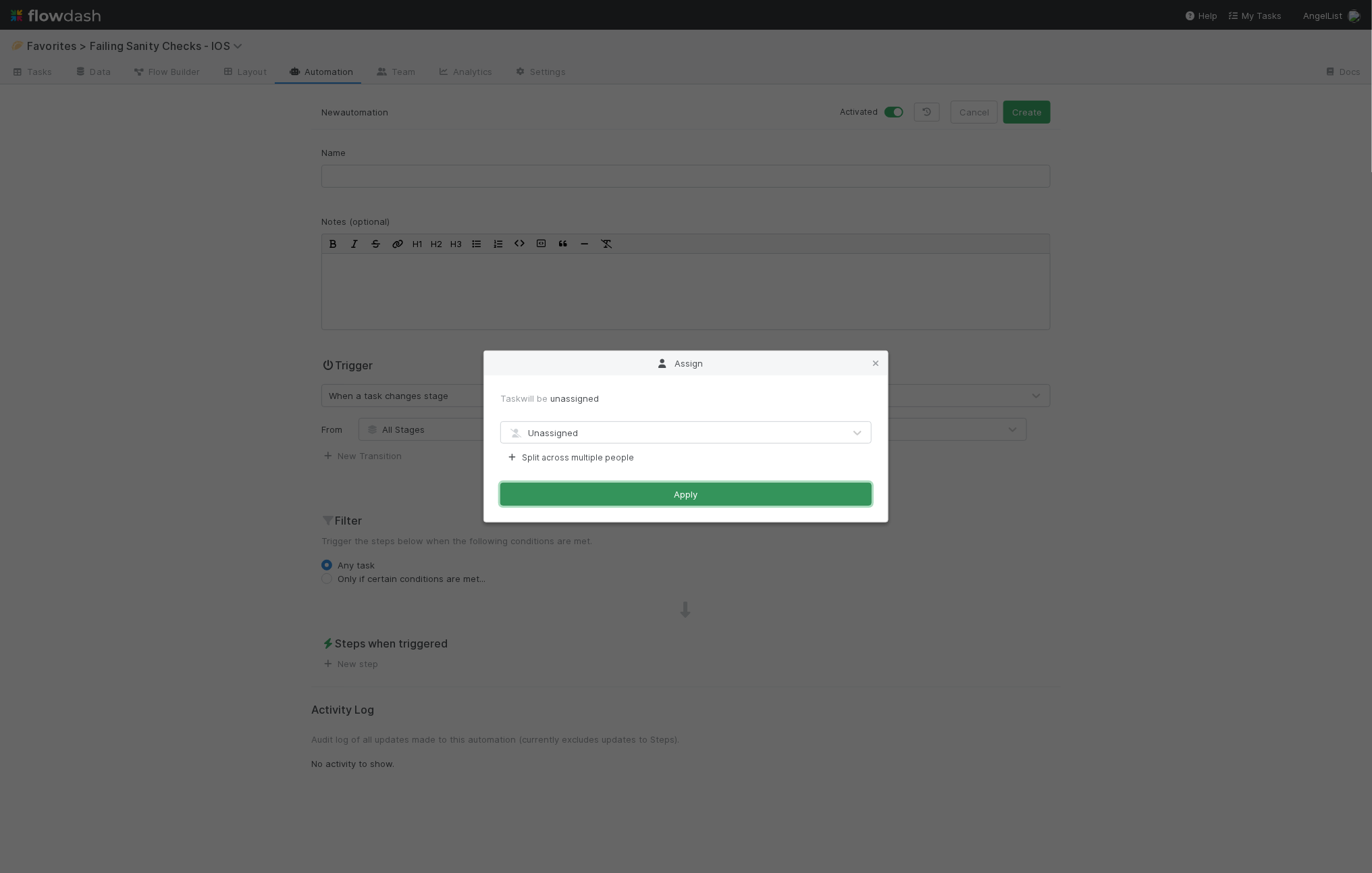
click at [634, 498] on button "Apply" at bounding box center [686, 494] width 372 height 23
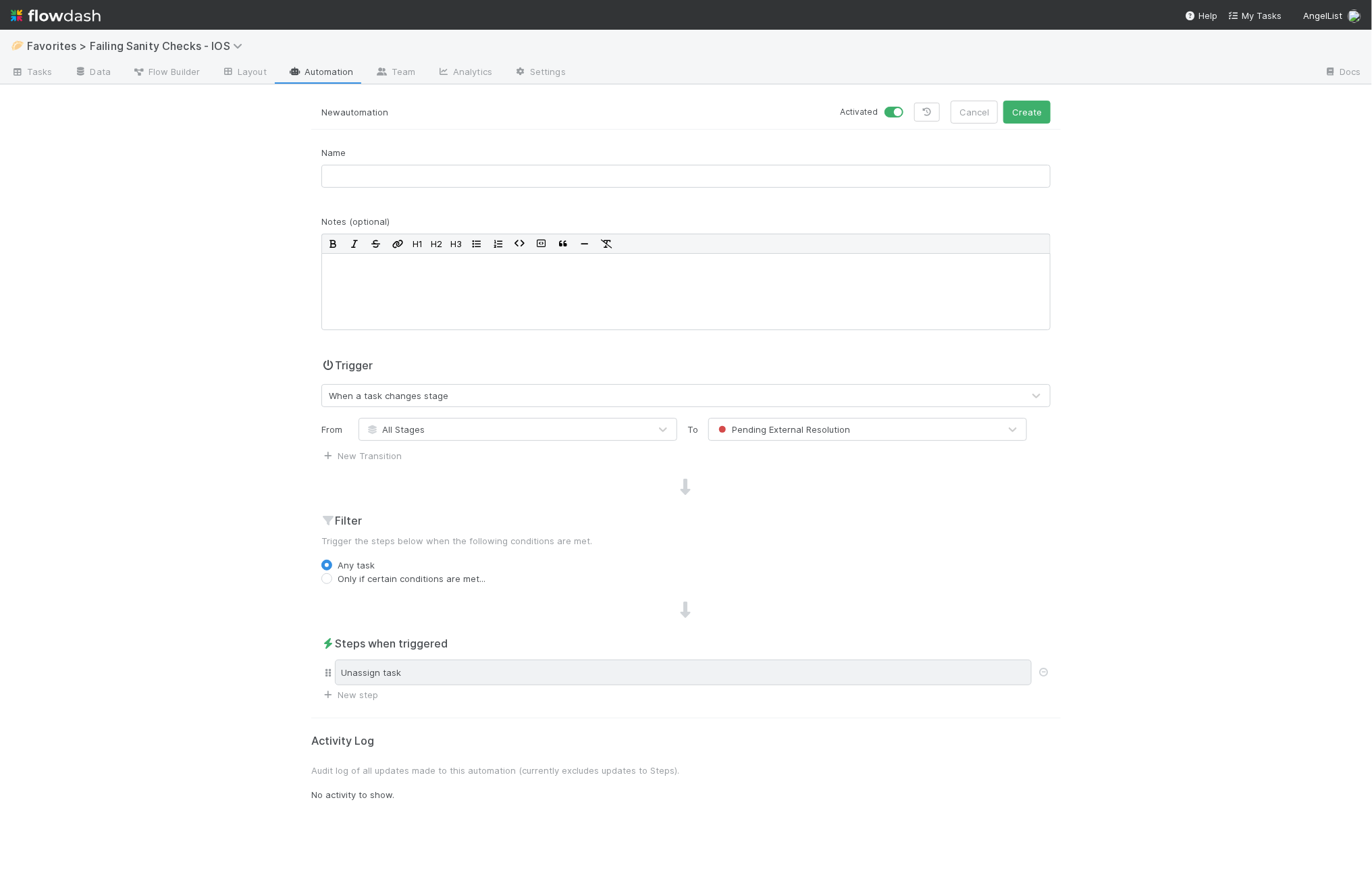
click at [431, 679] on div "Unassign task" at bounding box center [682, 672] width 697 height 26
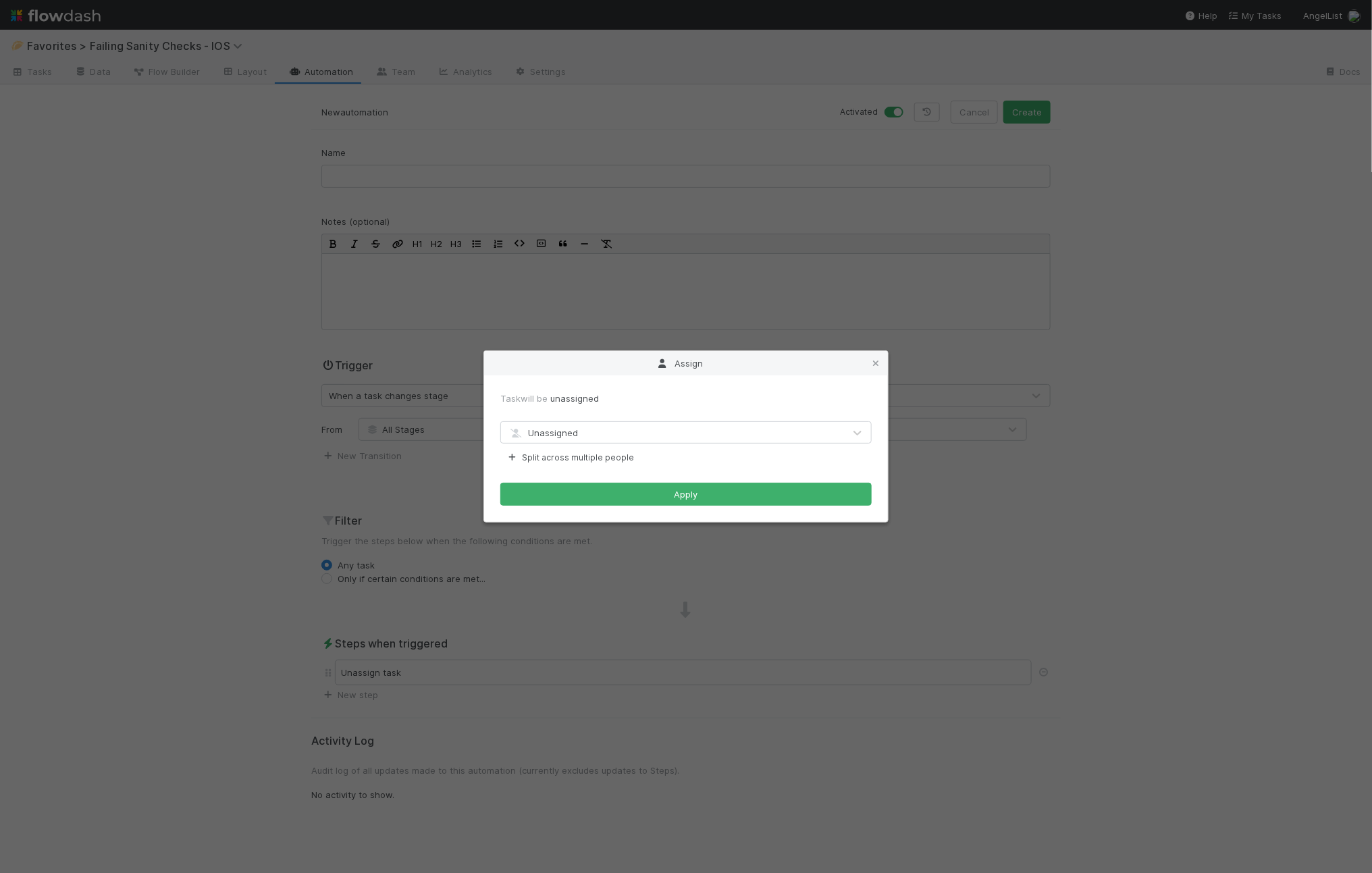
click at [190, 445] on div "Assign Task will be unassigned Unassigned Split across multiple people Apply" at bounding box center [686, 436] width 1372 height 873
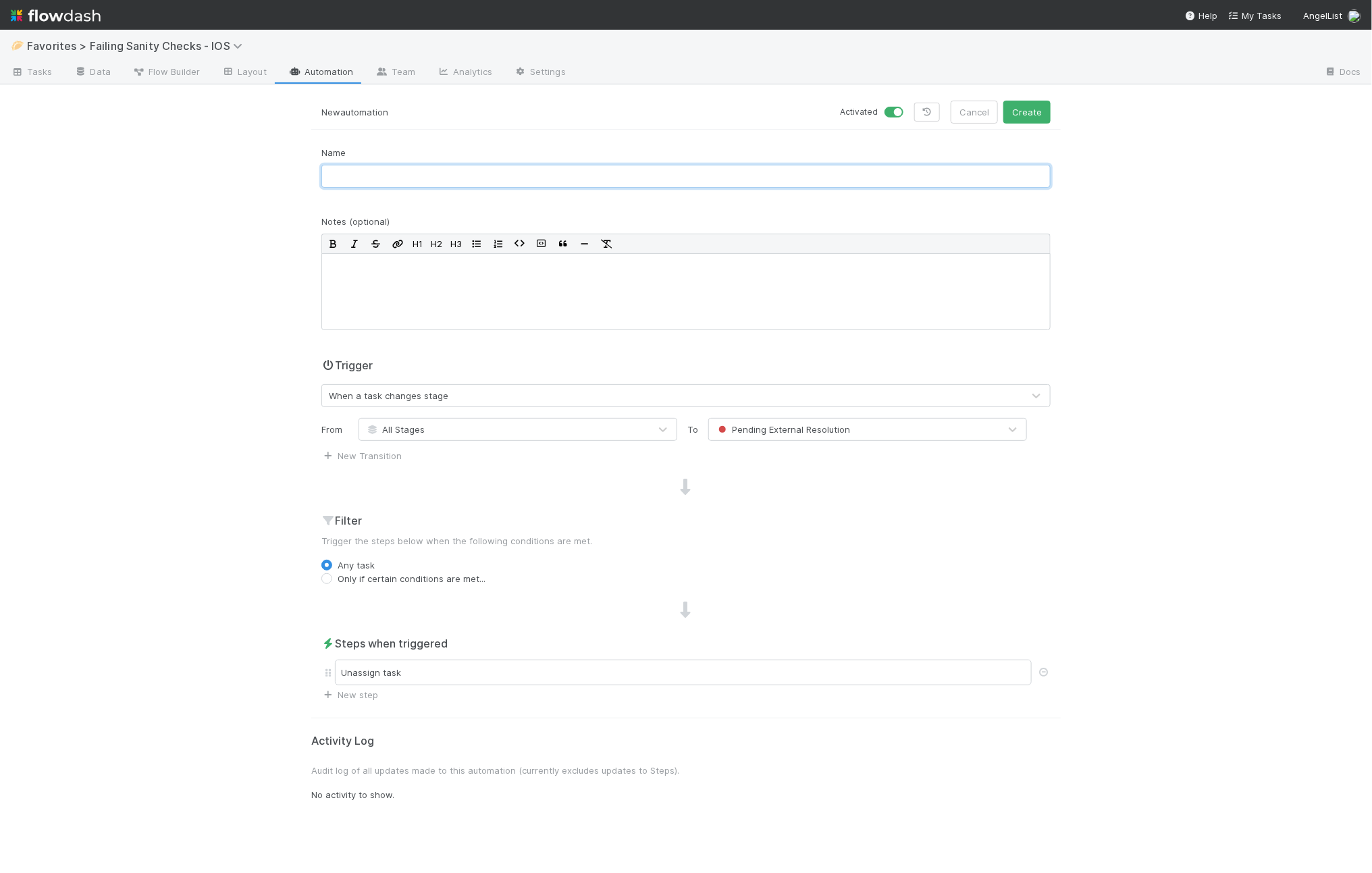
click at [420, 175] on input "text" at bounding box center [686, 176] width 729 height 23
click at [386, 178] on input "Un-Assigned [Pending Resolution Tasks]" at bounding box center [686, 176] width 729 height 23
click at [1191, 336] on div "🥟 Favorites > Failing Sanity Checks - IOS Tasks Data Flow Builder Layout Automa…" at bounding box center [686, 452] width 1372 height 844
click at [374, 176] on input "Un-Assign [Pending Resolution Tasks]" at bounding box center [686, 176] width 729 height 23
click at [498, 176] on input "Un-Assign Tasks [Pending Resolution Tasks]" at bounding box center [686, 176] width 729 height 23
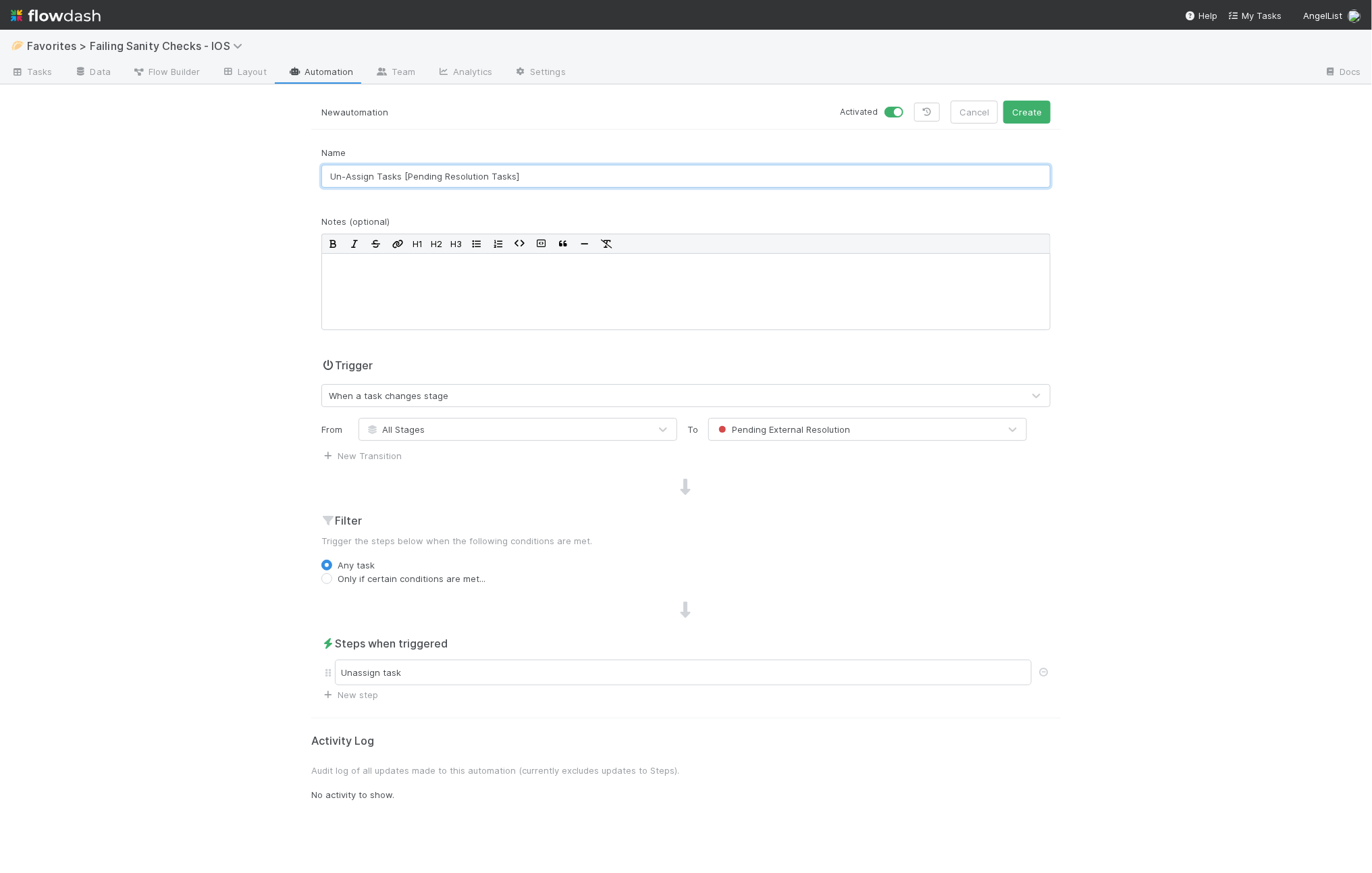
click at [498, 176] on input "Un-Assign Tasks [Pending Resolution Tasks]" at bounding box center [686, 176] width 729 height 23
type input "Un-Assign Tasks [Pending Resolution]"
click at [582, 143] on form "New automation Activated Cancel Create Name Un-Assign Tasks [Pending Resolution…" at bounding box center [686, 401] width 750 height 601
click at [1037, 112] on button "Create" at bounding box center [1027, 112] width 47 height 23
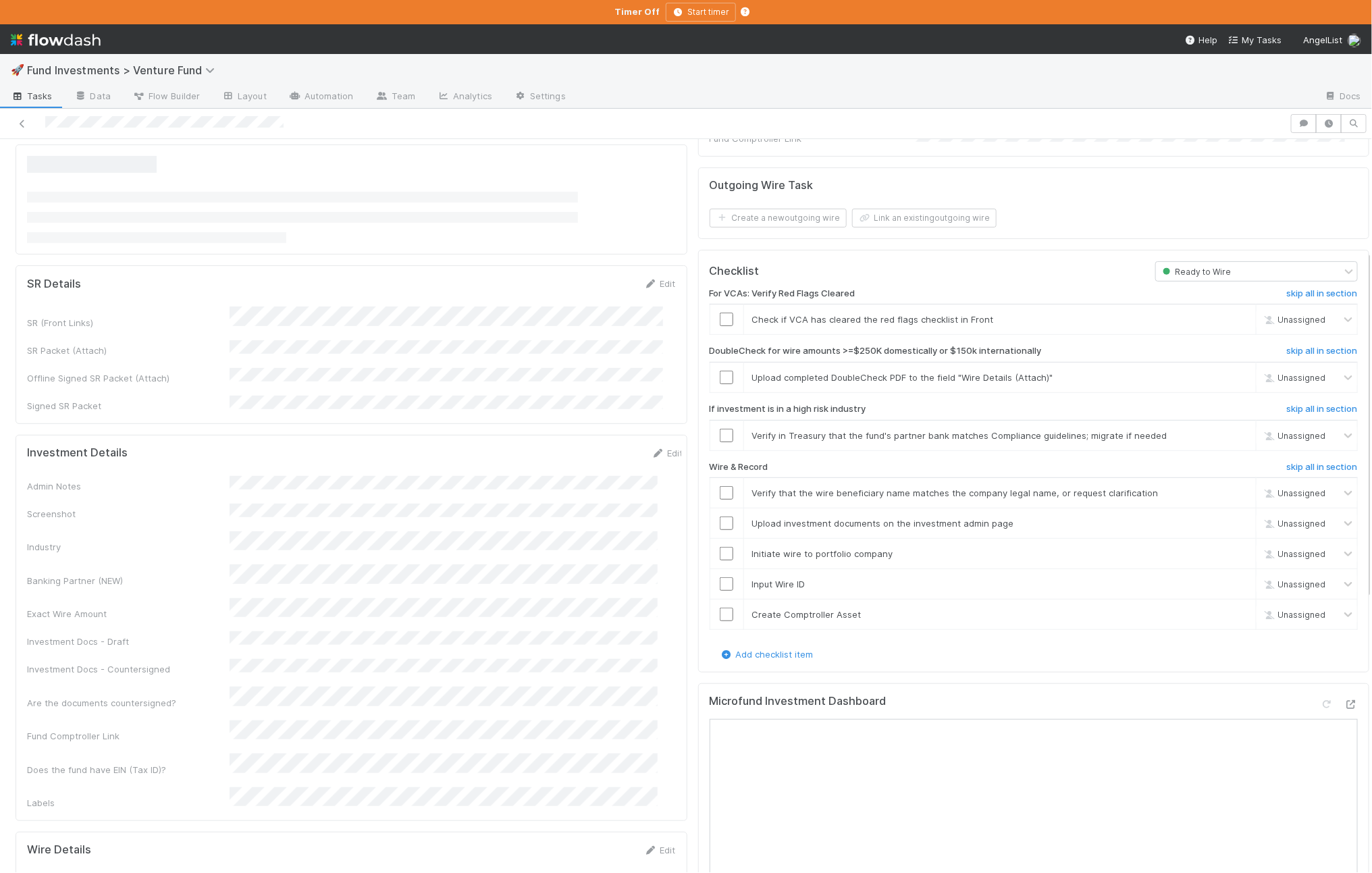
scroll to position [255, 0]
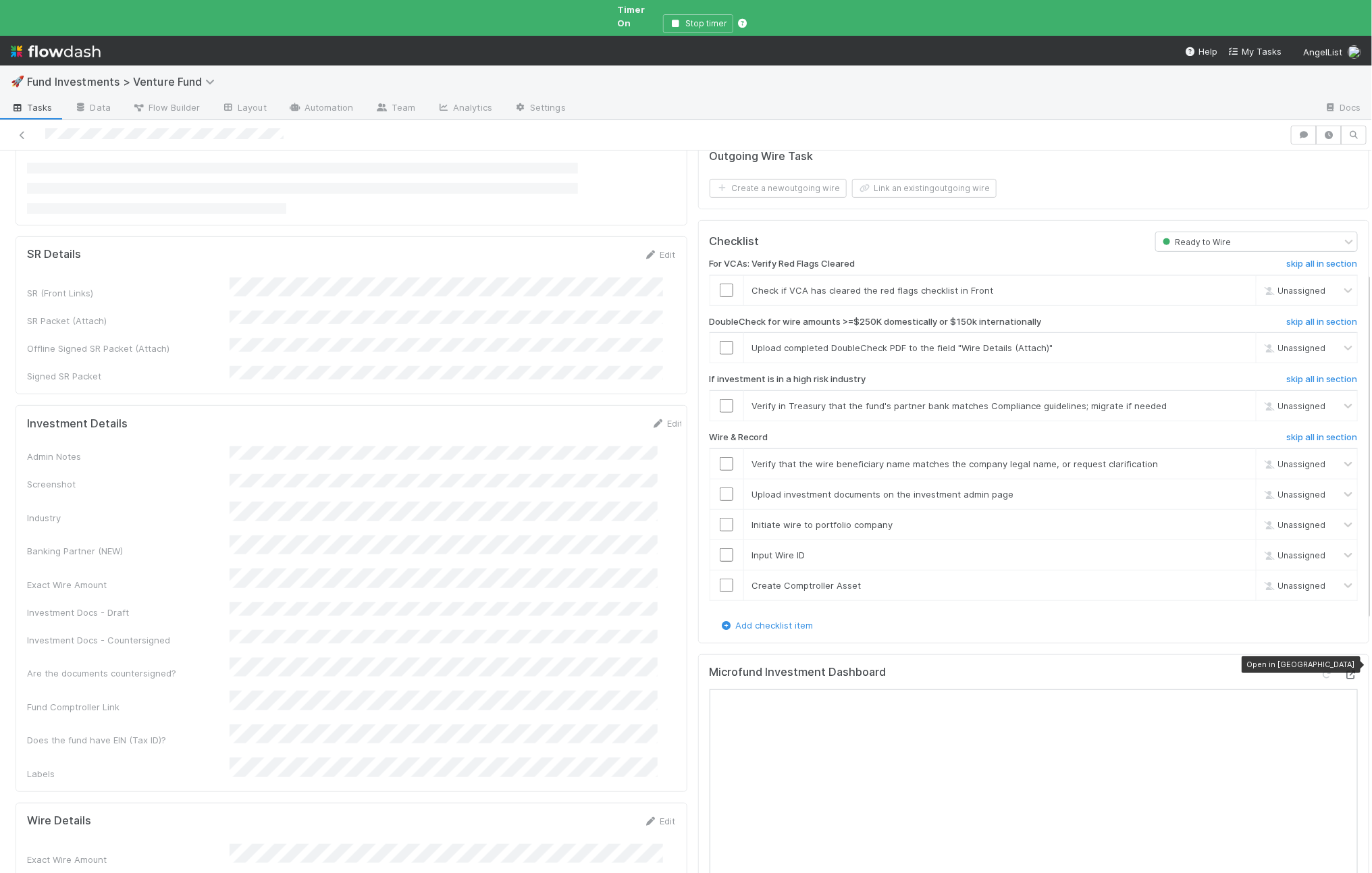
click at [1345, 670] on icon at bounding box center [1351, 675] width 13 height 9
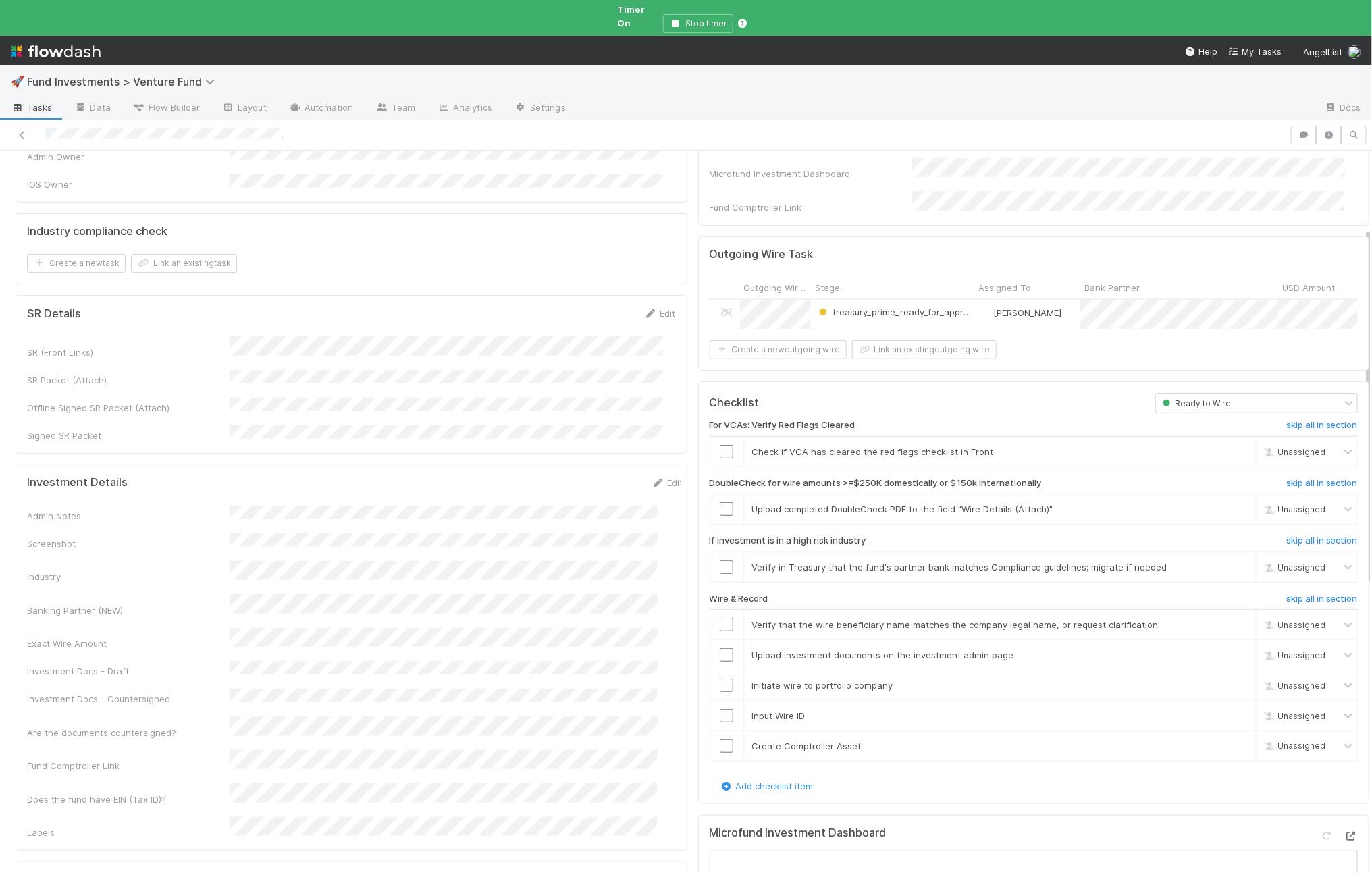
scroll to position [0, 0]
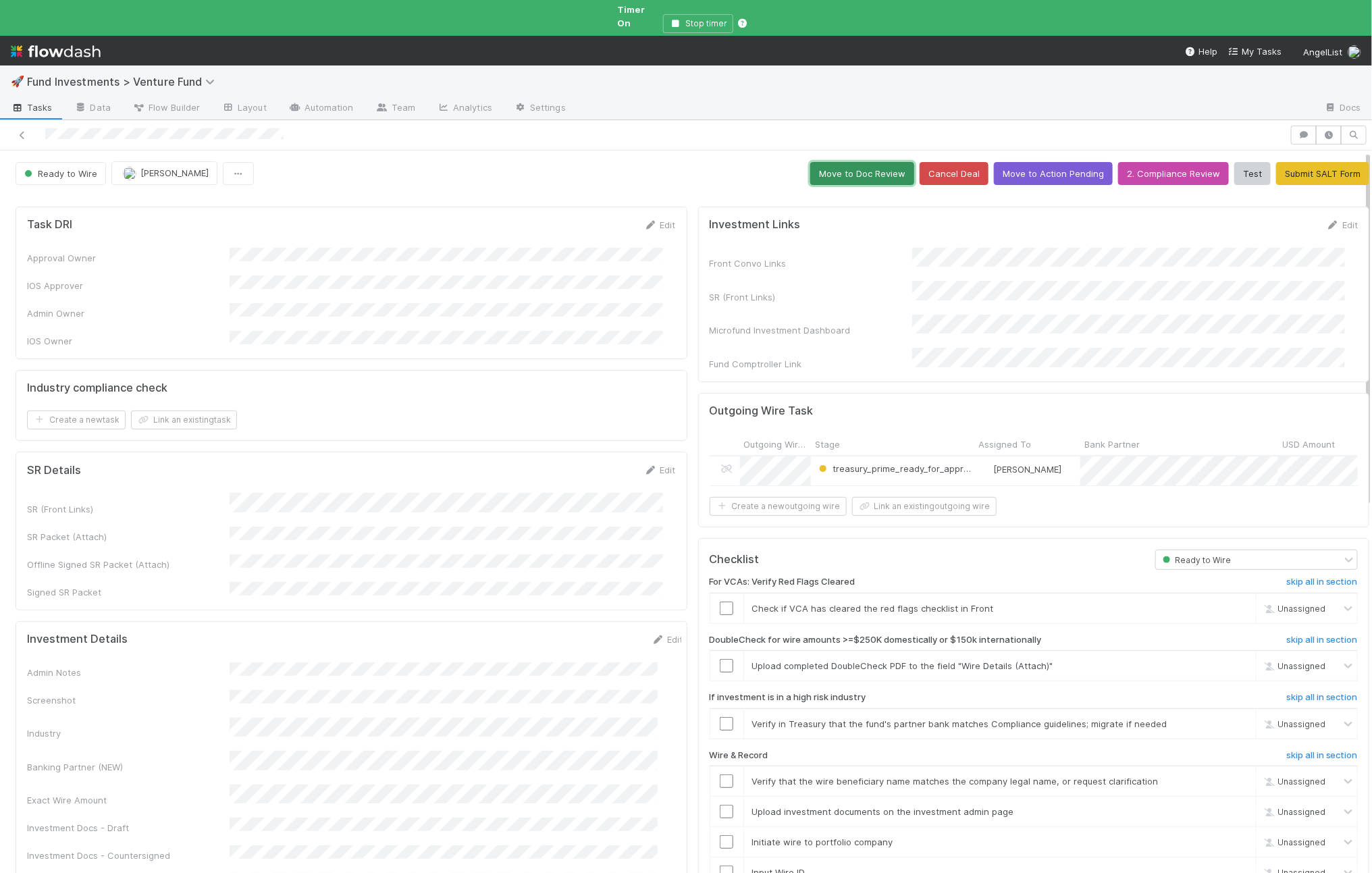
click at [862, 164] on button "Move to Doc Review" at bounding box center [861, 174] width 104 height 23
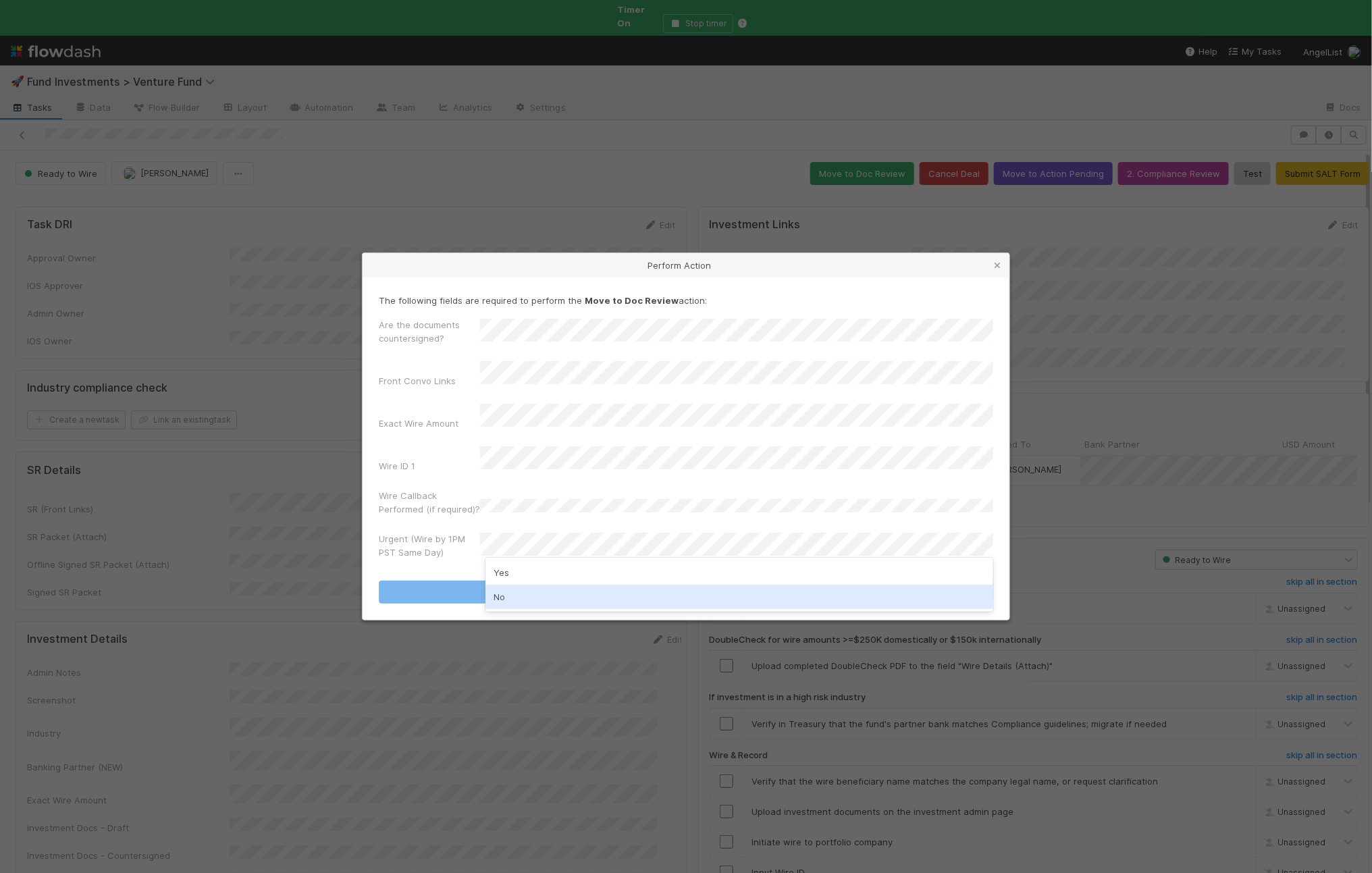
click at [502, 586] on div "No" at bounding box center [739, 597] width 508 height 24
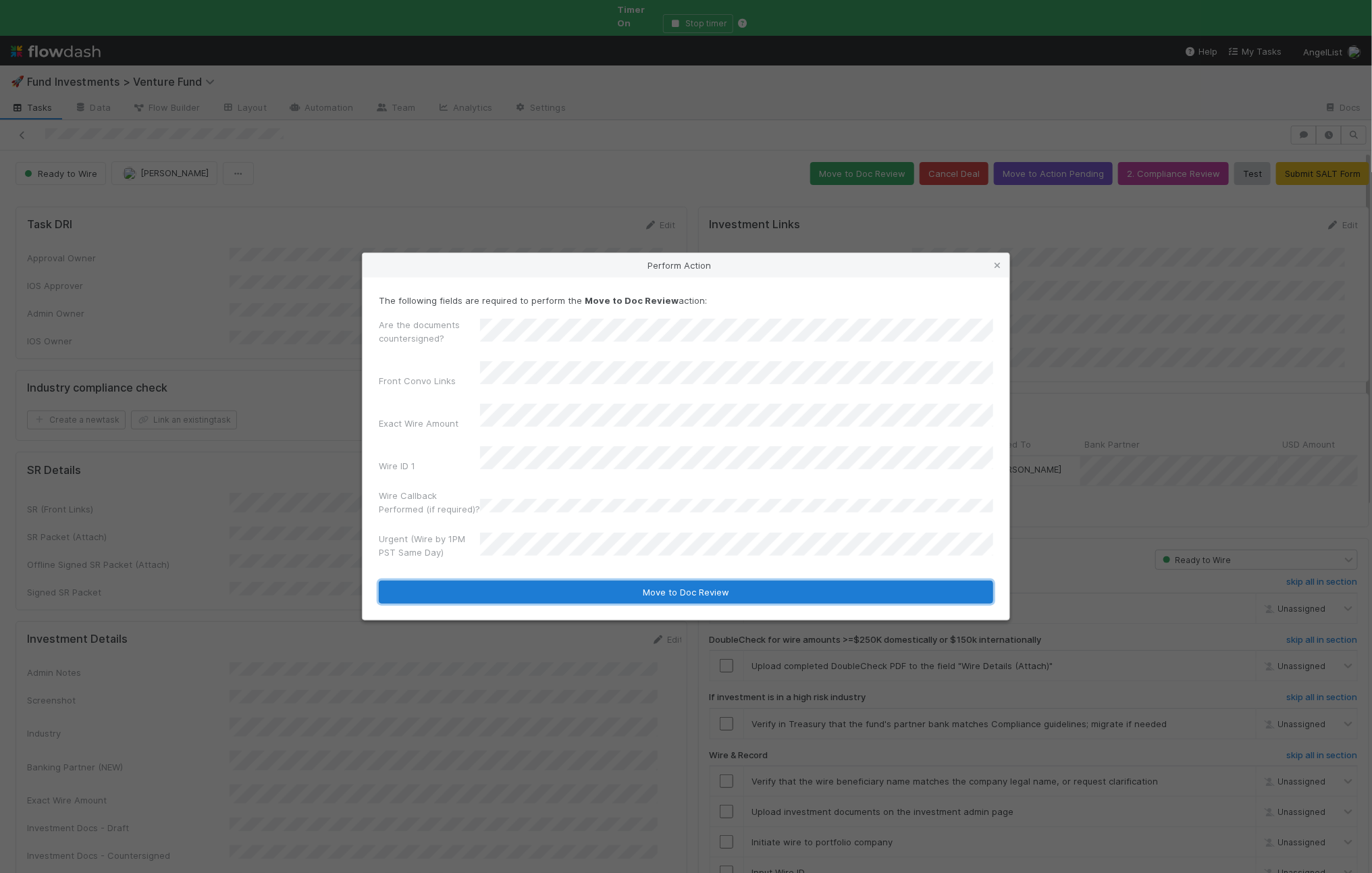
click at [463, 583] on button "Move to Doc Review" at bounding box center [686, 592] width 614 height 23
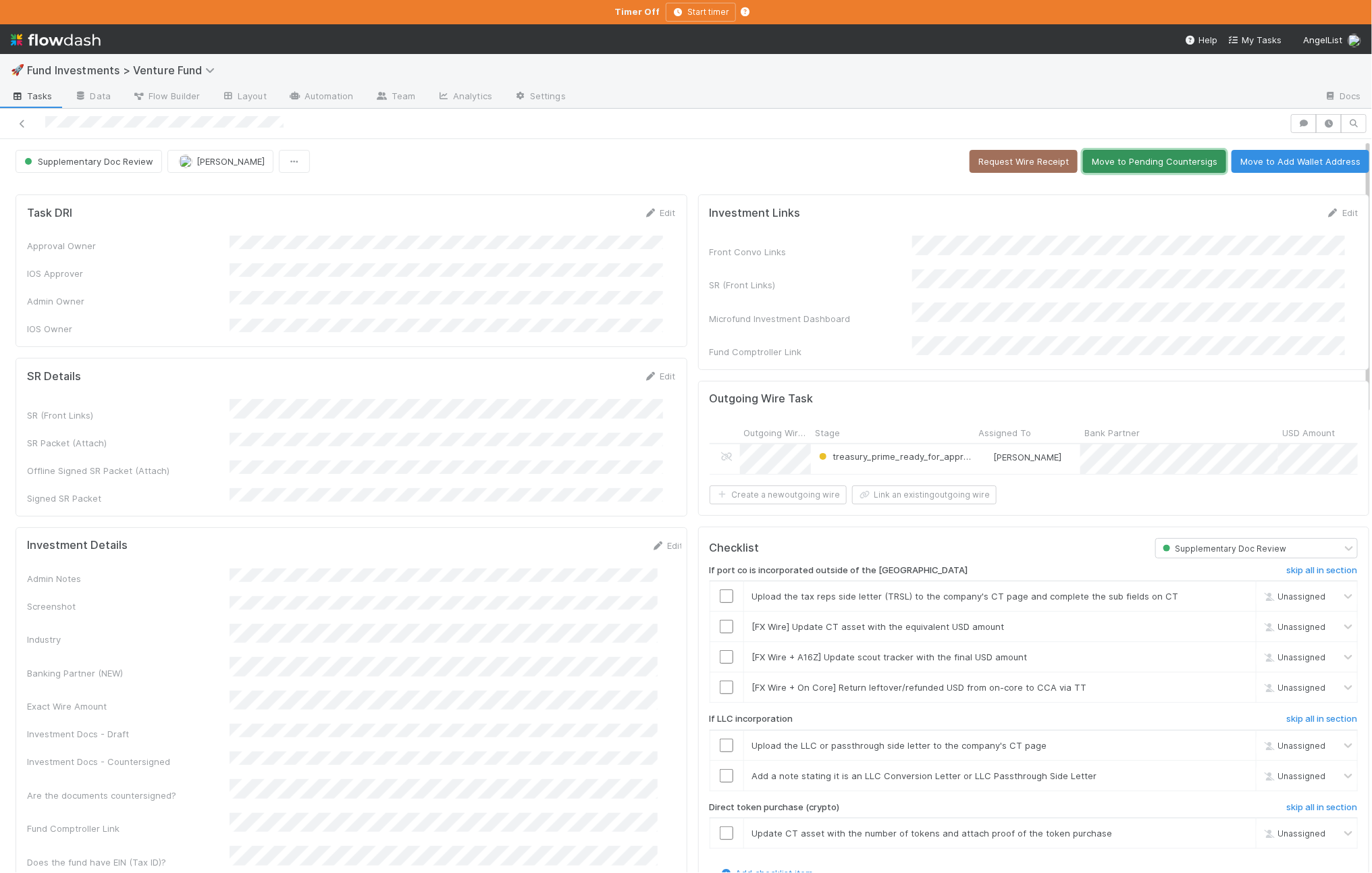
click at [1097, 167] on button "Move to Pending Countersigs" at bounding box center [1155, 161] width 143 height 23
